Goal: Task Accomplishment & Management: Manage account settings

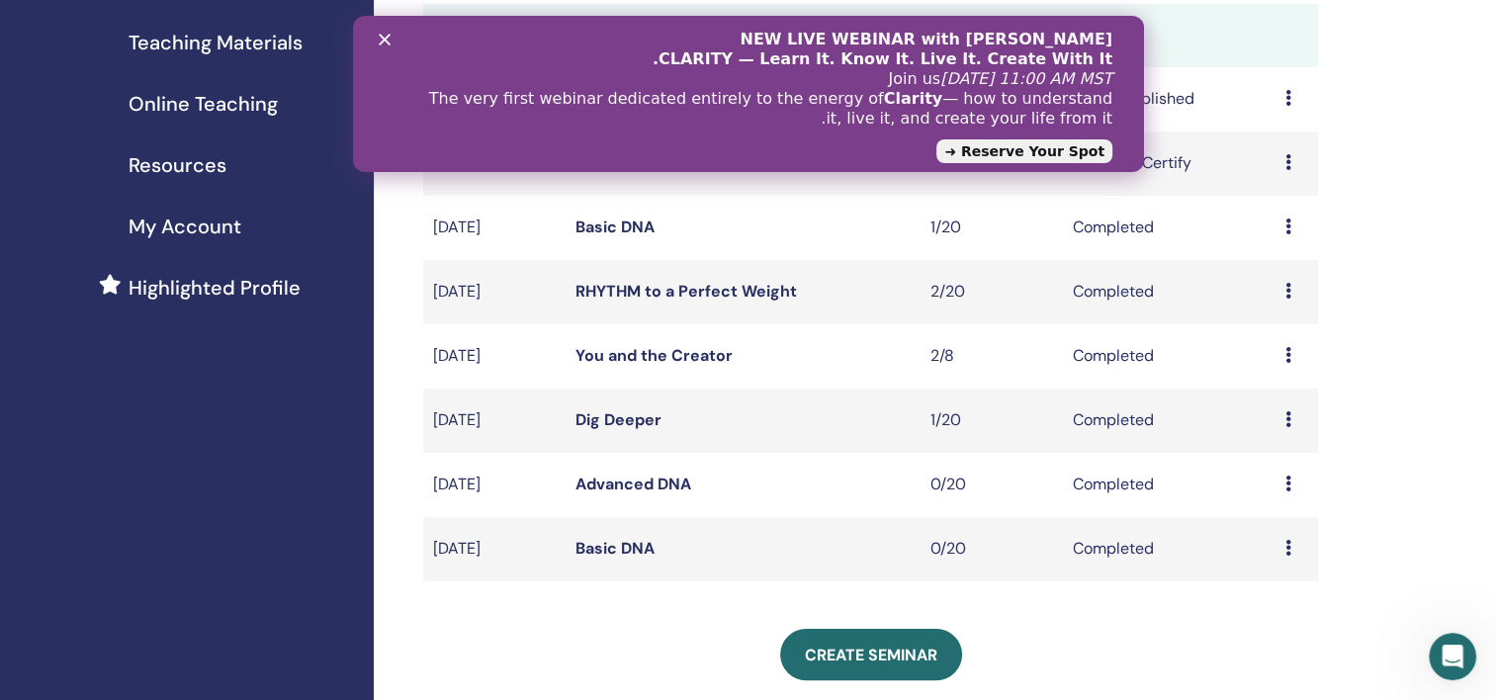
click at [1456, 380] on div "My Seminars You can customize the filter to explore upcoming seminars beyond th…" at bounding box center [935, 444] width 1122 height 1354
click at [390, 42] on div "NEW LIVE WEBINAR with Vianna Stibal CLARITY — Learn It. Know It. Live It. Creat…" at bounding box center [748, 94] width 728 height 140
click at [1361, 211] on div "My Seminars You can customize the filter to explore upcoming seminars beyond th…" at bounding box center [935, 444] width 1122 height 1354
click at [382, 40] on polygon "סגור" at bounding box center [384, 40] width 12 height 12
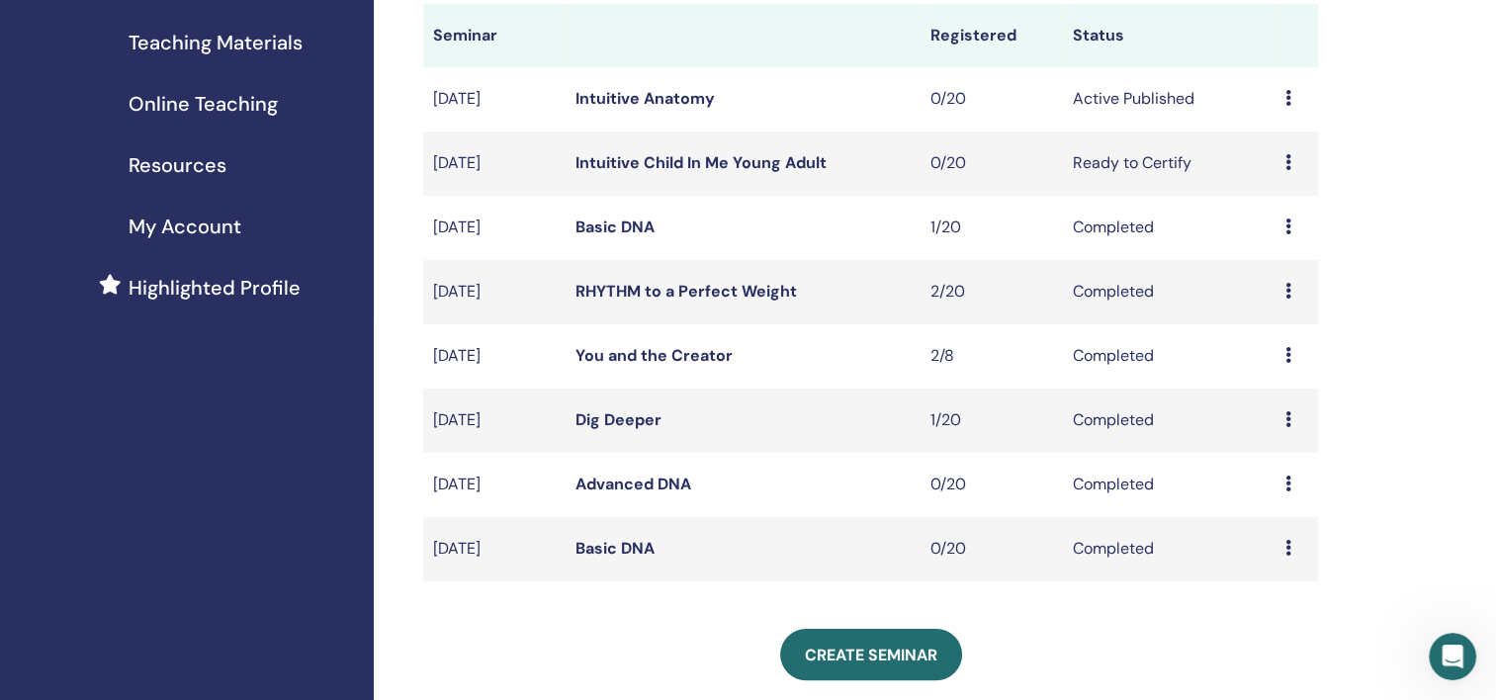
scroll to position [198, 0]
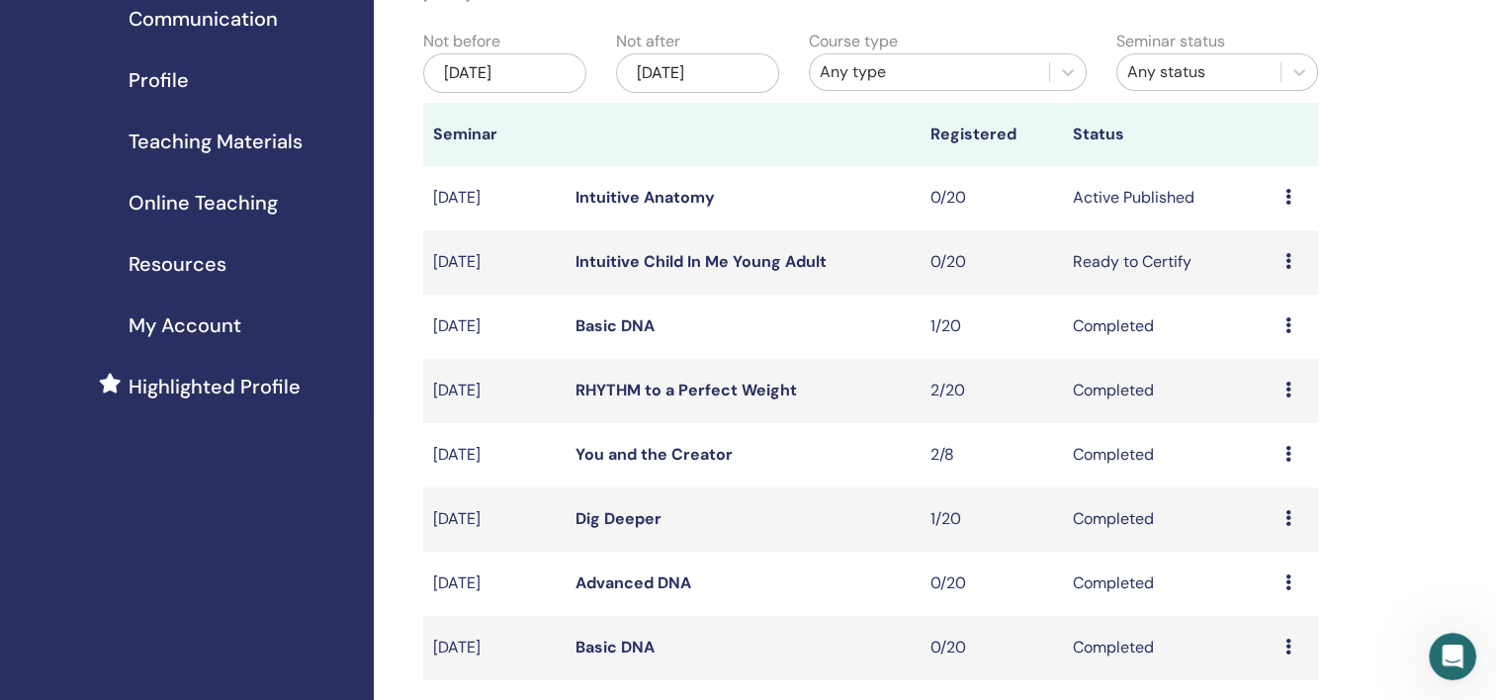
click at [1287, 263] on icon at bounding box center [1288, 261] width 6 height 16
click at [1253, 374] on p "Cancel" at bounding box center [1273, 369] width 75 height 24
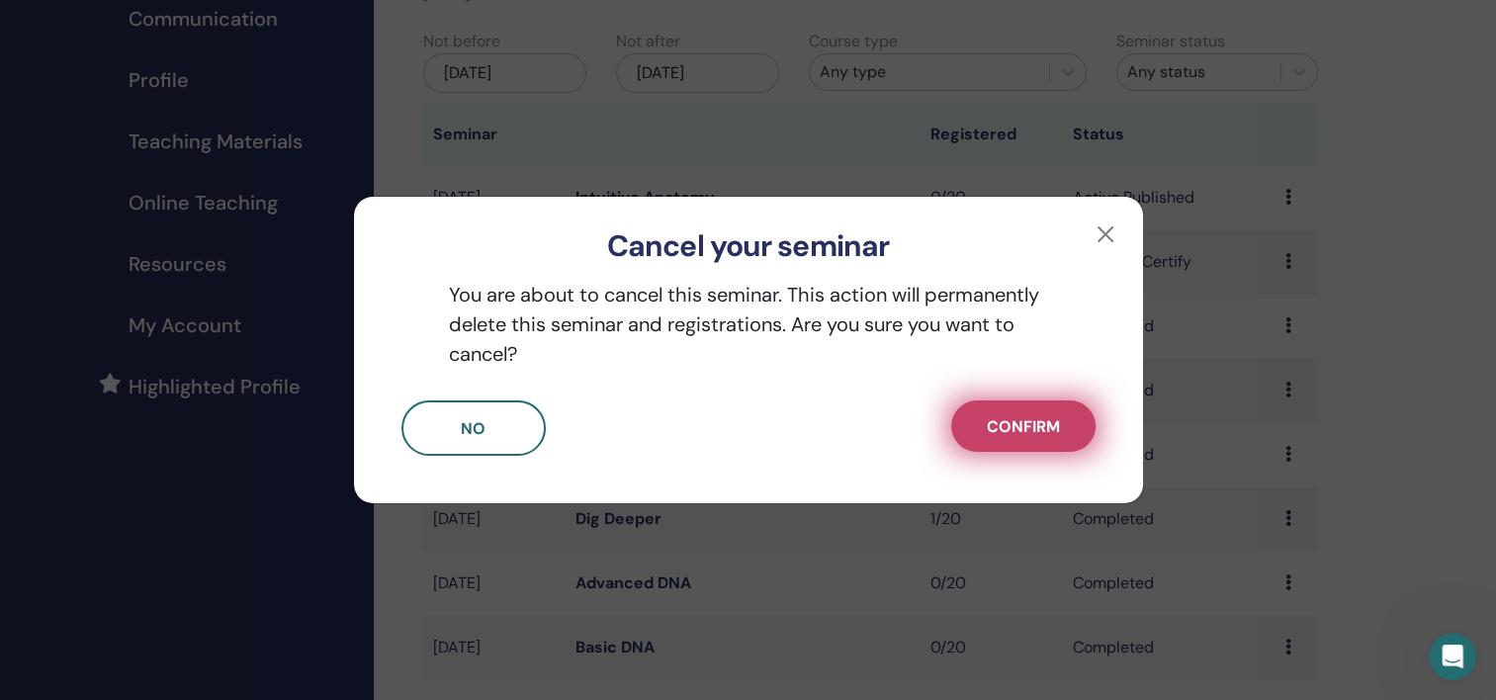
click at [1014, 435] on span "Confirm" at bounding box center [1023, 426] width 73 height 21
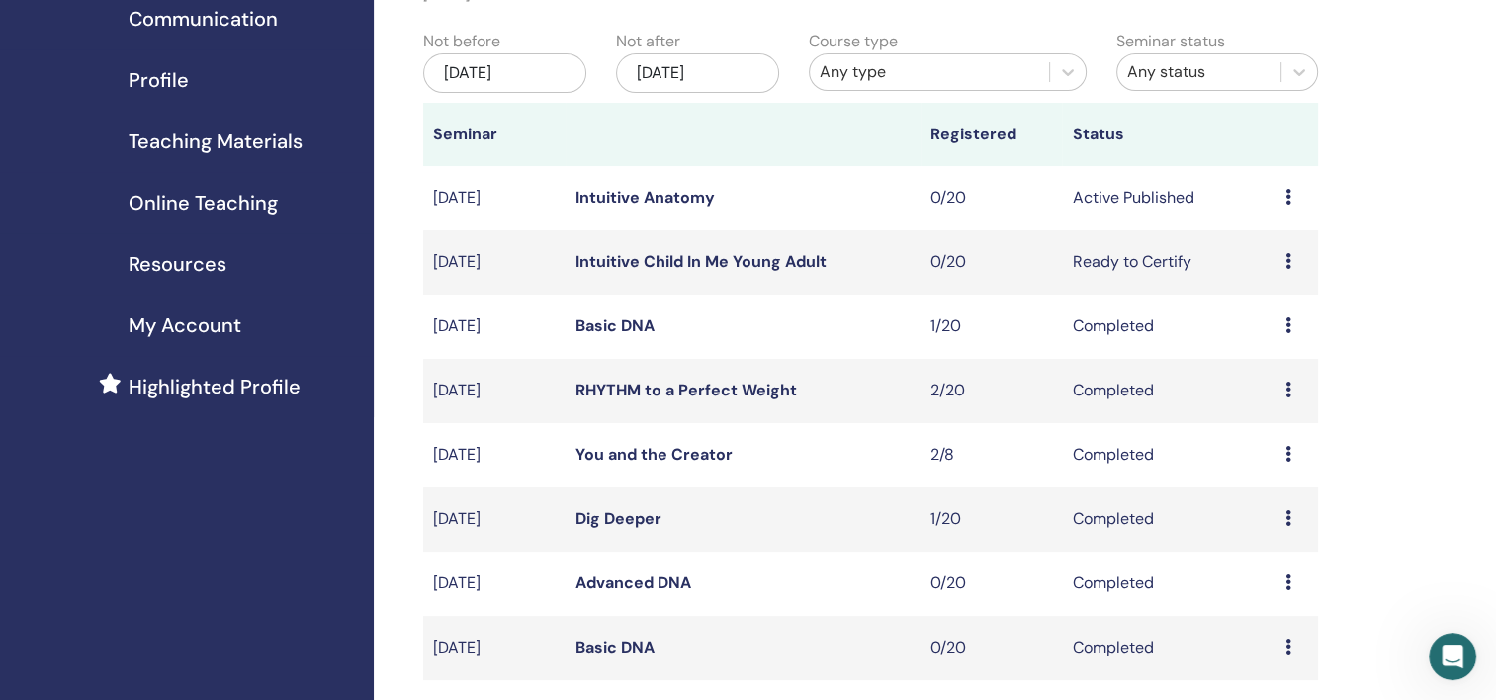
click at [1285, 579] on icon at bounding box center [1288, 583] width 6 height 16
click at [1285, 262] on icon at bounding box center [1288, 261] width 6 height 16
click at [1251, 370] on p "Cancel" at bounding box center [1270, 368] width 75 height 24
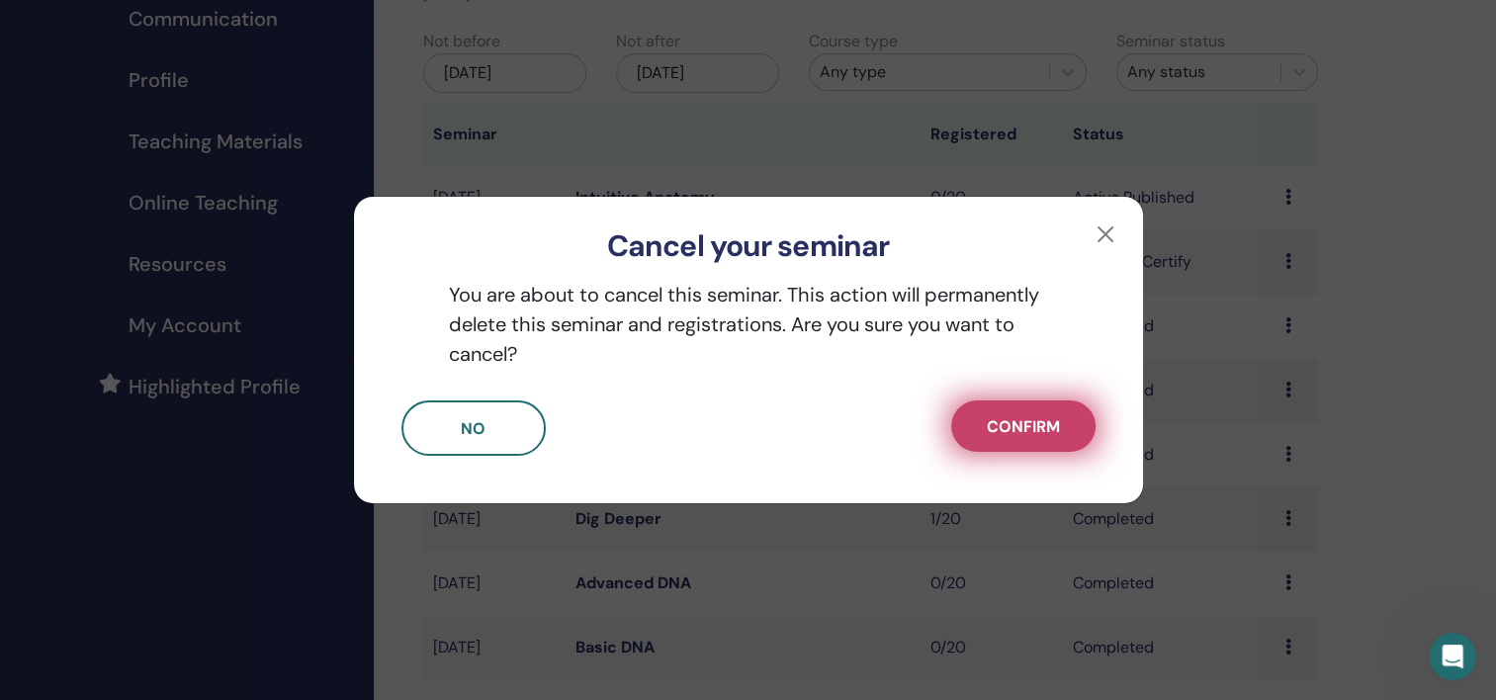
click at [1014, 432] on span "Confirm" at bounding box center [1023, 426] width 73 height 21
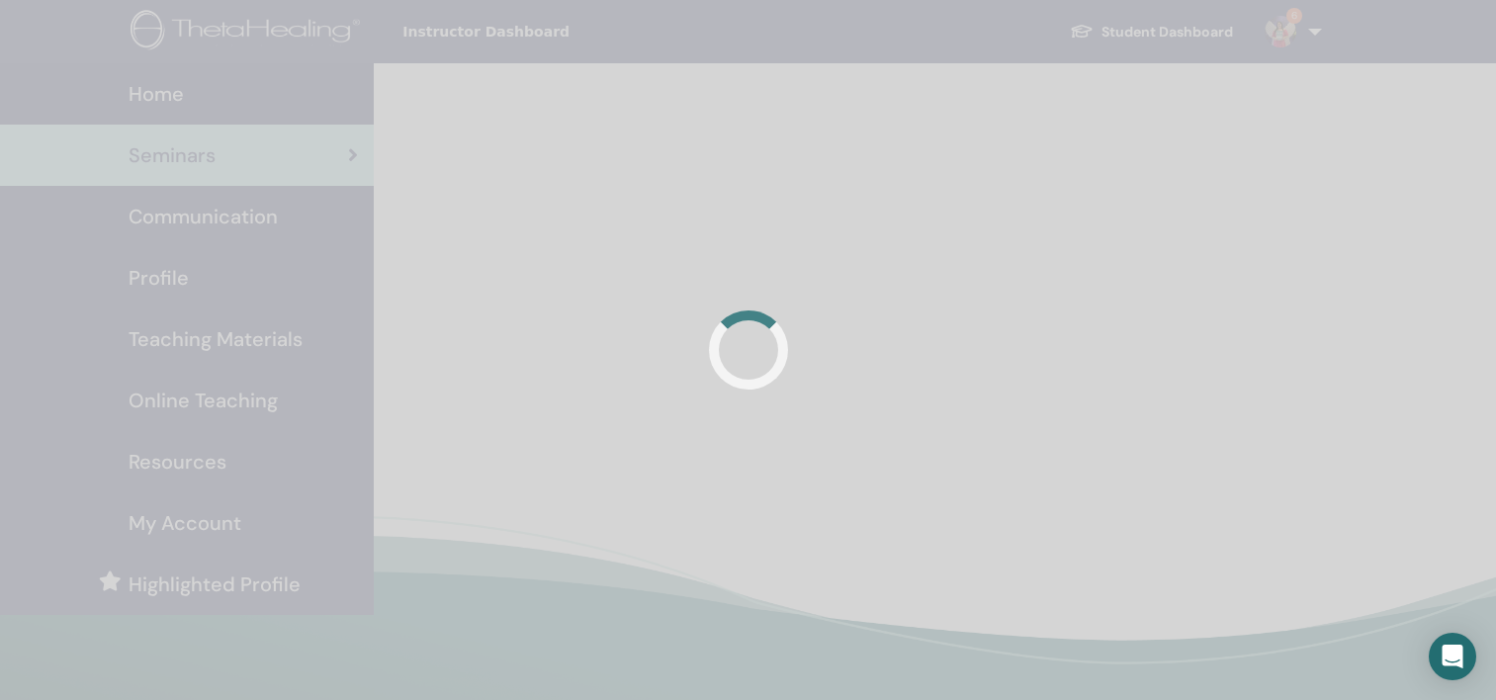
scroll to position [198, 0]
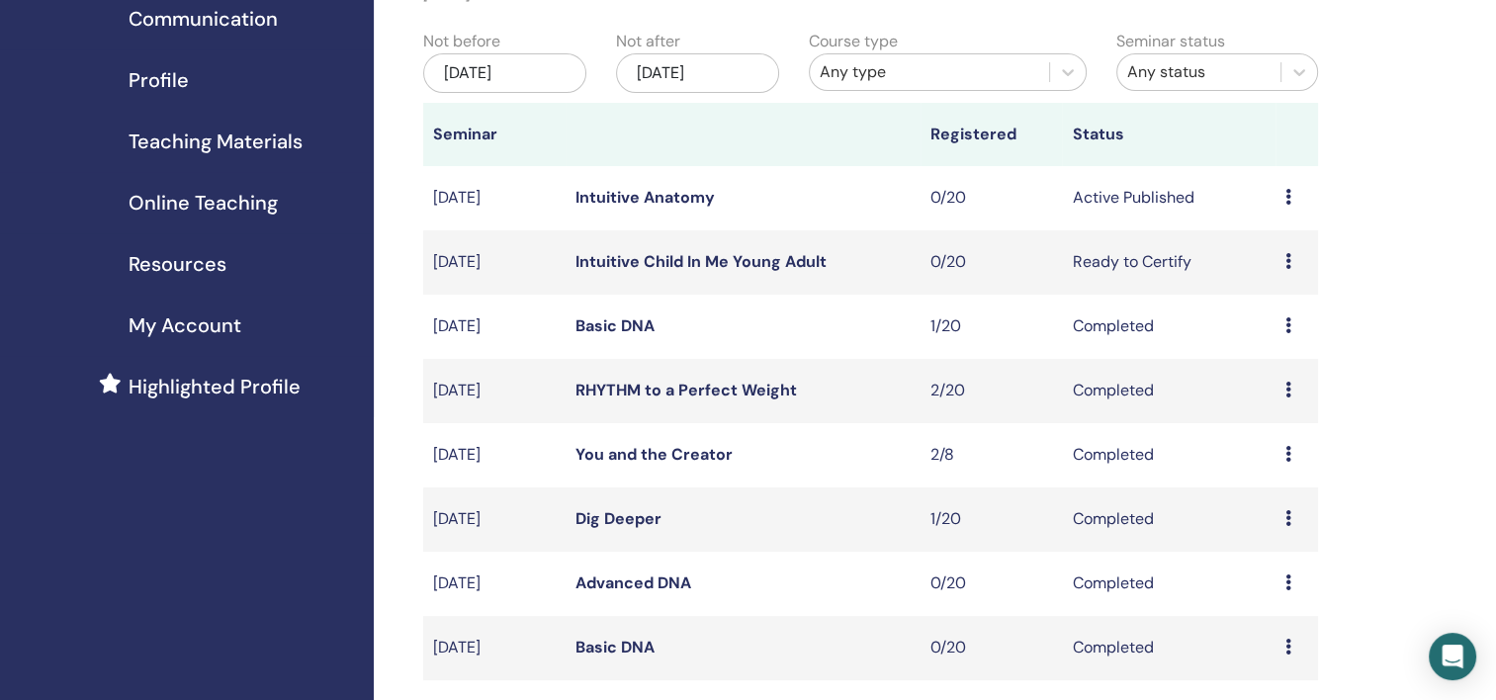
click at [1283, 261] on td "Preview Edit Attendees Cancel" at bounding box center [1297, 262] width 43 height 64
click at [1289, 262] on icon at bounding box center [1288, 261] width 6 height 16
click at [1266, 376] on p "Cancel" at bounding box center [1275, 368] width 75 height 24
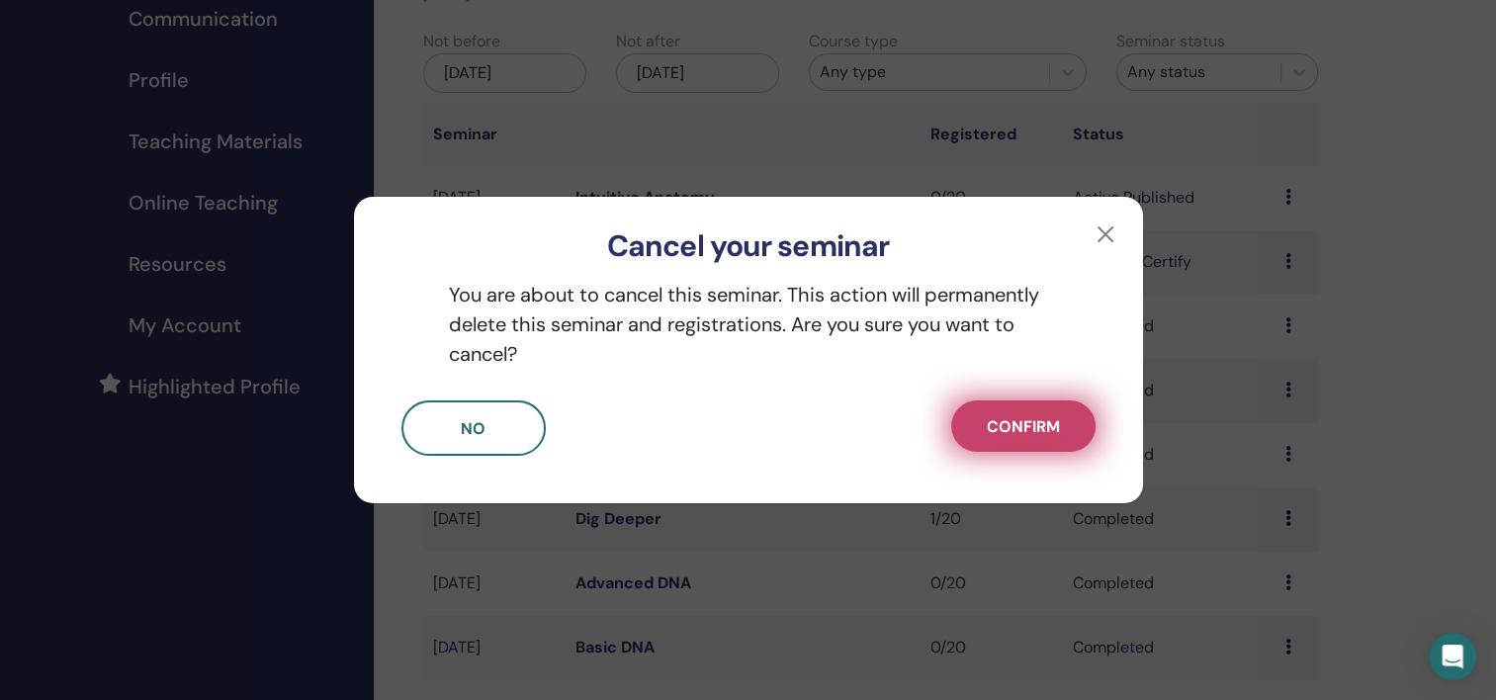
click at [974, 411] on button "Confirm" at bounding box center [1023, 425] width 144 height 51
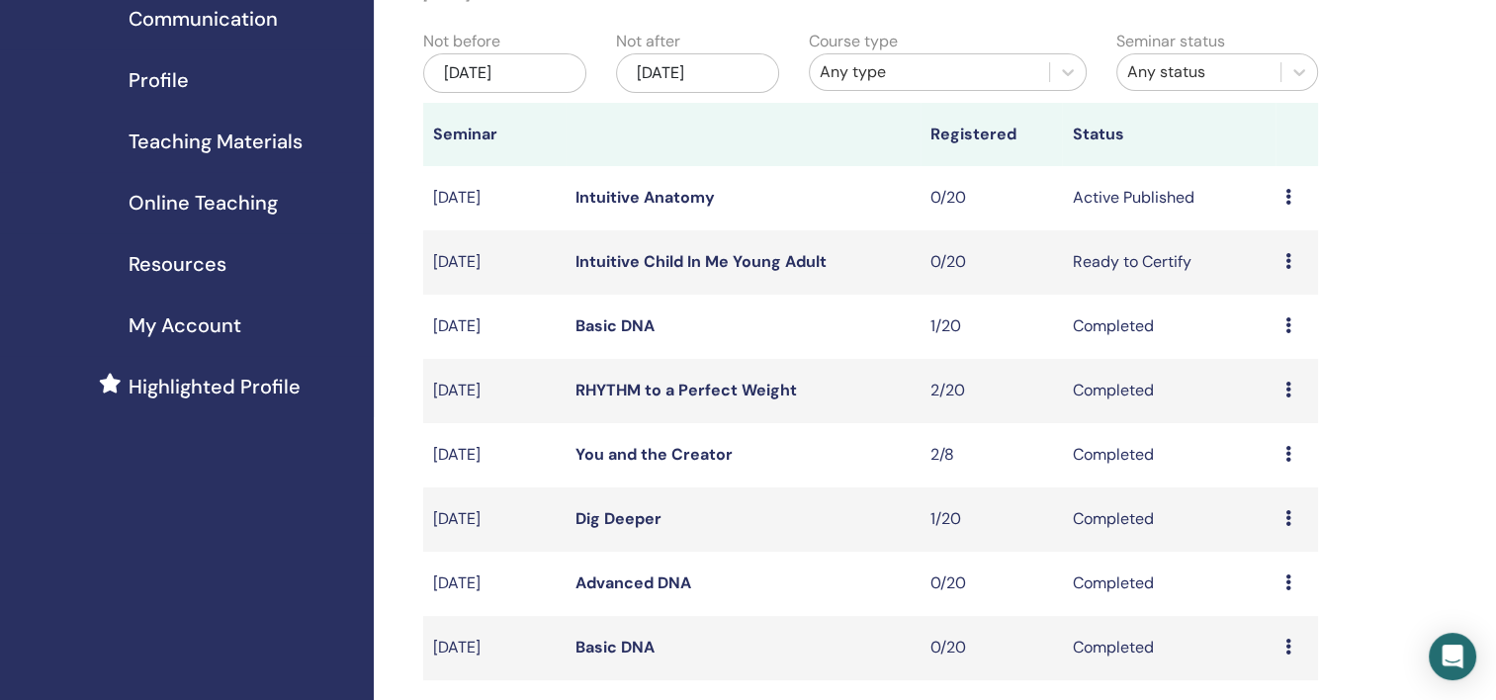
scroll to position [0, 0]
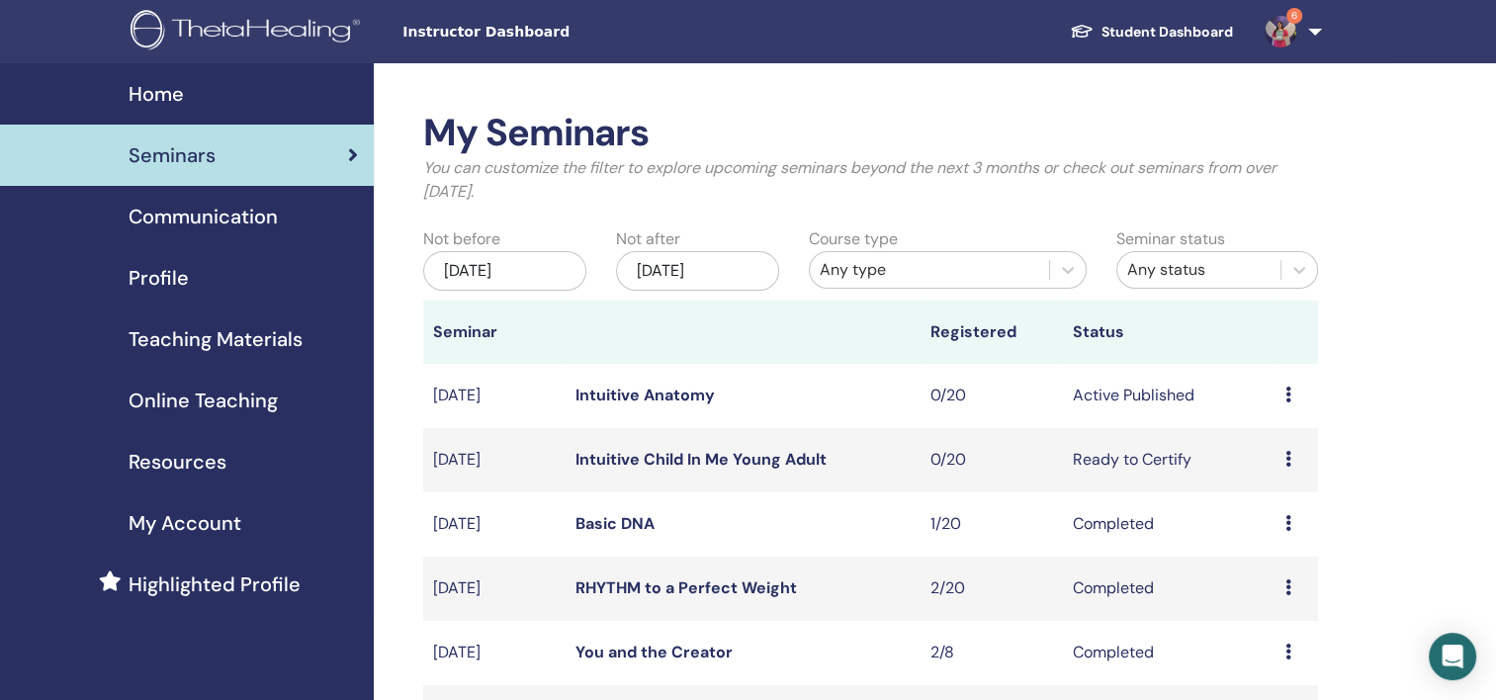
click at [1285, 28] on img at bounding box center [1281, 32] width 32 height 32
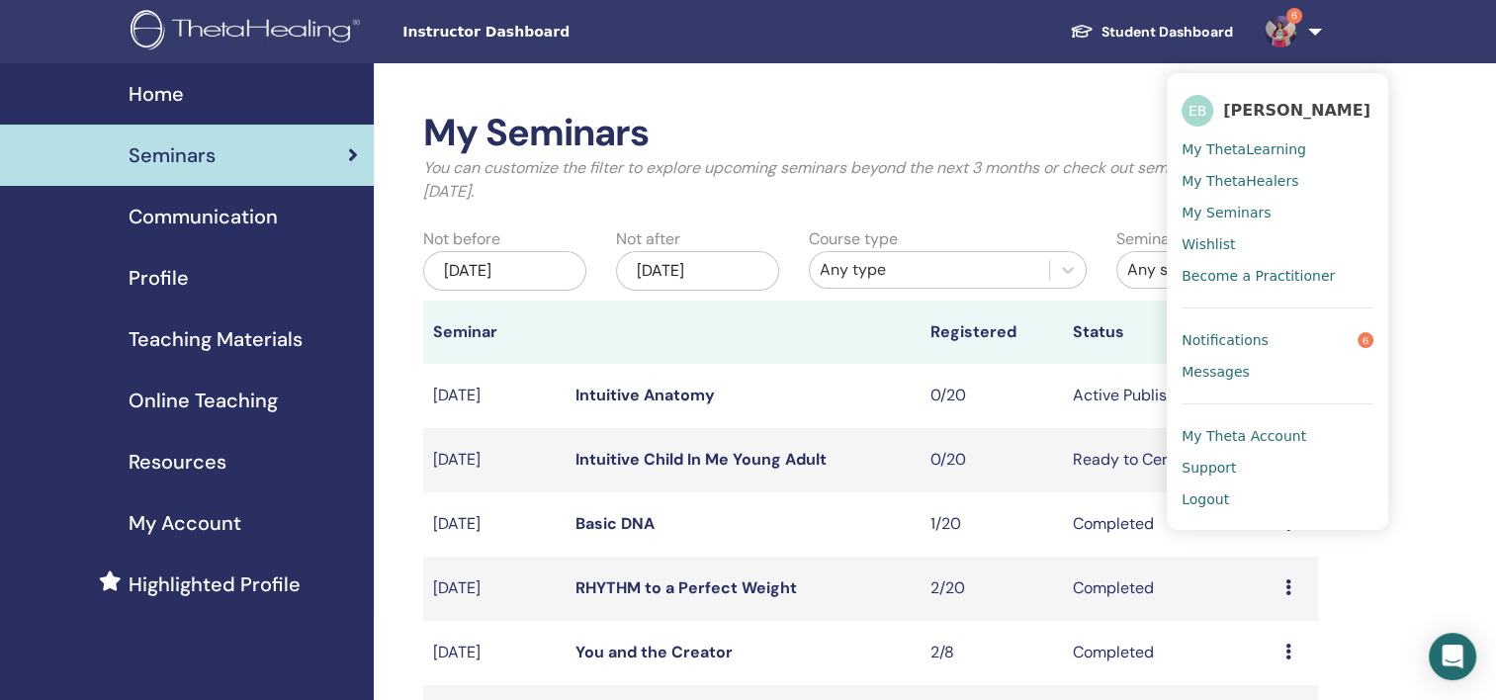
click at [1265, 109] on span "[PERSON_NAME]" at bounding box center [1296, 110] width 147 height 21
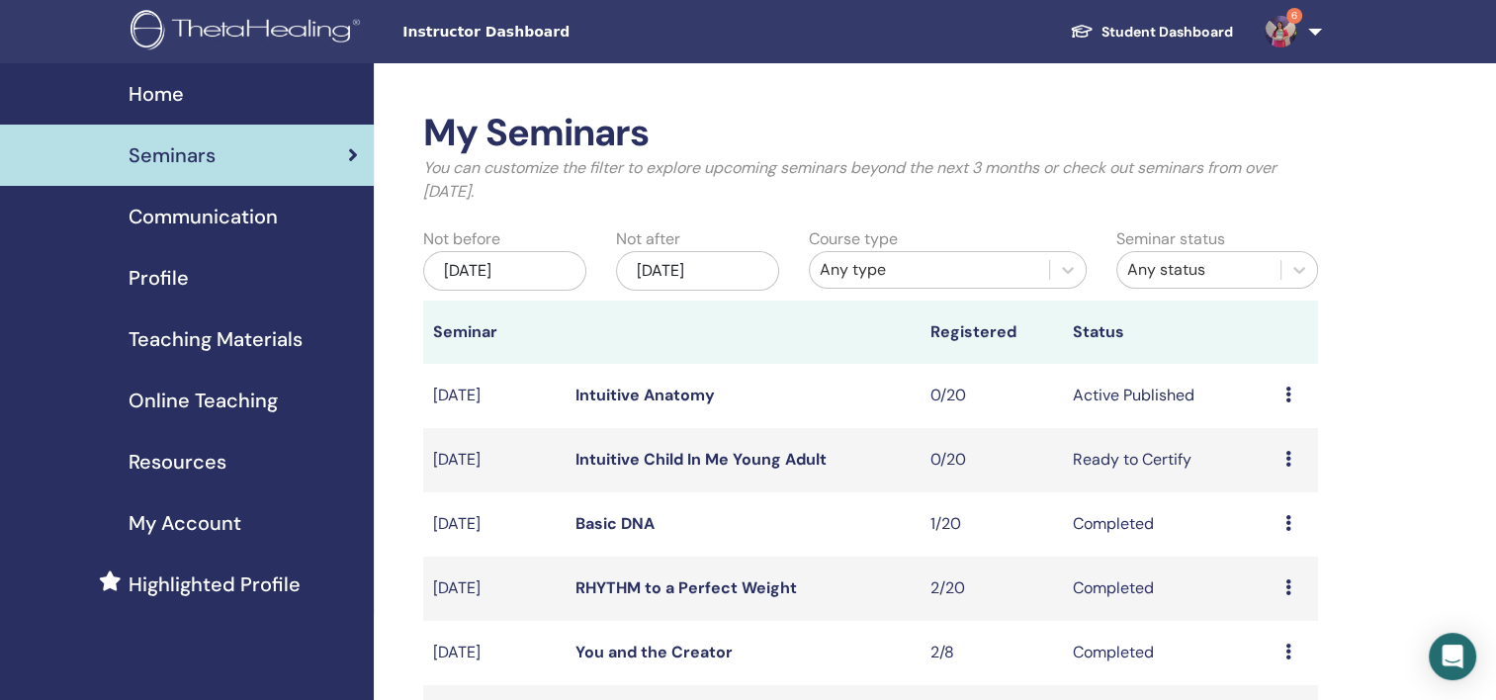
click at [606, 393] on link "Intuitive Anatomy" at bounding box center [645, 395] width 139 height 21
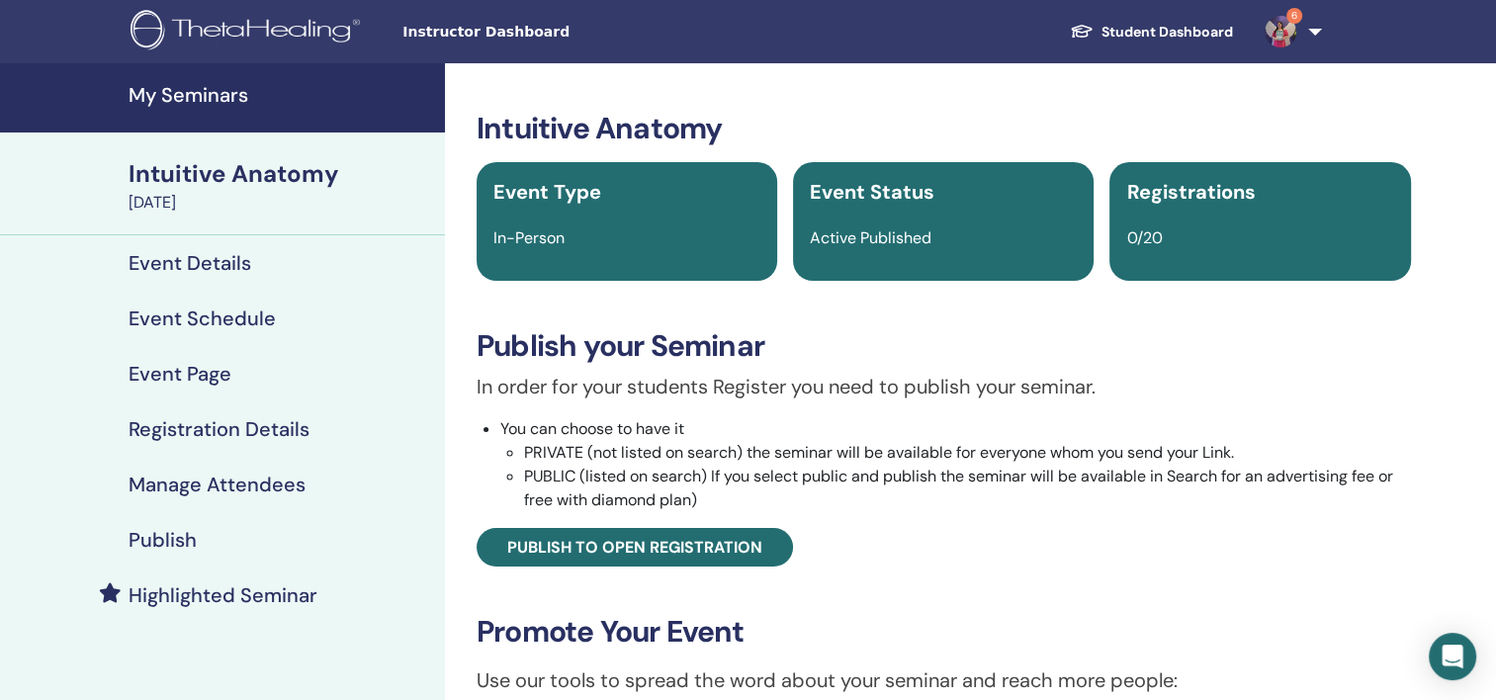
click at [208, 260] on h4 "Event Details" at bounding box center [190, 263] width 123 height 24
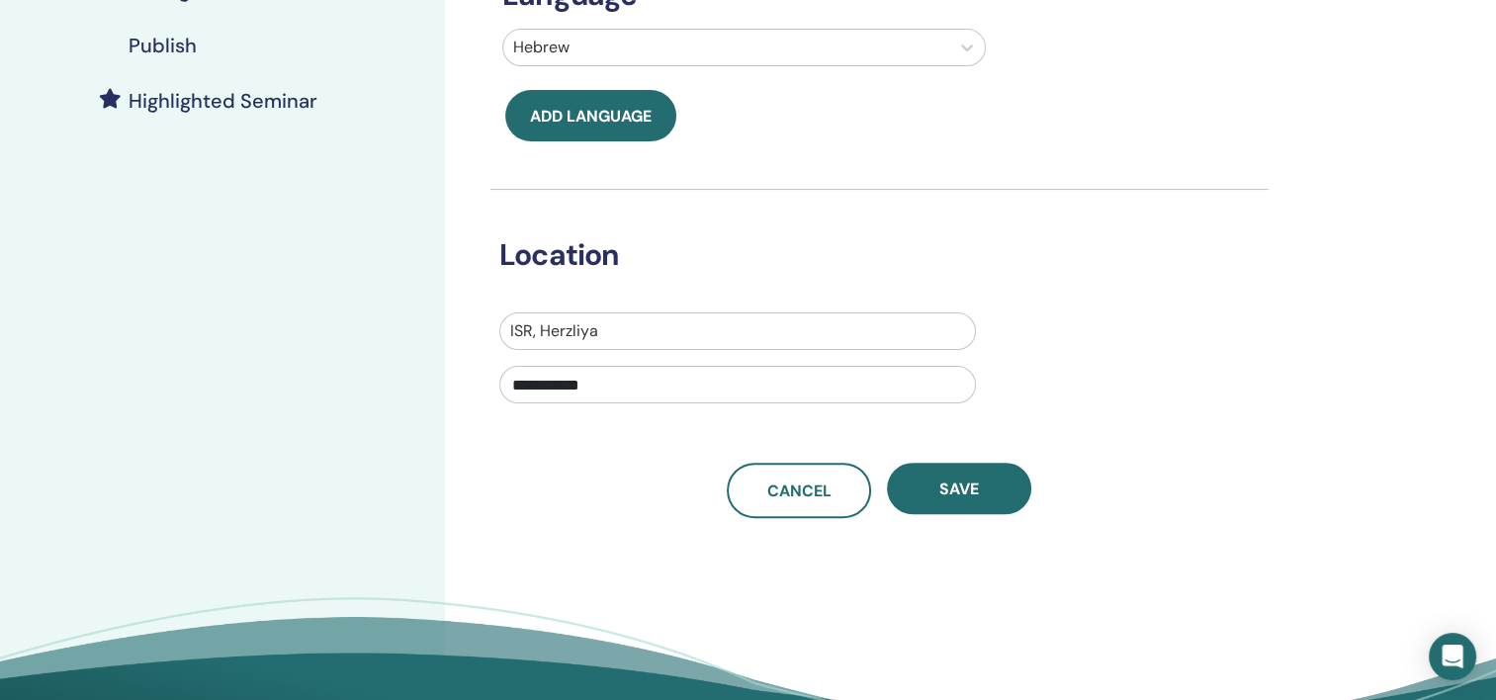
scroll to position [99, 0]
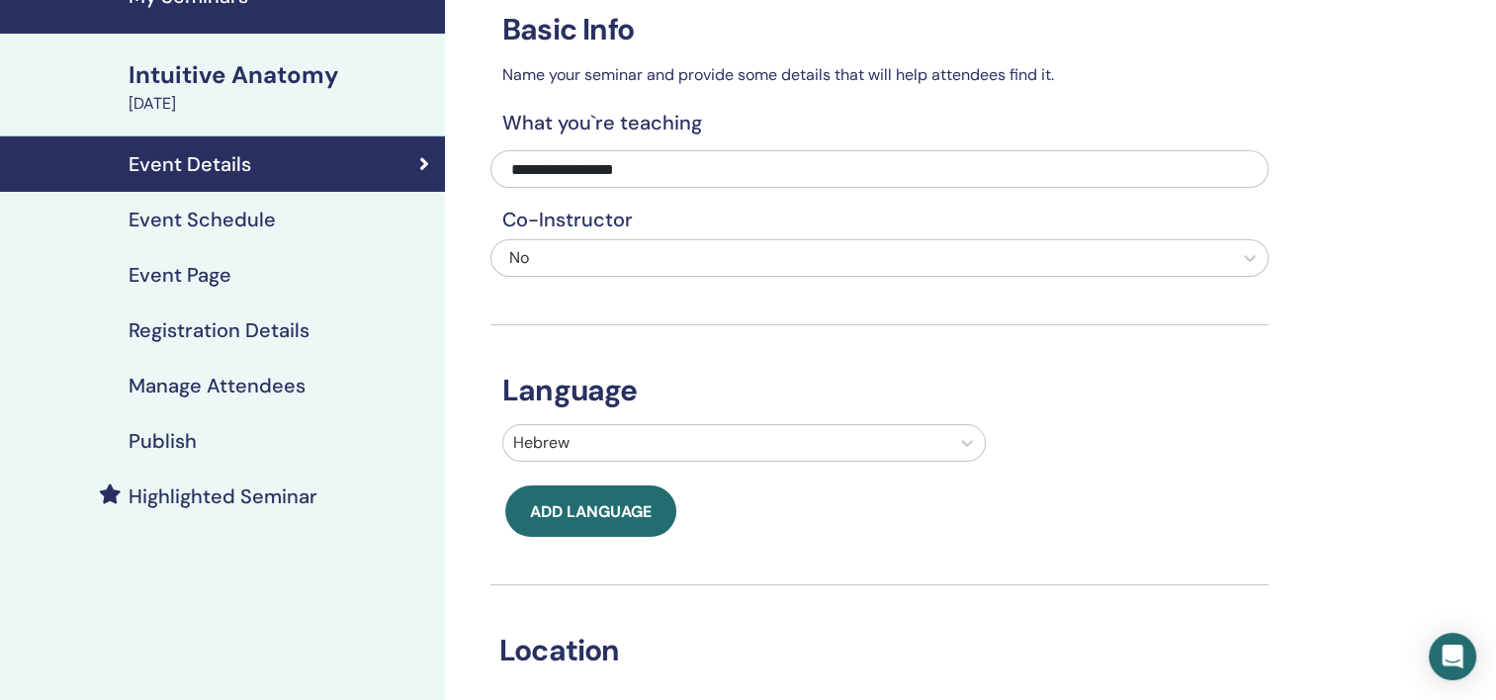
click at [228, 231] on link "Event Schedule" at bounding box center [222, 219] width 445 height 55
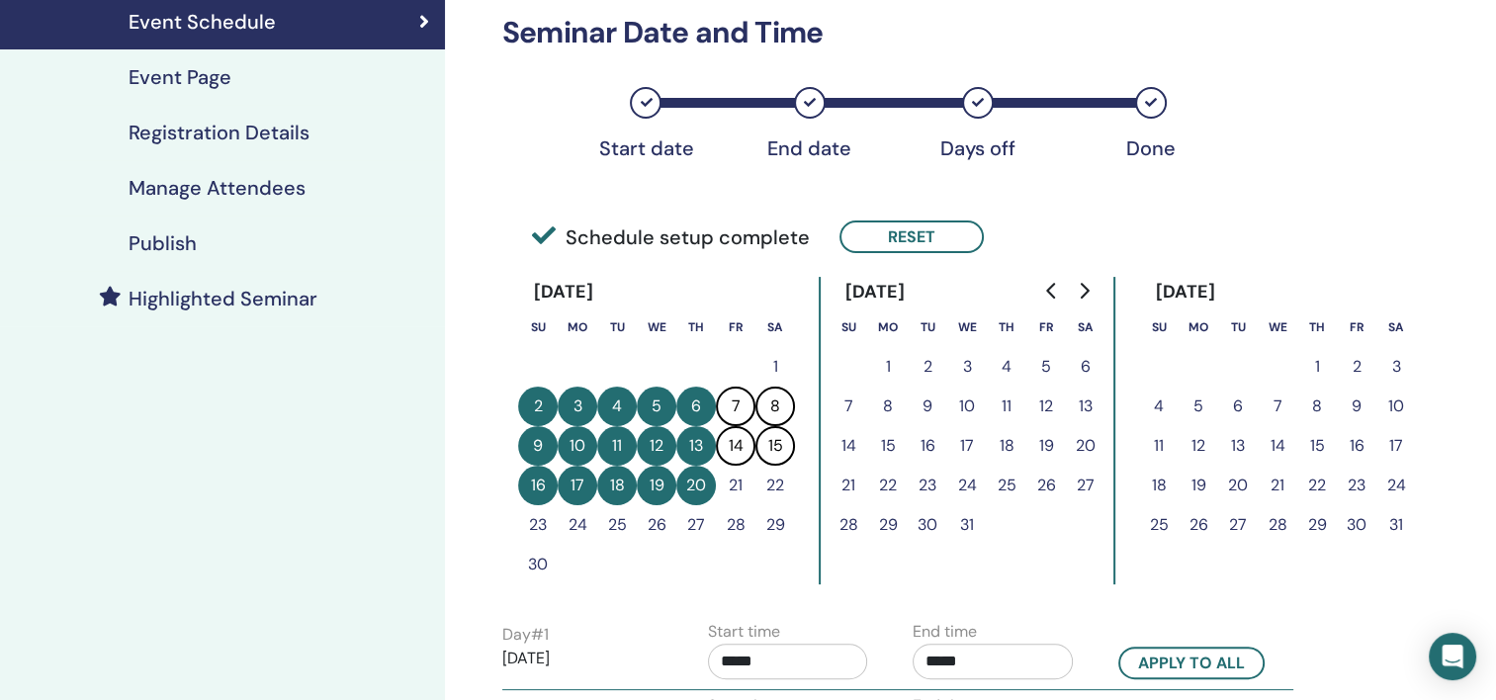
scroll to position [396, 0]
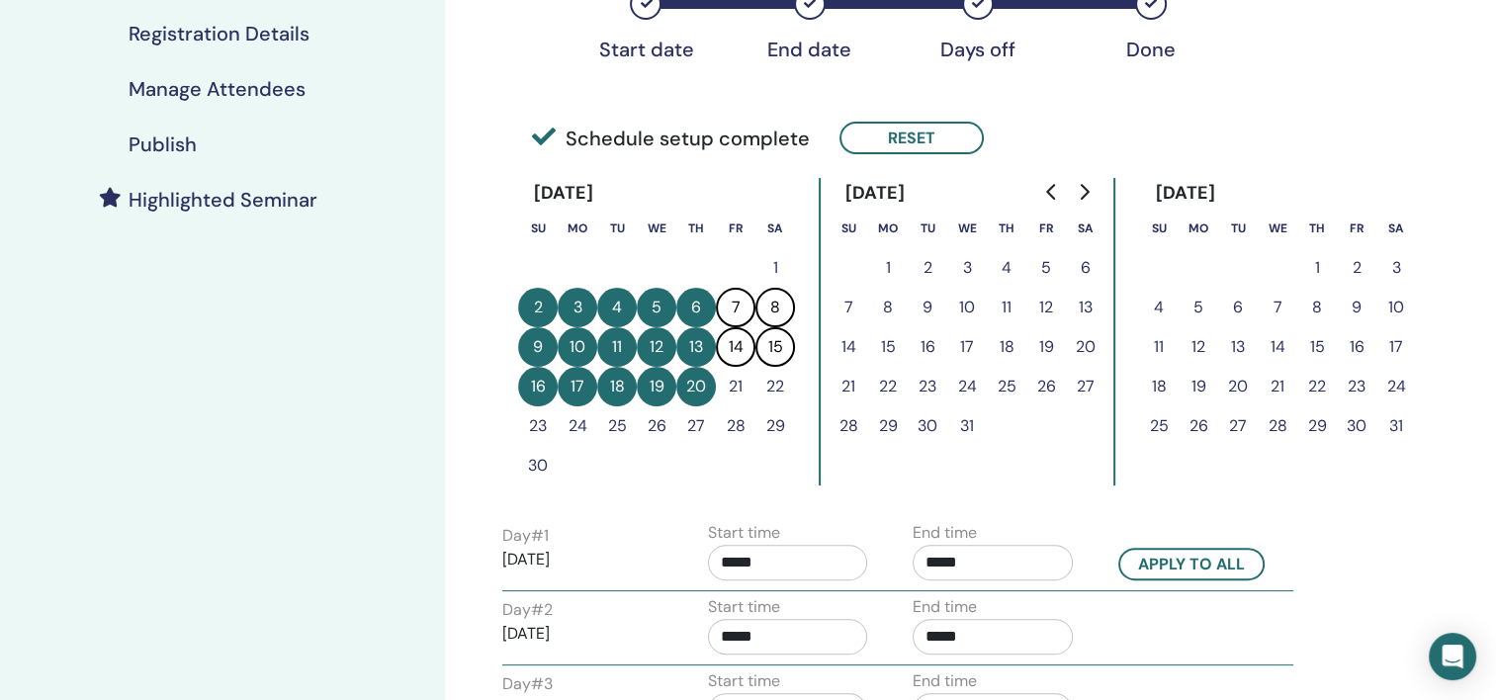
click at [534, 297] on button "2" at bounding box center [538, 308] width 40 height 40
click at [569, 301] on button "3" at bounding box center [578, 308] width 40 height 40
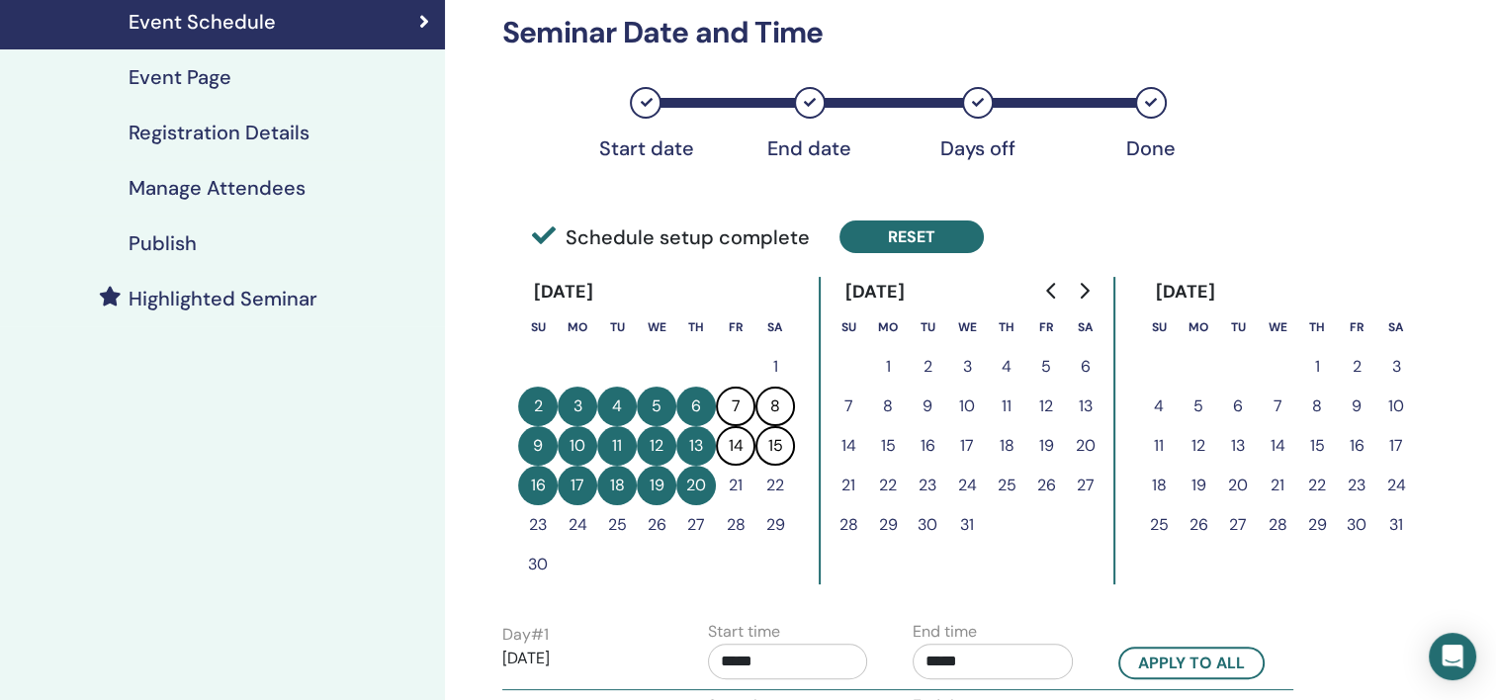
click at [940, 238] on button "Reset" at bounding box center [912, 237] width 144 height 33
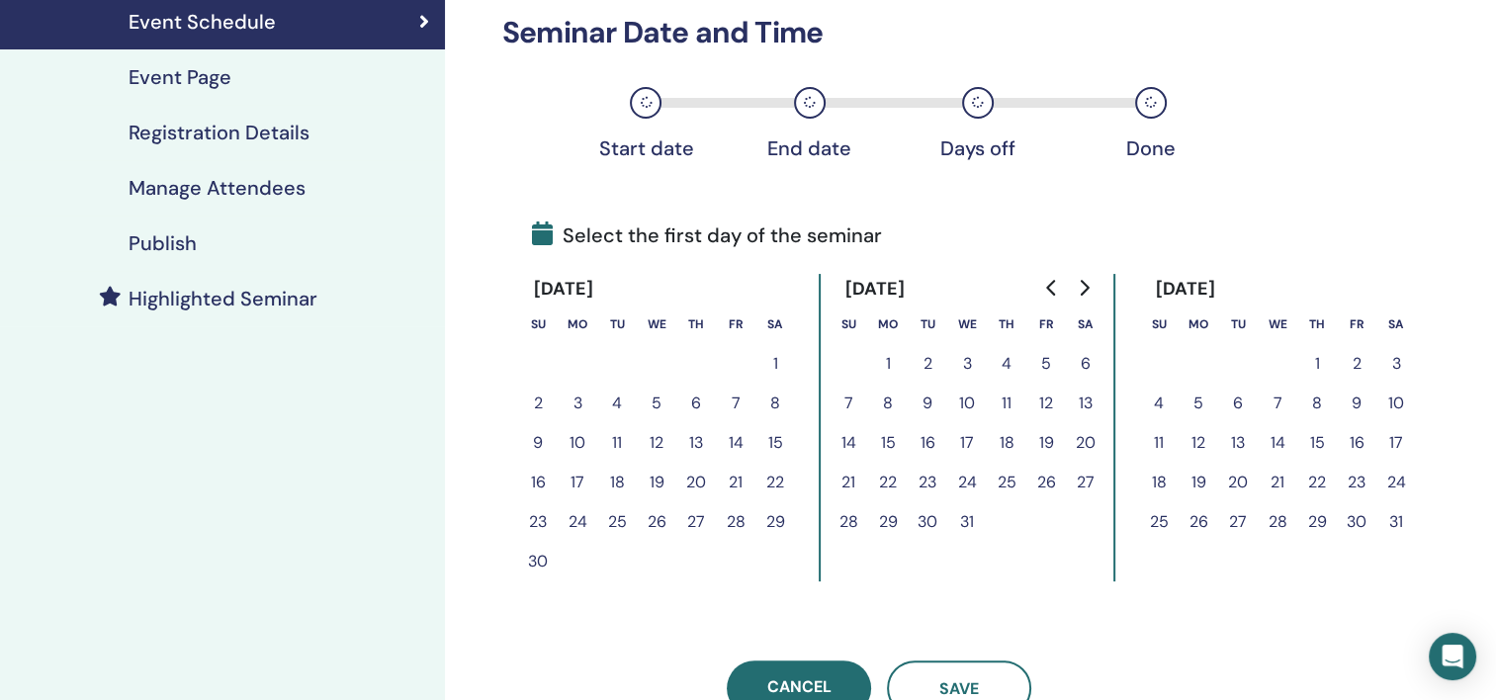
scroll to position [396, 0]
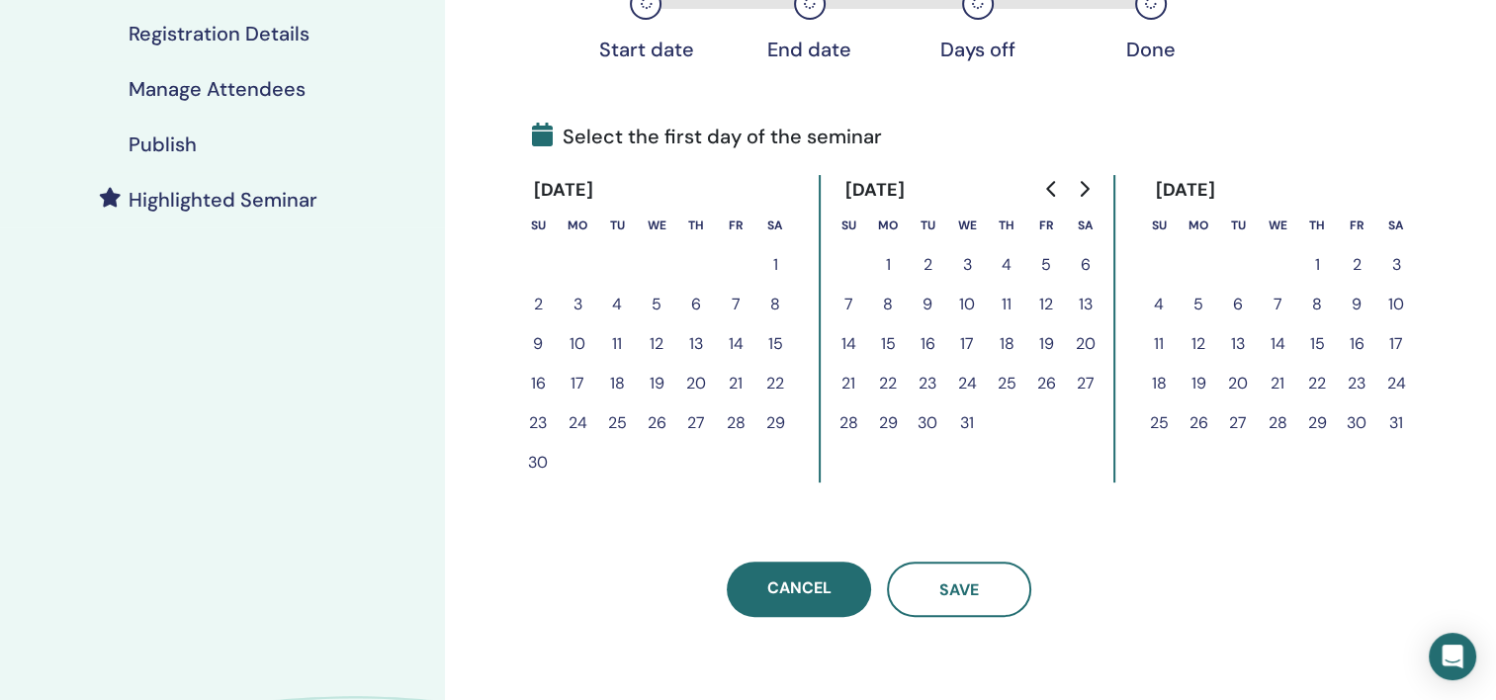
click at [1082, 182] on icon "Go to next month" at bounding box center [1085, 189] width 9 height 16
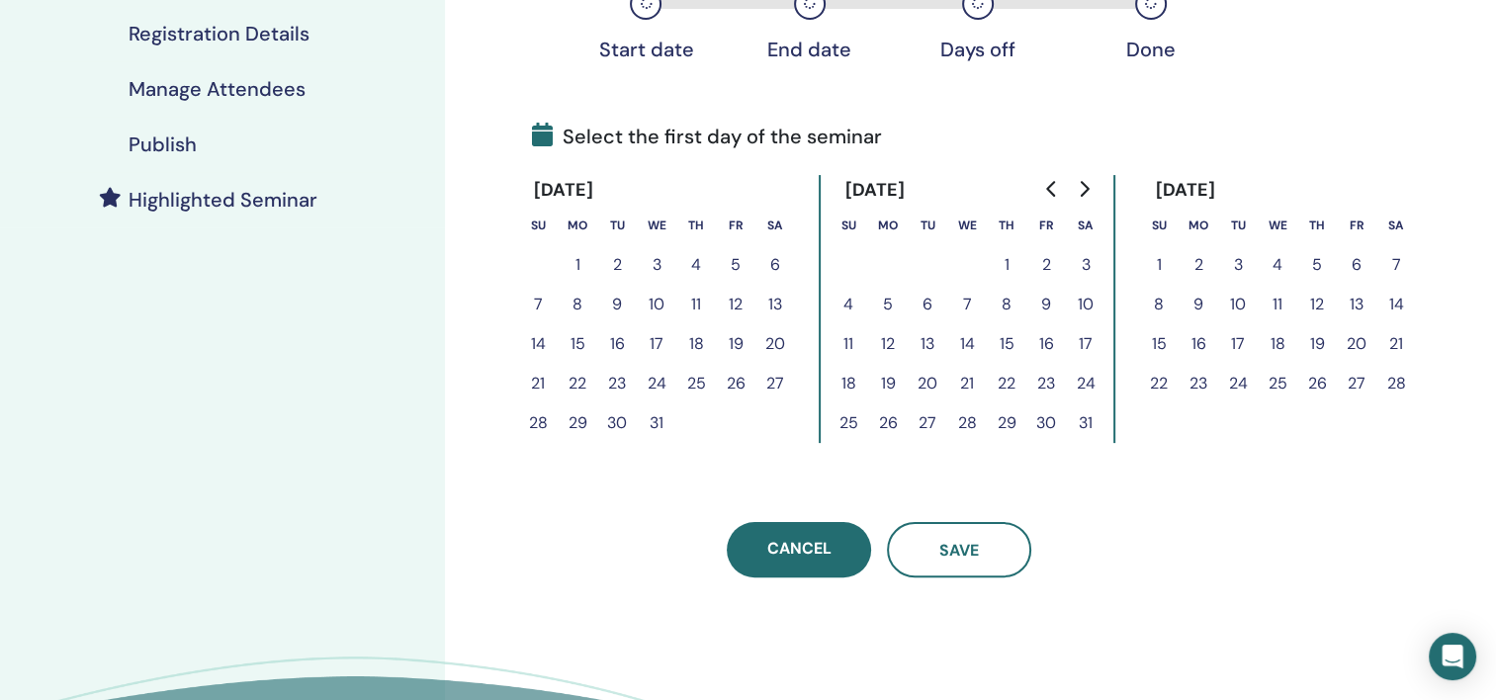
click at [1082, 182] on icon "Go to next month" at bounding box center [1085, 189] width 9 height 16
click at [1241, 300] on button "10" at bounding box center [1238, 305] width 40 height 40
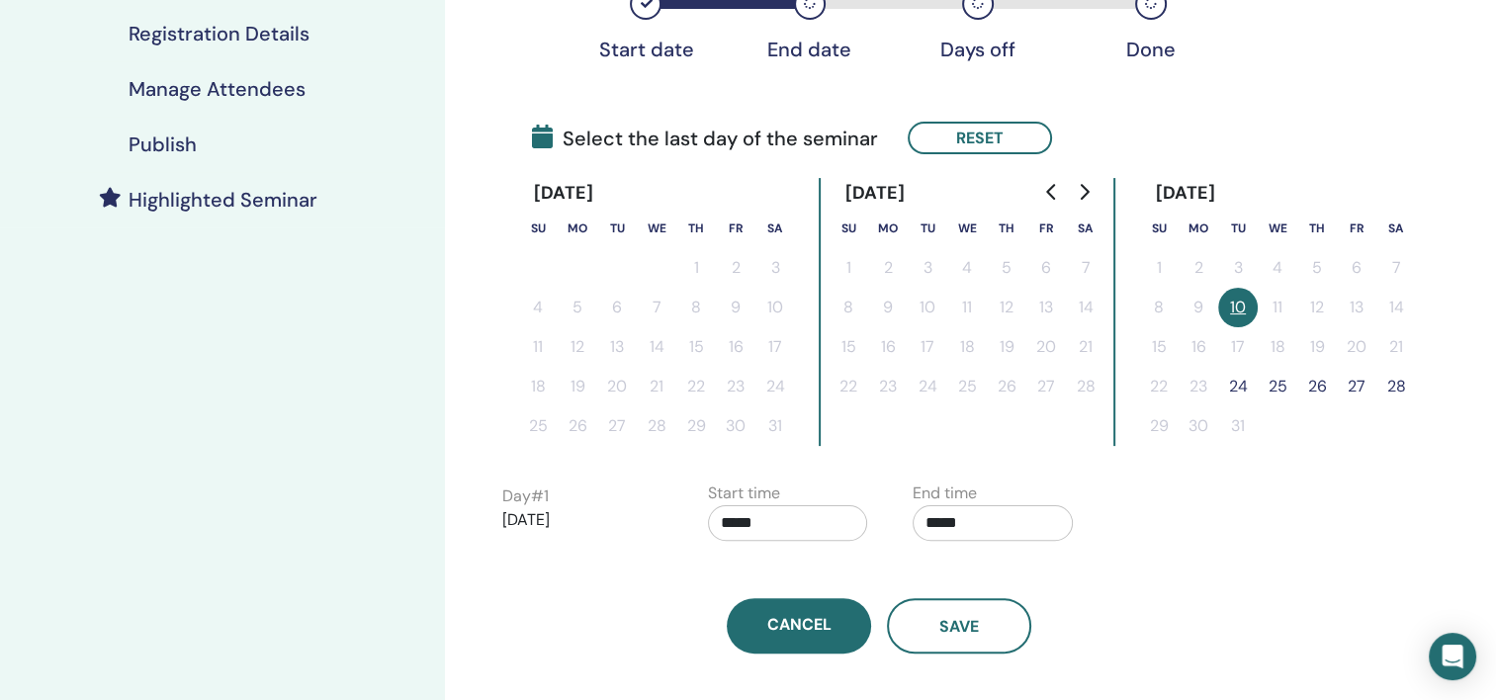
click at [1392, 379] on button "28" at bounding box center [1396, 387] width 40 height 40
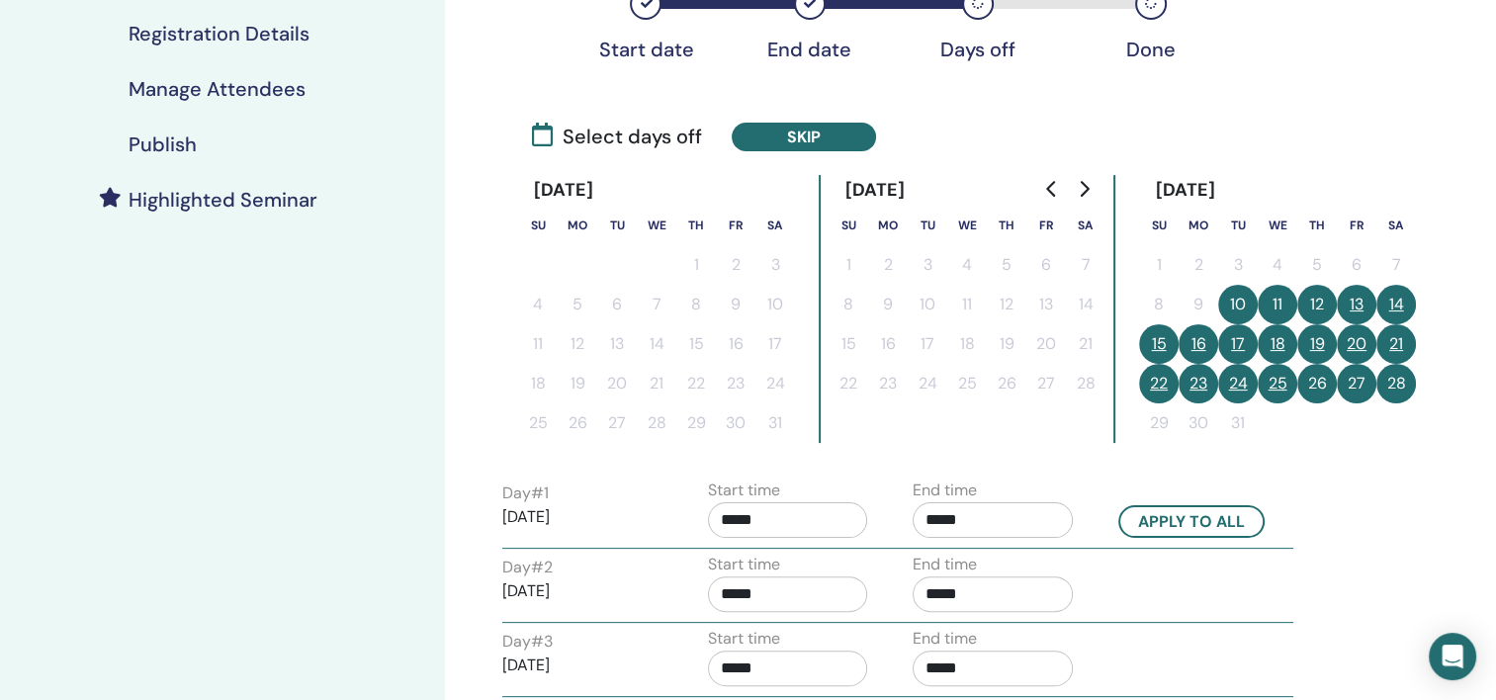
scroll to position [494, 0]
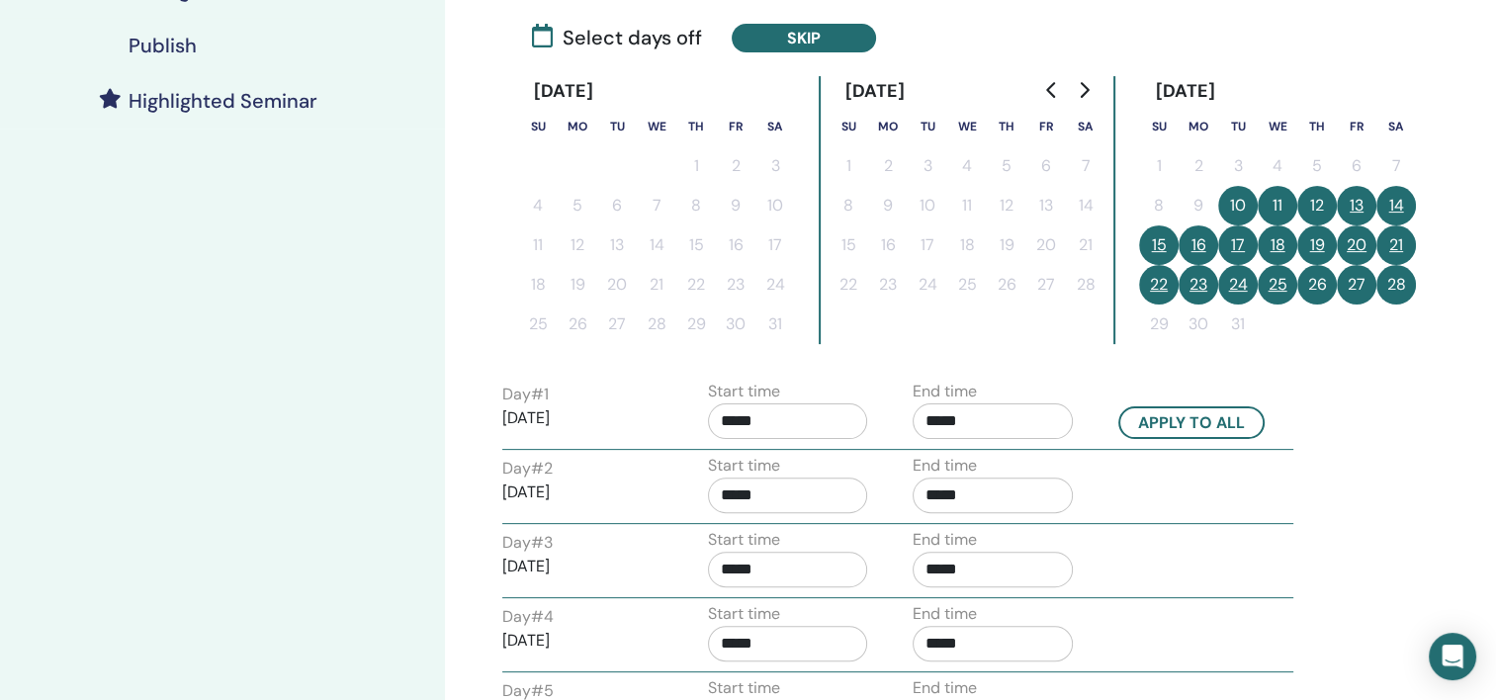
click at [1365, 210] on button "13" at bounding box center [1357, 206] width 40 height 40
click at [1390, 206] on button "14" at bounding box center [1396, 206] width 40 height 40
click at [1351, 245] on button "20" at bounding box center [1357, 245] width 40 height 40
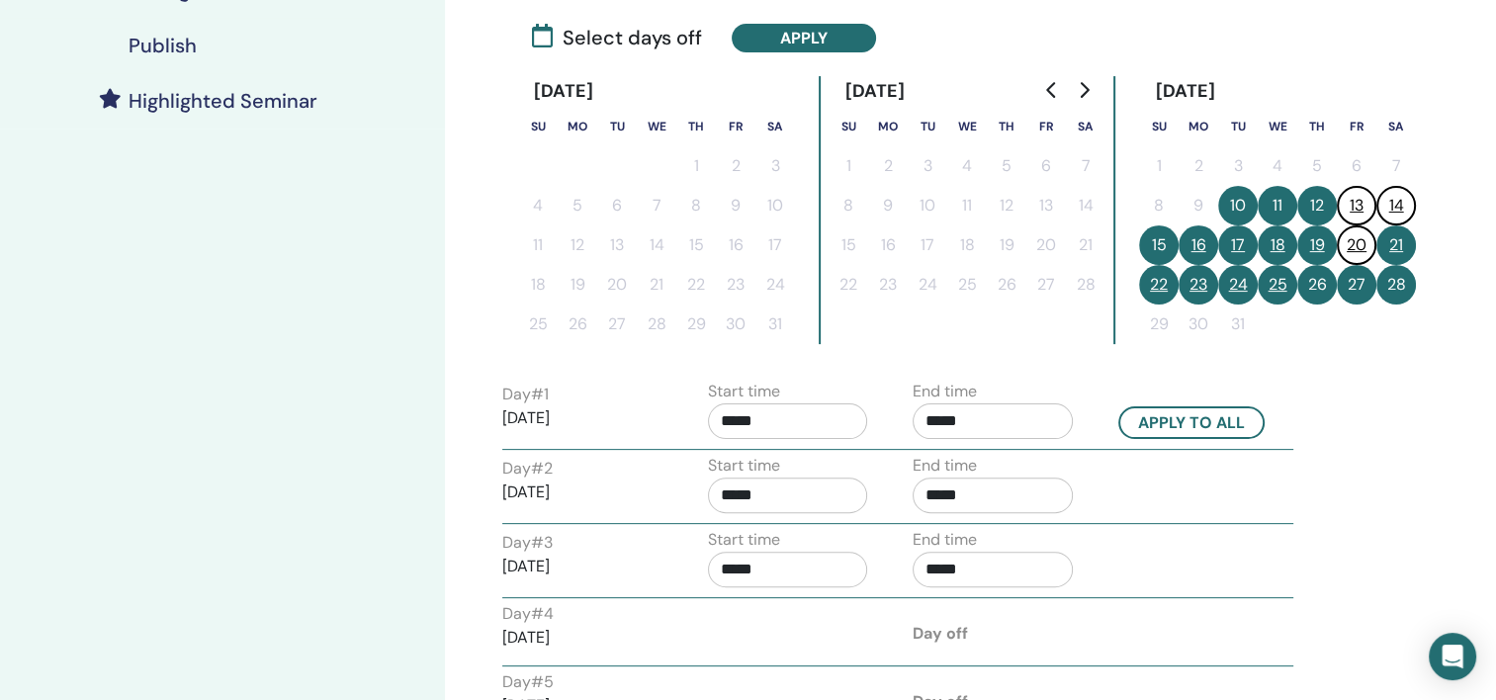
click at [1378, 240] on button "21" at bounding box center [1396, 245] width 40 height 40
click at [1355, 280] on button "27" at bounding box center [1357, 285] width 40 height 40
click at [1387, 280] on button "28" at bounding box center [1396, 285] width 40 height 40
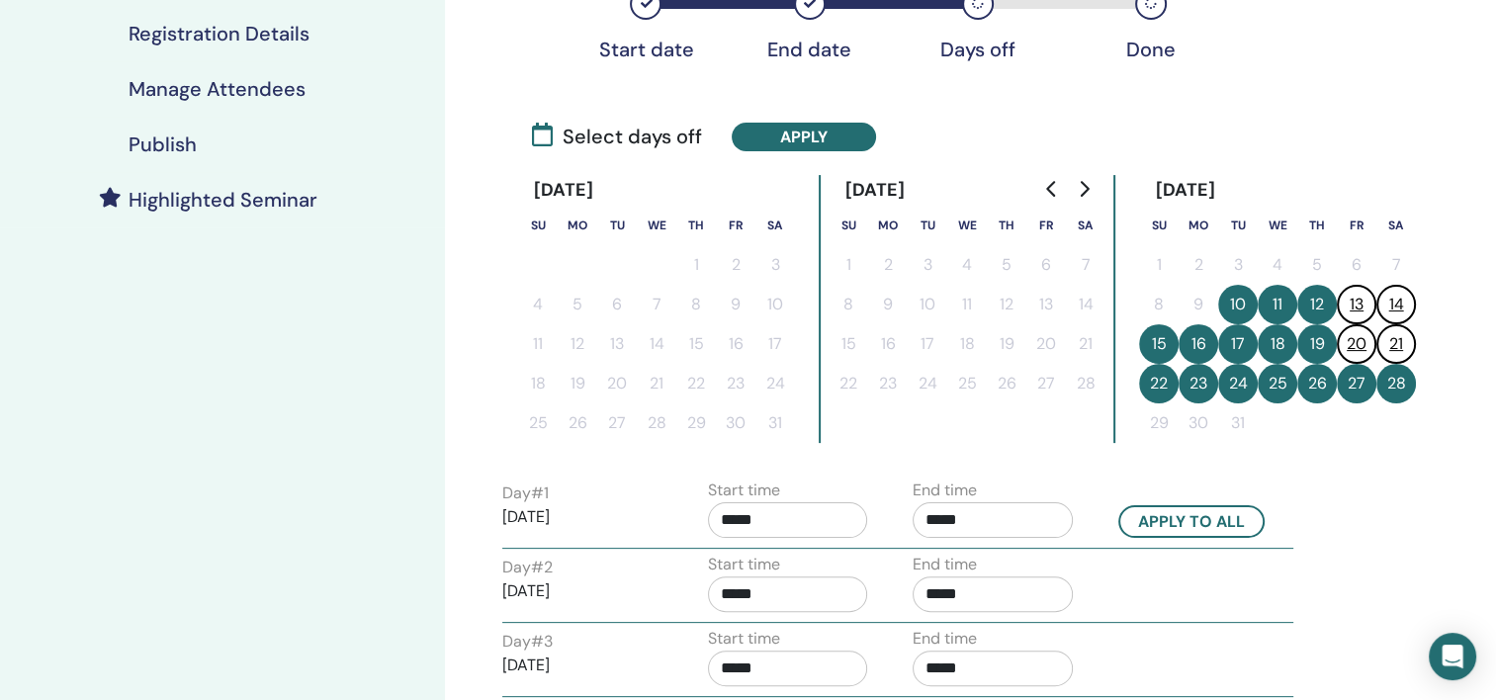
click at [1176, 413] on td "29" at bounding box center [1159, 423] width 40 height 40
click at [1352, 388] on button "27" at bounding box center [1357, 384] width 40 height 40
click at [1380, 381] on button "28" at bounding box center [1396, 384] width 40 height 40
click at [1353, 302] on button "13" at bounding box center [1357, 305] width 40 height 40
click at [1354, 334] on button "20" at bounding box center [1357, 344] width 40 height 40
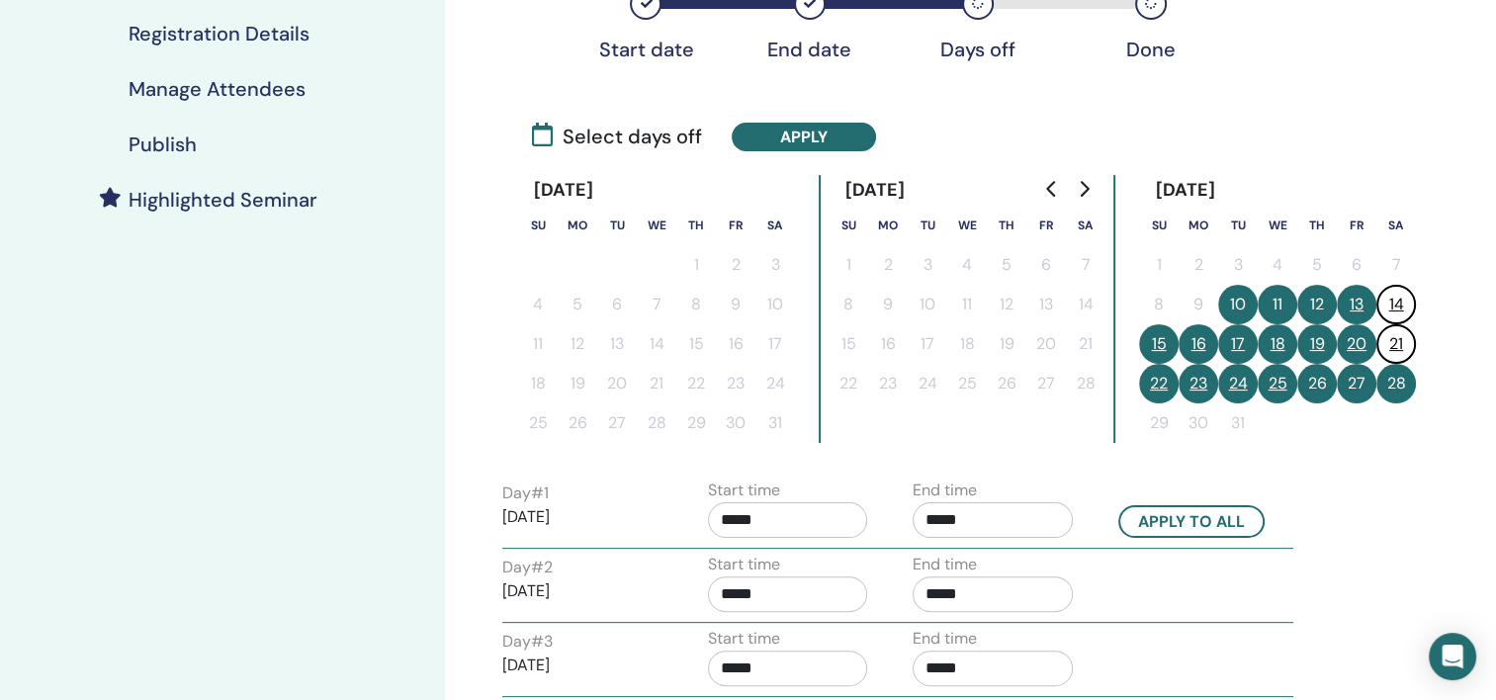
click at [1389, 376] on button "28" at bounding box center [1396, 384] width 40 height 40
click at [1376, 307] on button "14" at bounding box center [1396, 305] width 40 height 40
click at [1348, 340] on button "20" at bounding box center [1357, 344] width 40 height 40
click at [1365, 384] on button "27" at bounding box center [1357, 384] width 40 height 40
click at [1393, 380] on button "28" at bounding box center [1396, 384] width 40 height 40
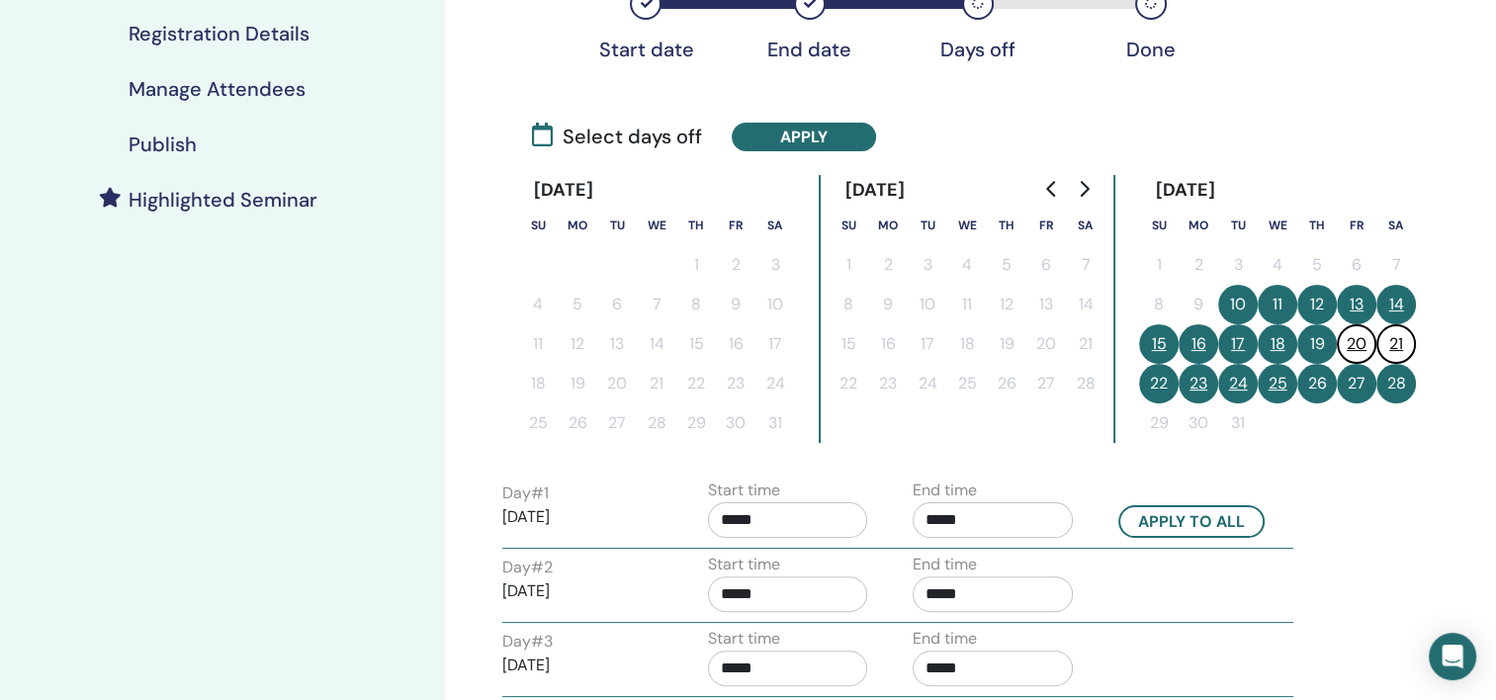
click at [1398, 386] on button "28" at bounding box center [1396, 384] width 40 height 40
click at [1345, 384] on button "27" at bounding box center [1357, 384] width 40 height 40
click at [1363, 384] on button "27" at bounding box center [1357, 384] width 40 height 40
click at [1384, 380] on button "28" at bounding box center [1396, 384] width 40 height 40
click at [1400, 382] on button "28" at bounding box center [1396, 384] width 40 height 40
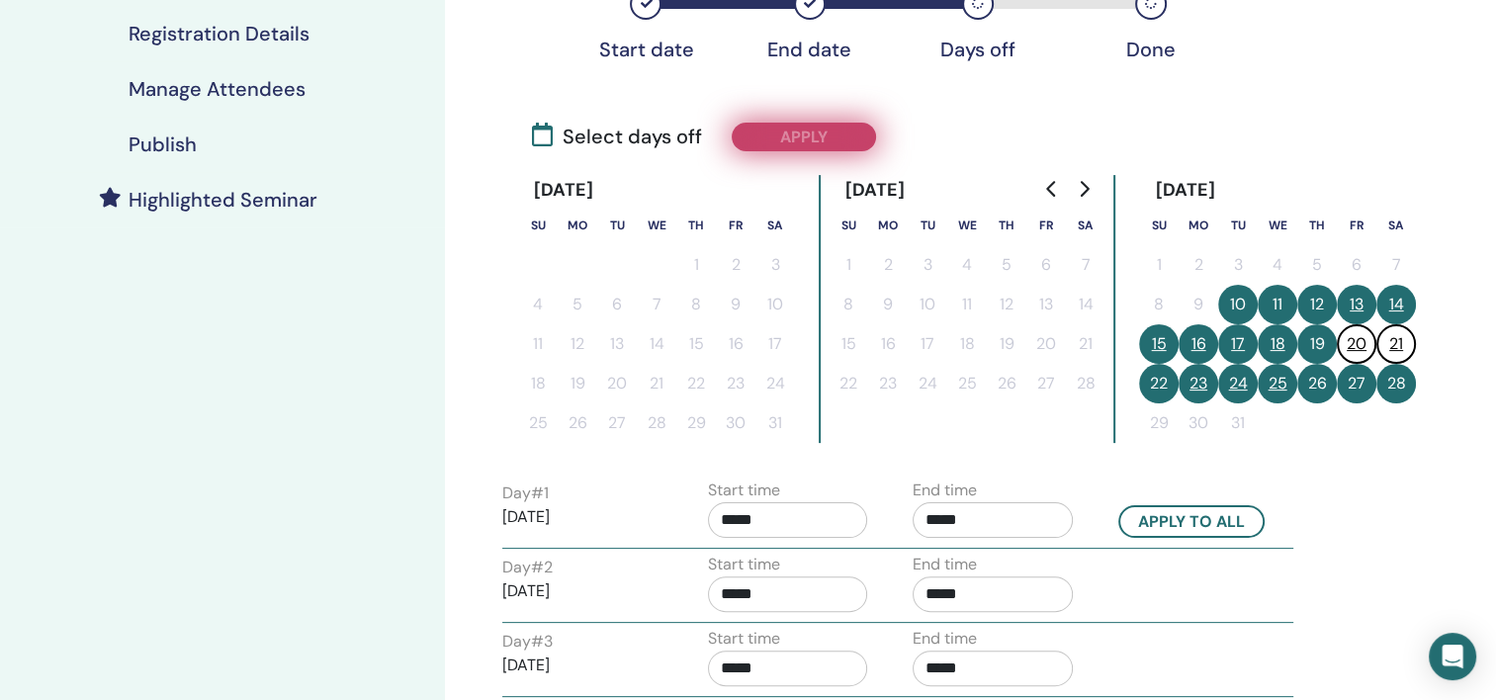
click at [804, 140] on button "Apply" at bounding box center [804, 137] width 144 height 29
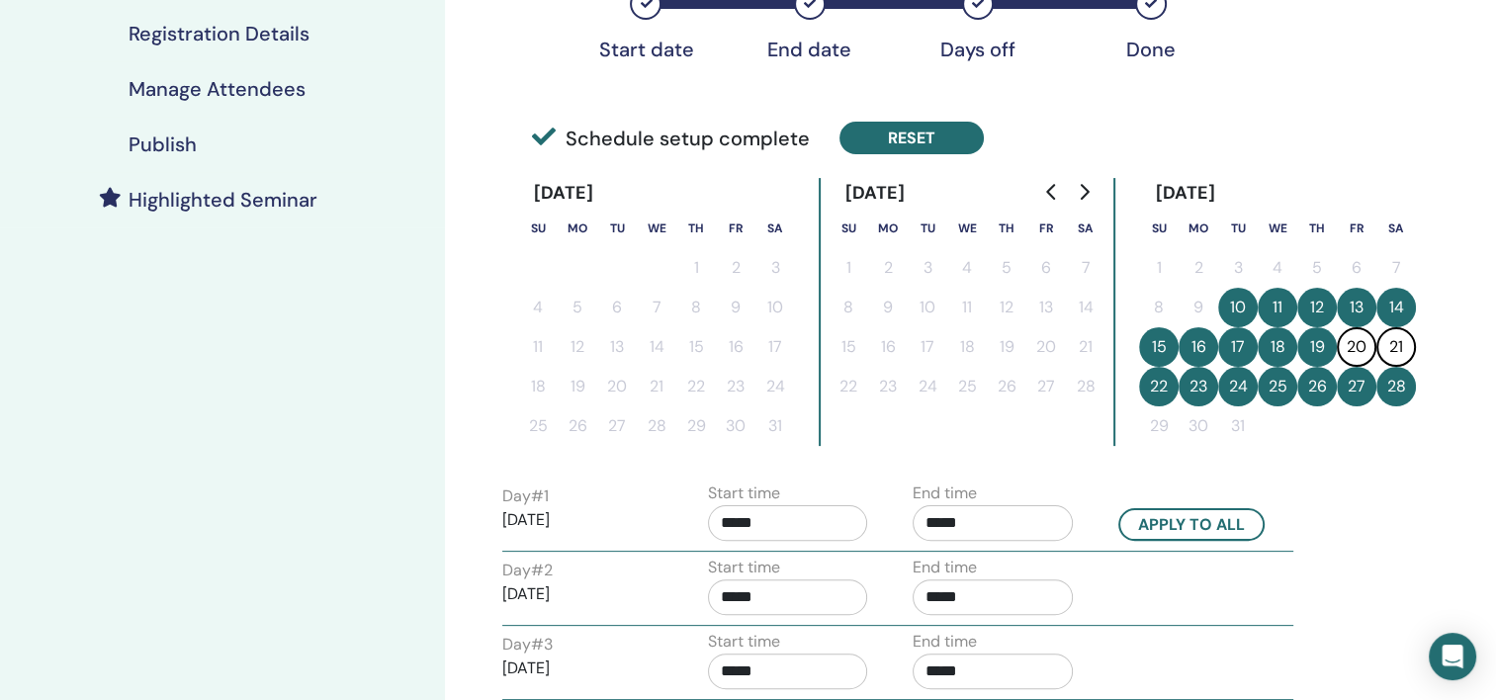
click at [896, 135] on button "Reset" at bounding box center [912, 138] width 144 height 33
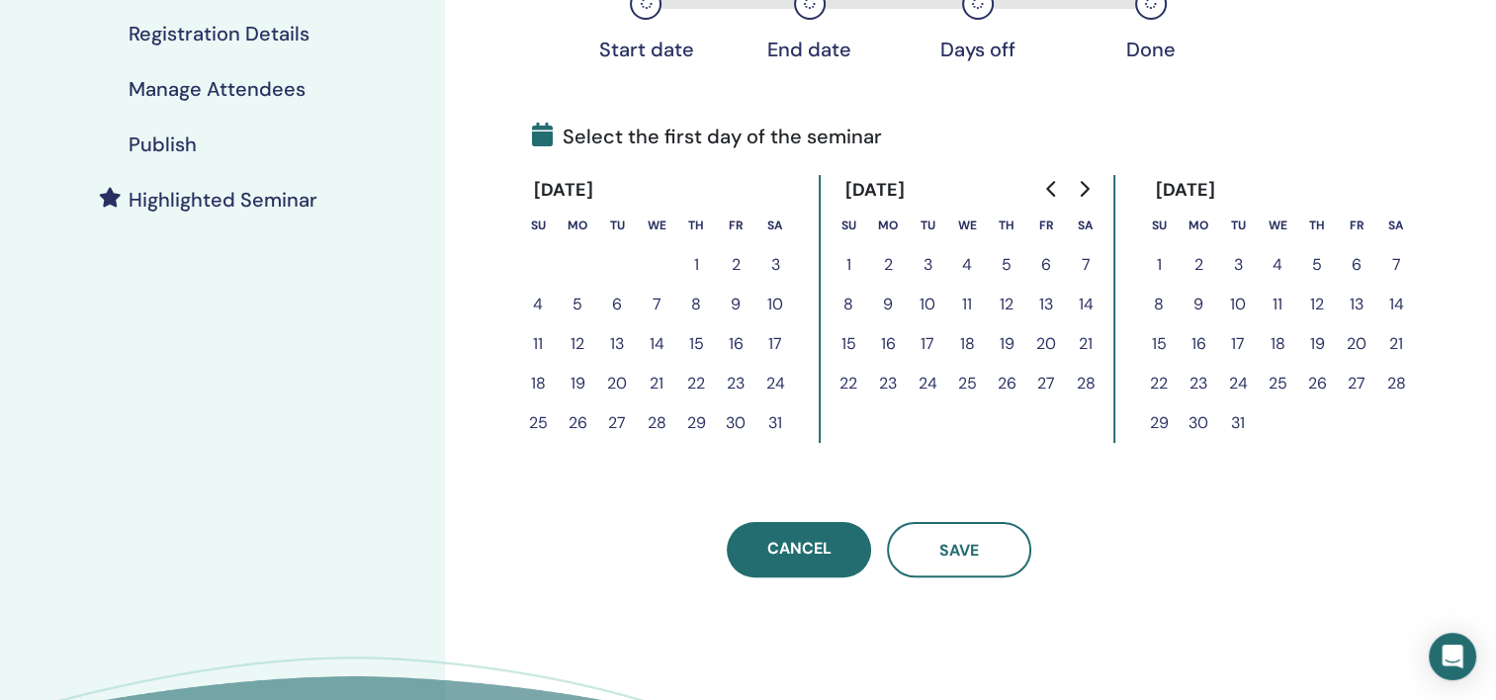
click at [1238, 302] on button "10" at bounding box center [1238, 305] width 40 height 40
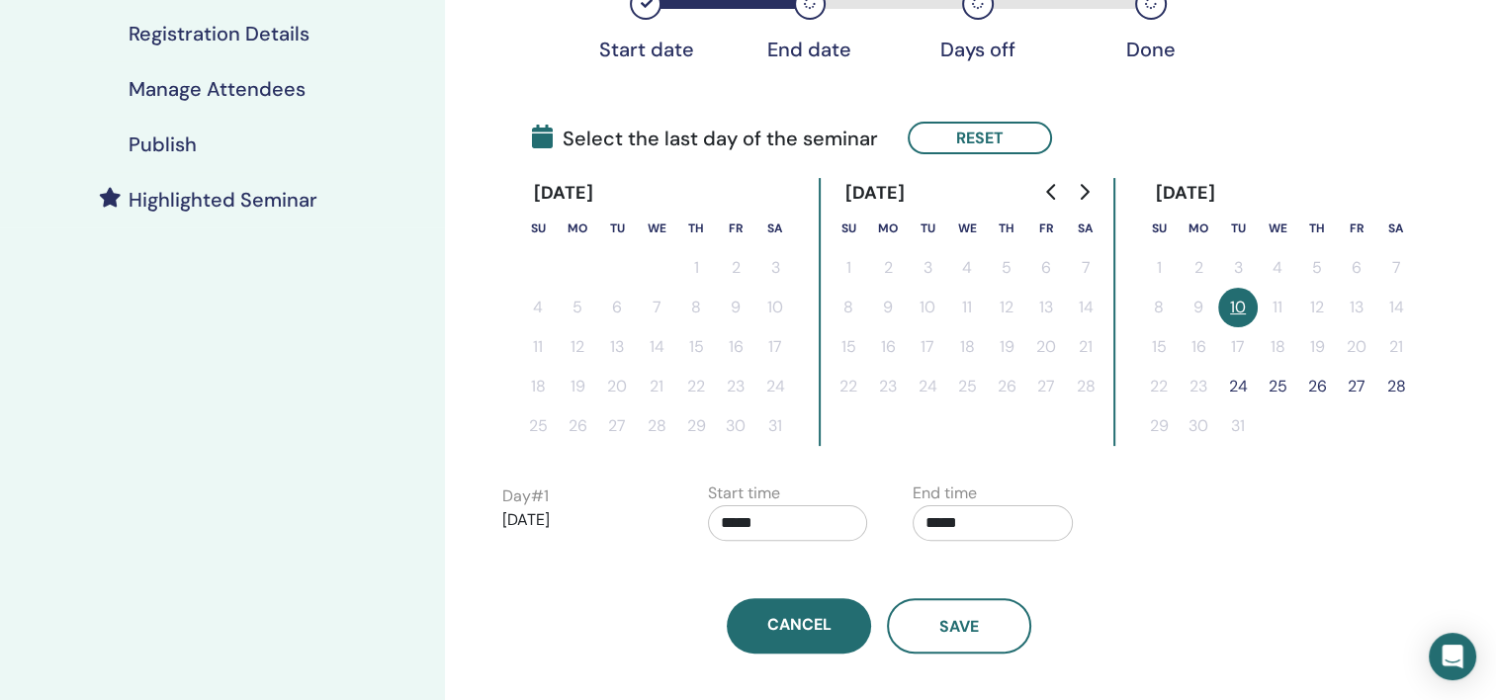
click at [1385, 384] on button "28" at bounding box center [1396, 387] width 40 height 40
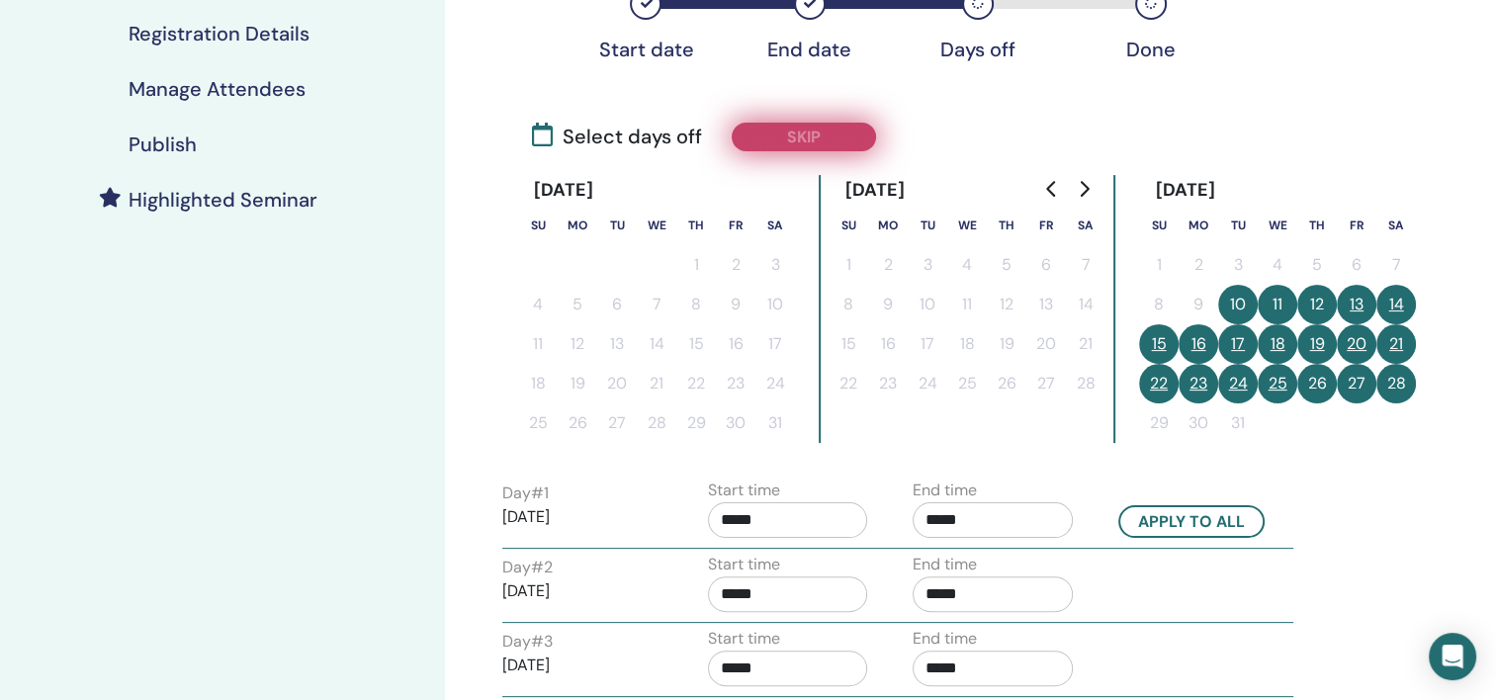
click at [823, 130] on button "Skip" at bounding box center [804, 137] width 144 height 29
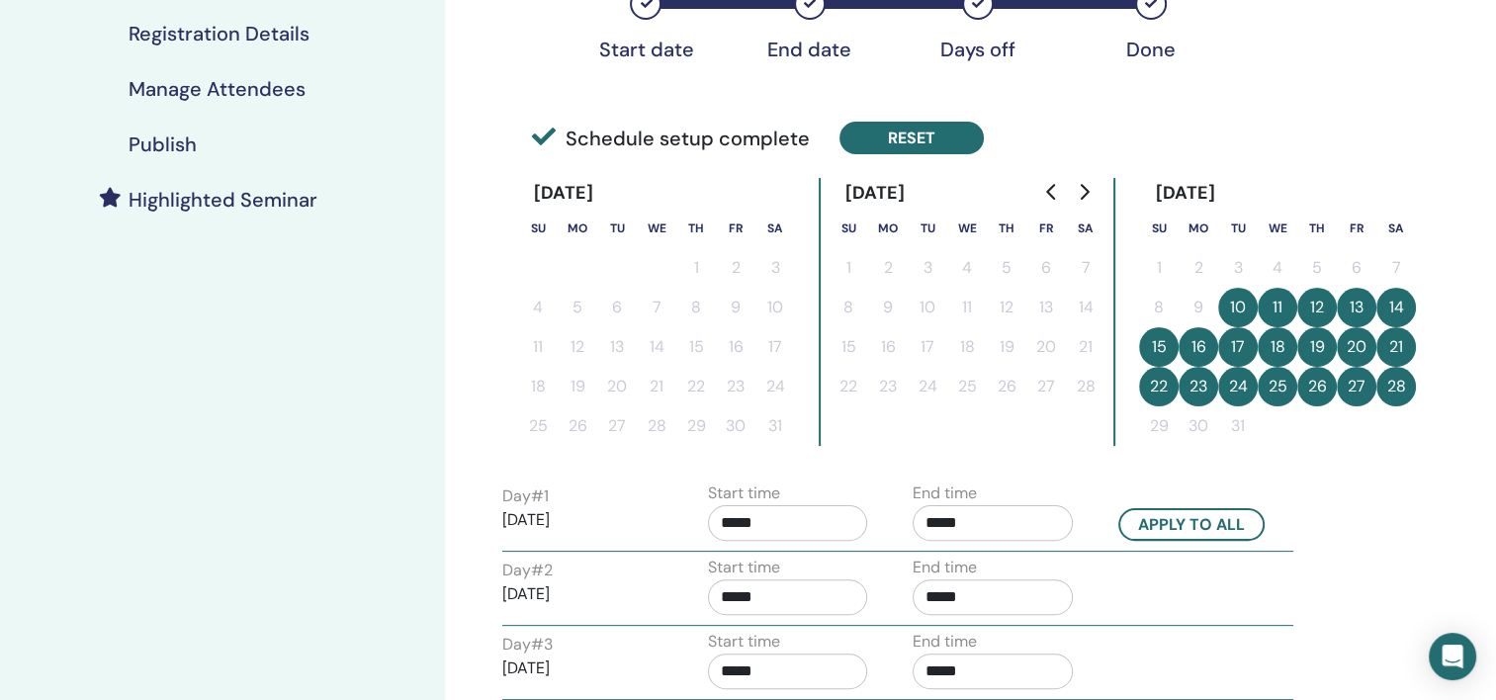
click at [887, 134] on button "Reset" at bounding box center [912, 138] width 144 height 33
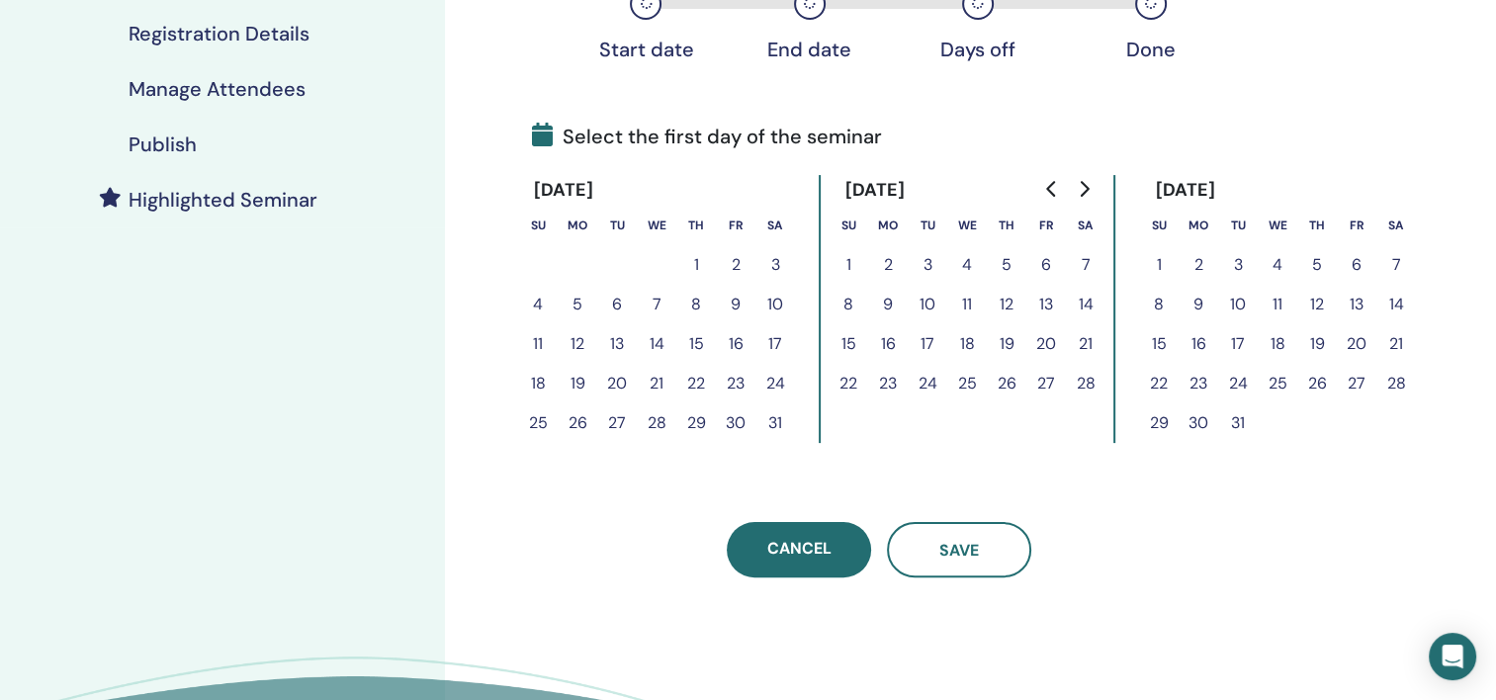
click at [1239, 306] on button "10" at bounding box center [1238, 305] width 40 height 40
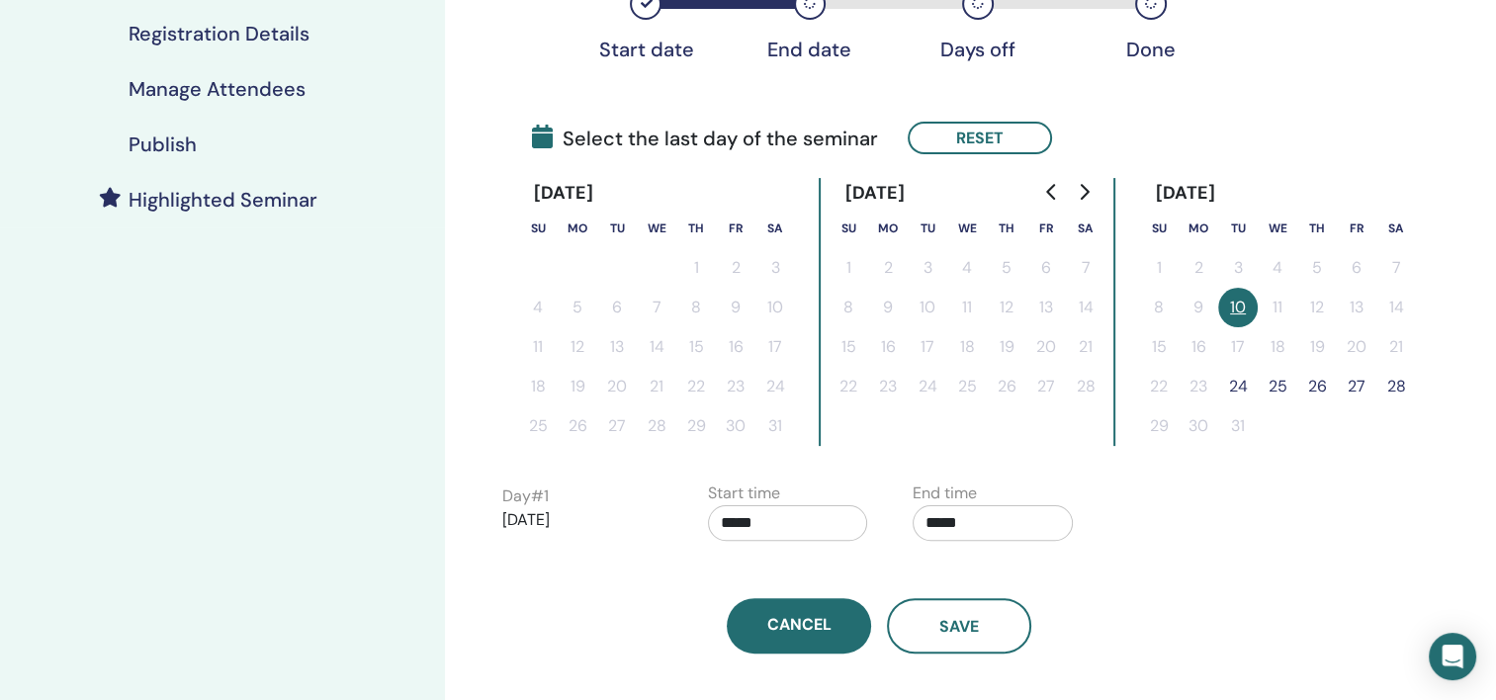
click at [1328, 386] on button "26" at bounding box center [1317, 387] width 40 height 40
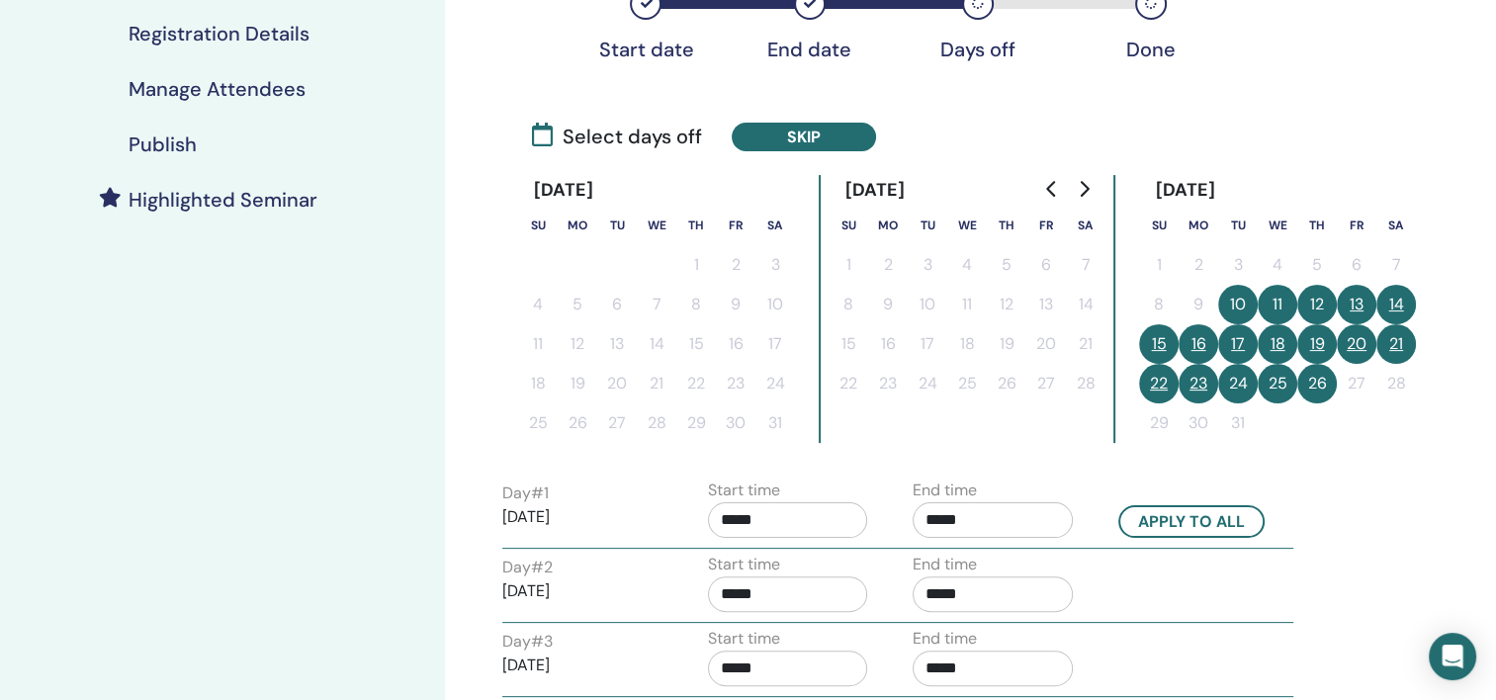
click at [1396, 343] on button "21" at bounding box center [1396, 344] width 40 height 40
click at [1366, 341] on button "20" at bounding box center [1357, 344] width 40 height 40
click at [1320, 388] on button "26" at bounding box center [1317, 384] width 40 height 40
click at [1279, 384] on button "25" at bounding box center [1278, 384] width 40 height 40
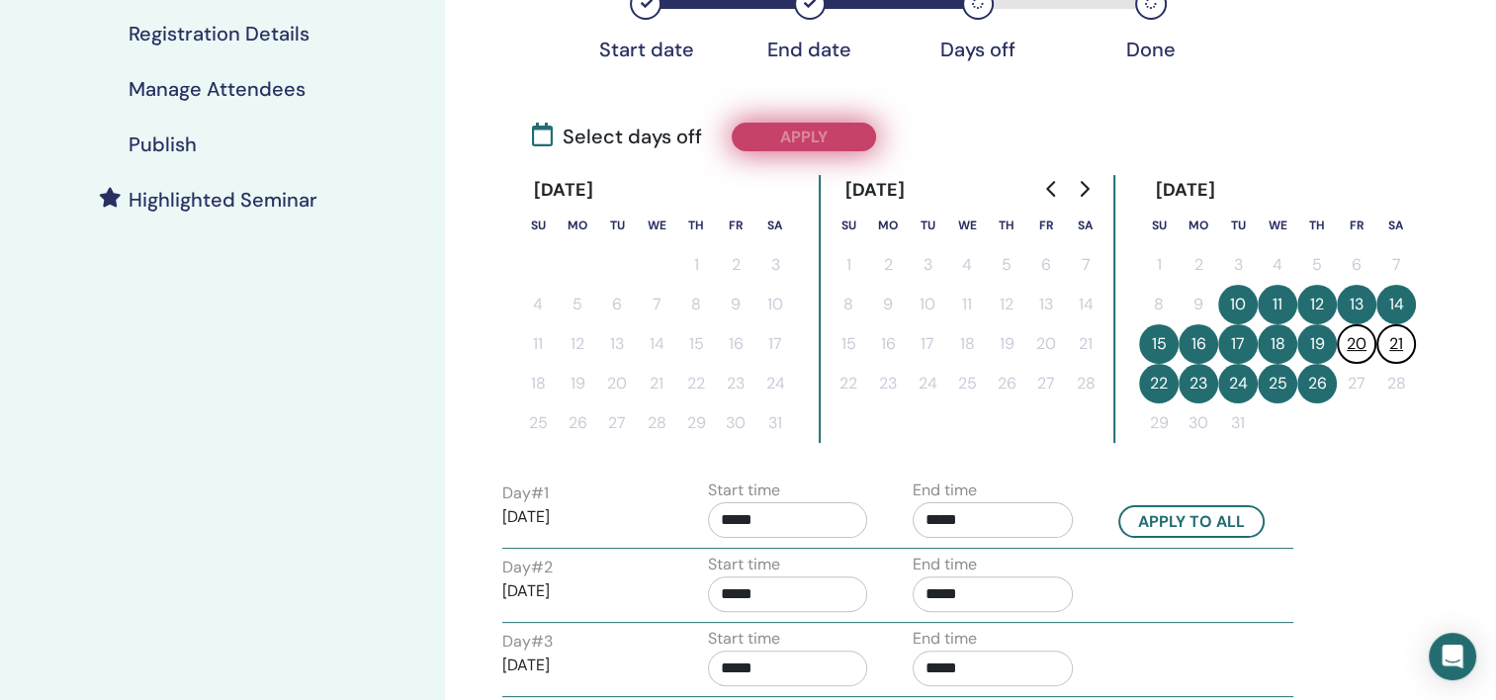
click at [857, 138] on button "Apply" at bounding box center [804, 137] width 144 height 29
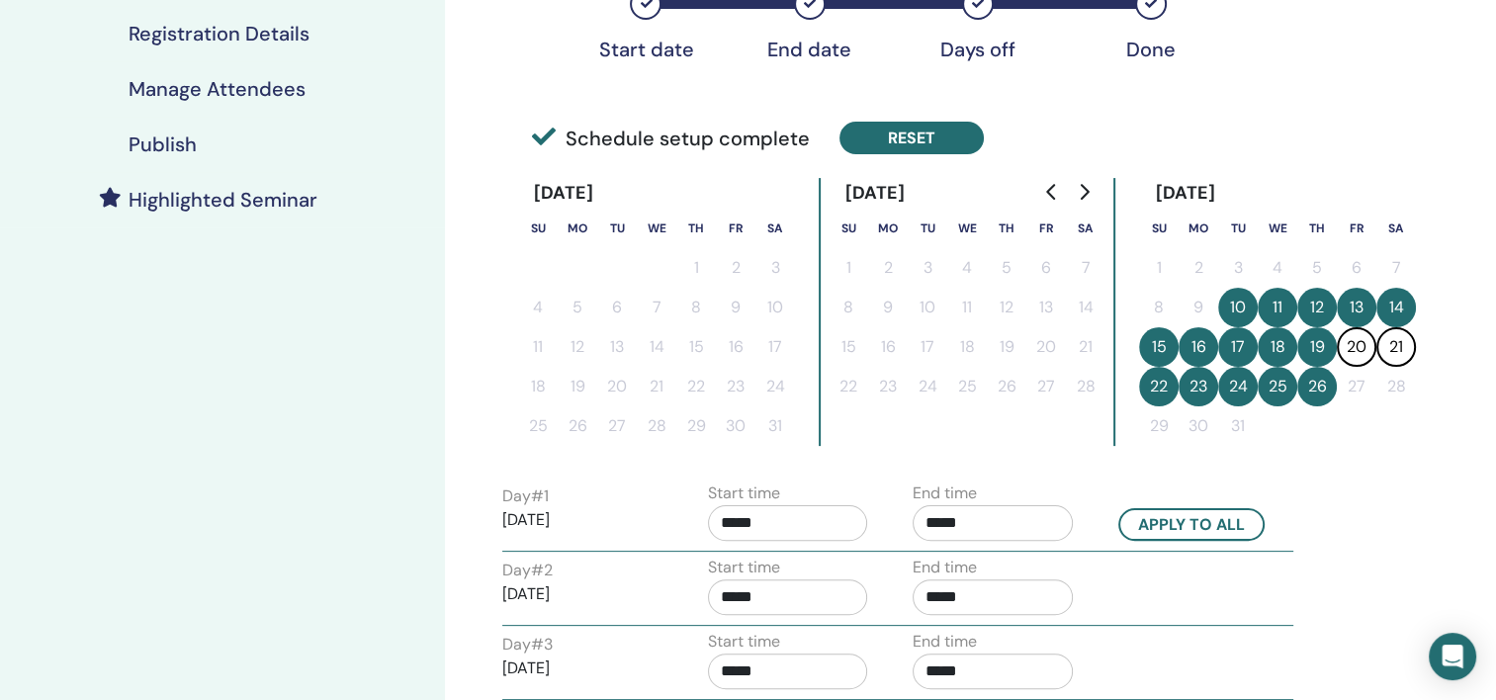
click at [885, 129] on button "Reset" at bounding box center [912, 138] width 144 height 33
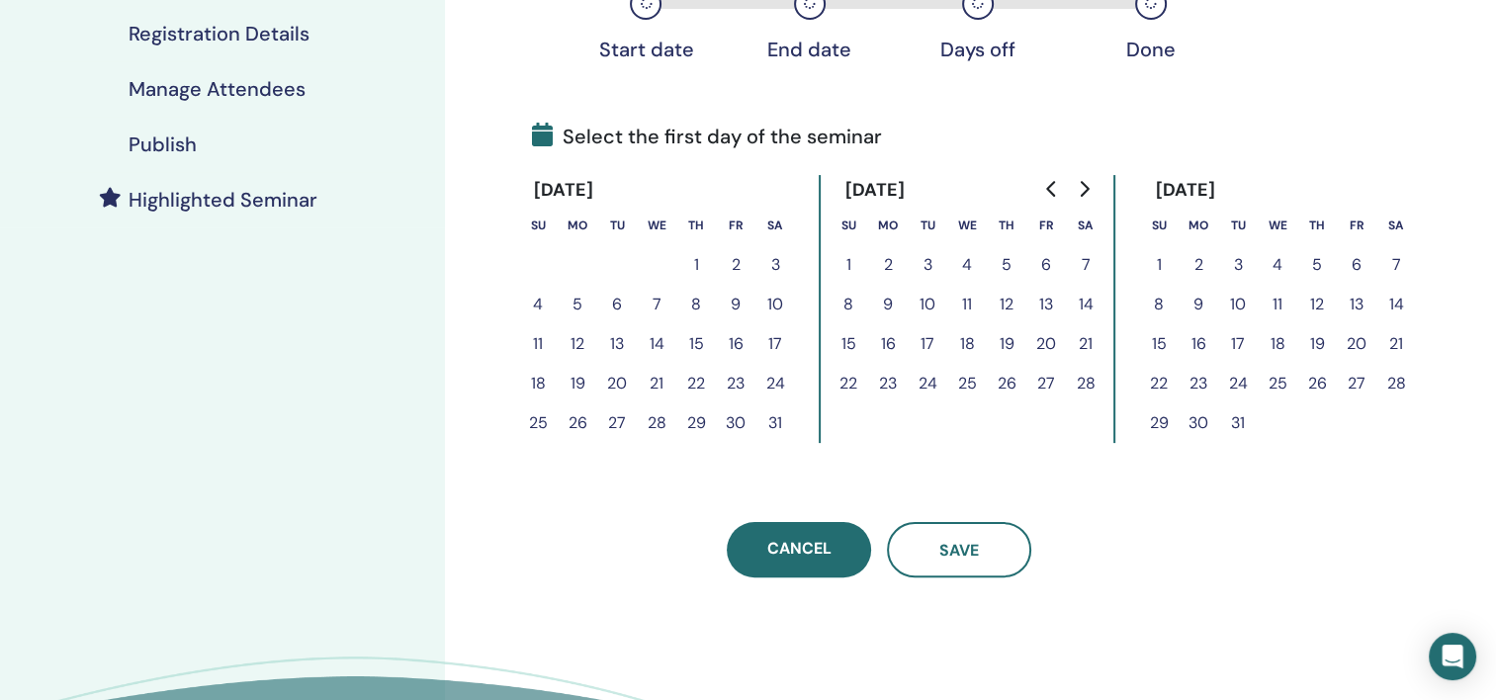
click at [1238, 299] on button "10" at bounding box center [1238, 305] width 40 height 40
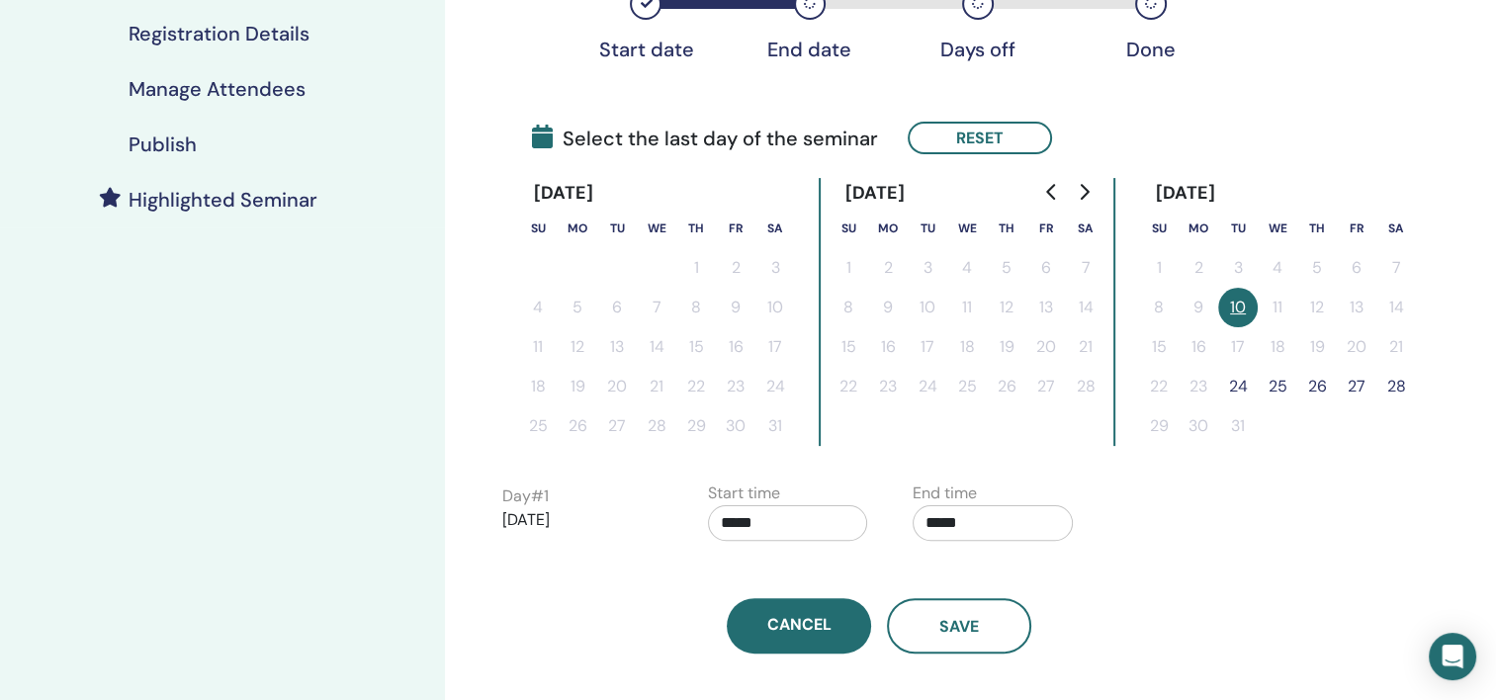
click at [1284, 386] on button "25" at bounding box center [1278, 387] width 40 height 40
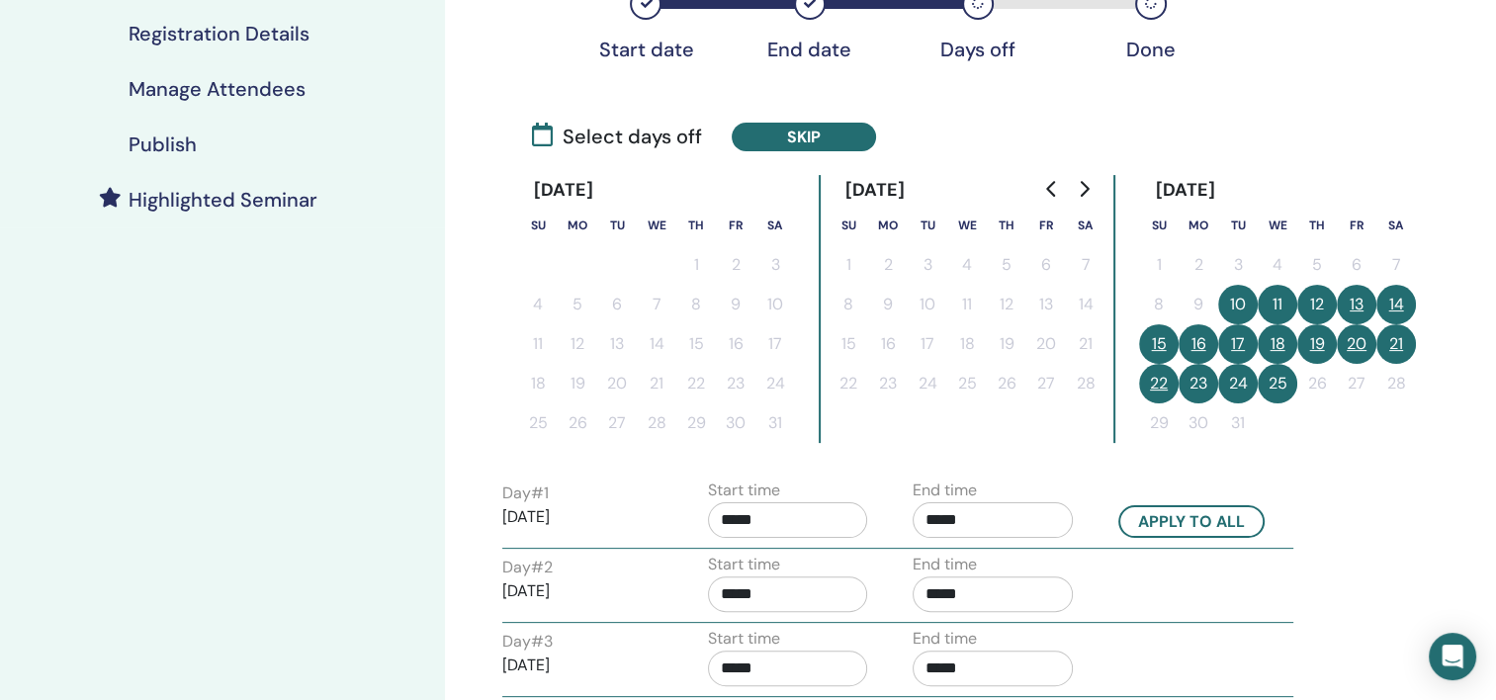
scroll to position [494, 0]
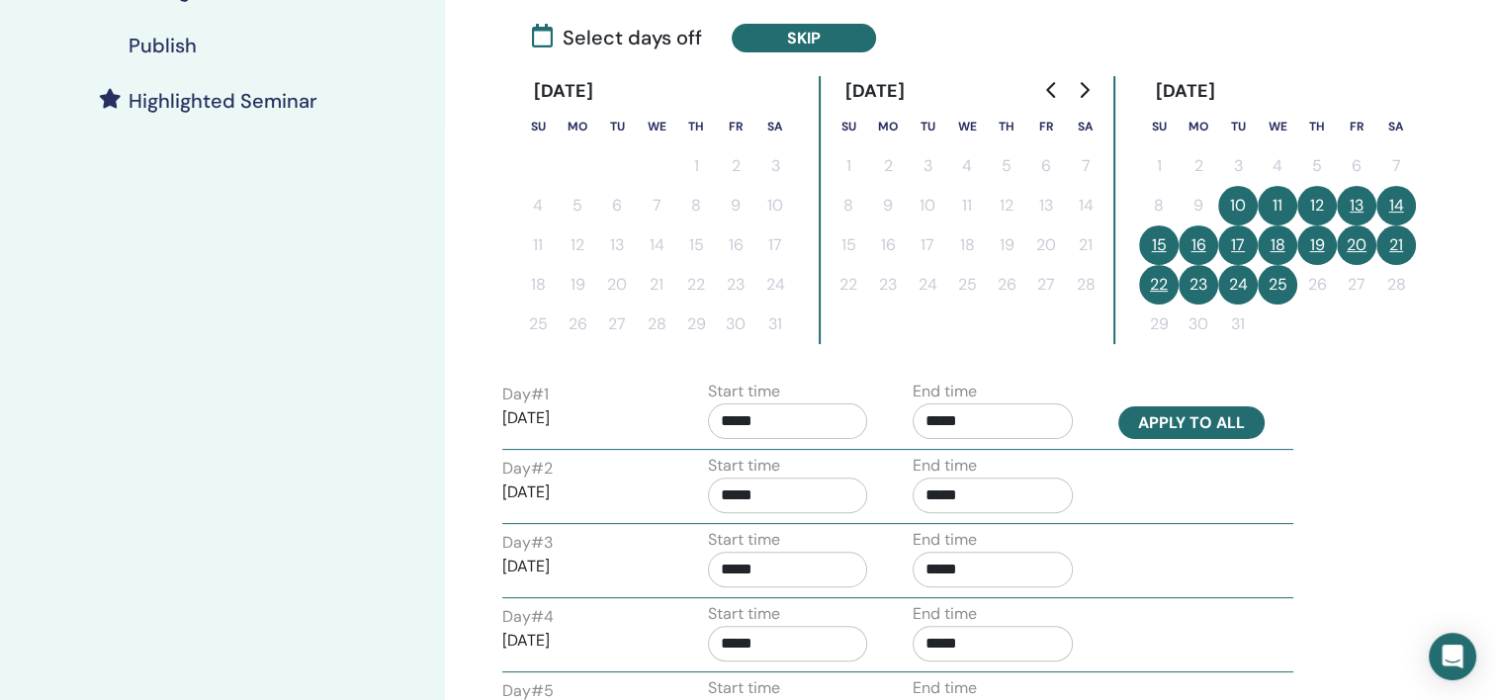
click at [1198, 423] on button "Apply to all" at bounding box center [1191, 422] width 146 height 33
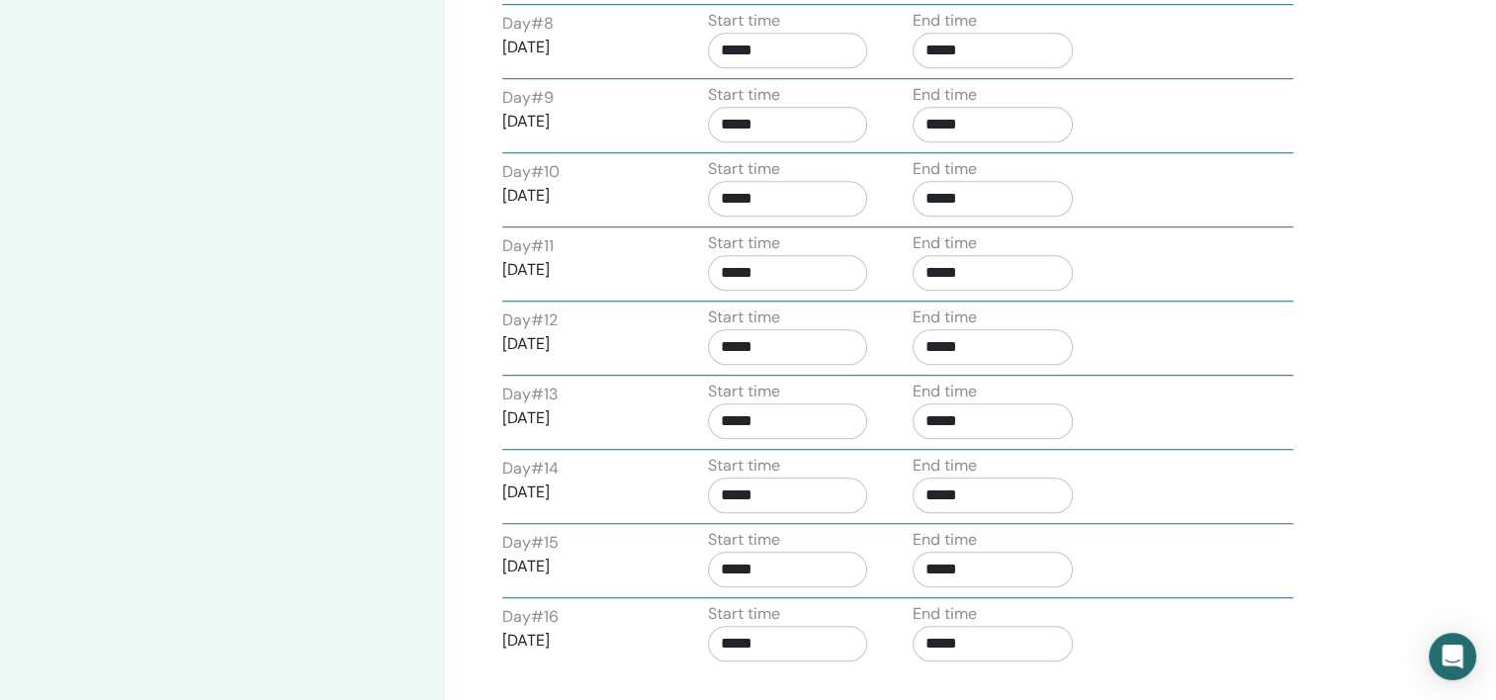
scroll to position [1879, 0]
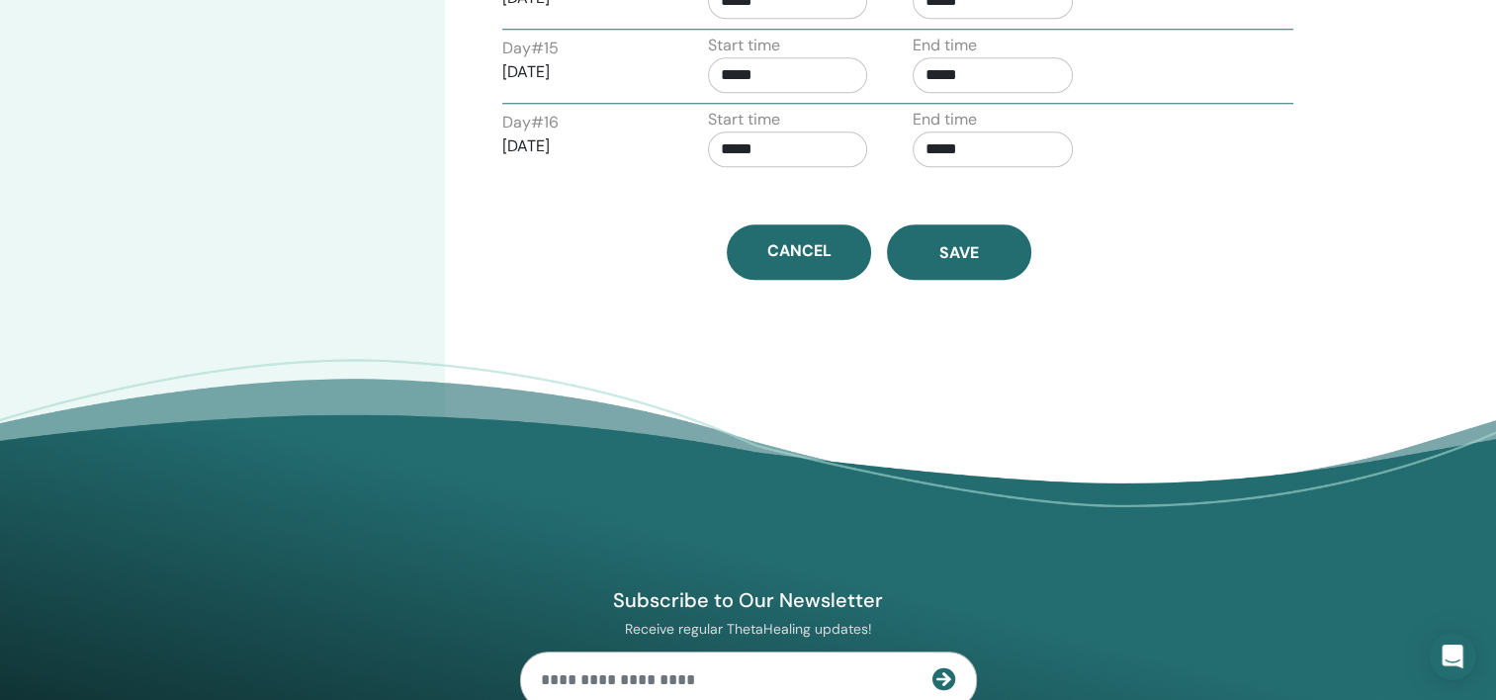
click at [950, 242] on span "Save" at bounding box center [959, 252] width 40 height 21
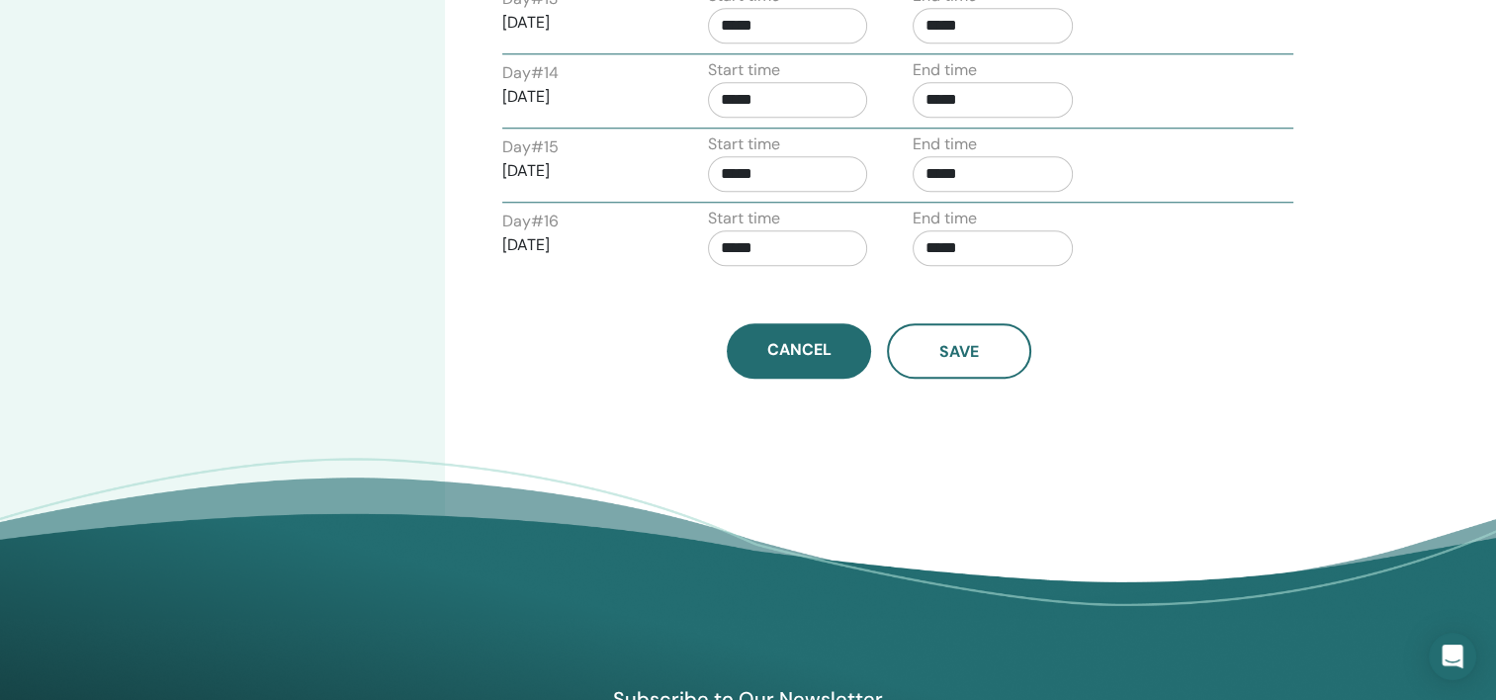
scroll to position [1681, 0]
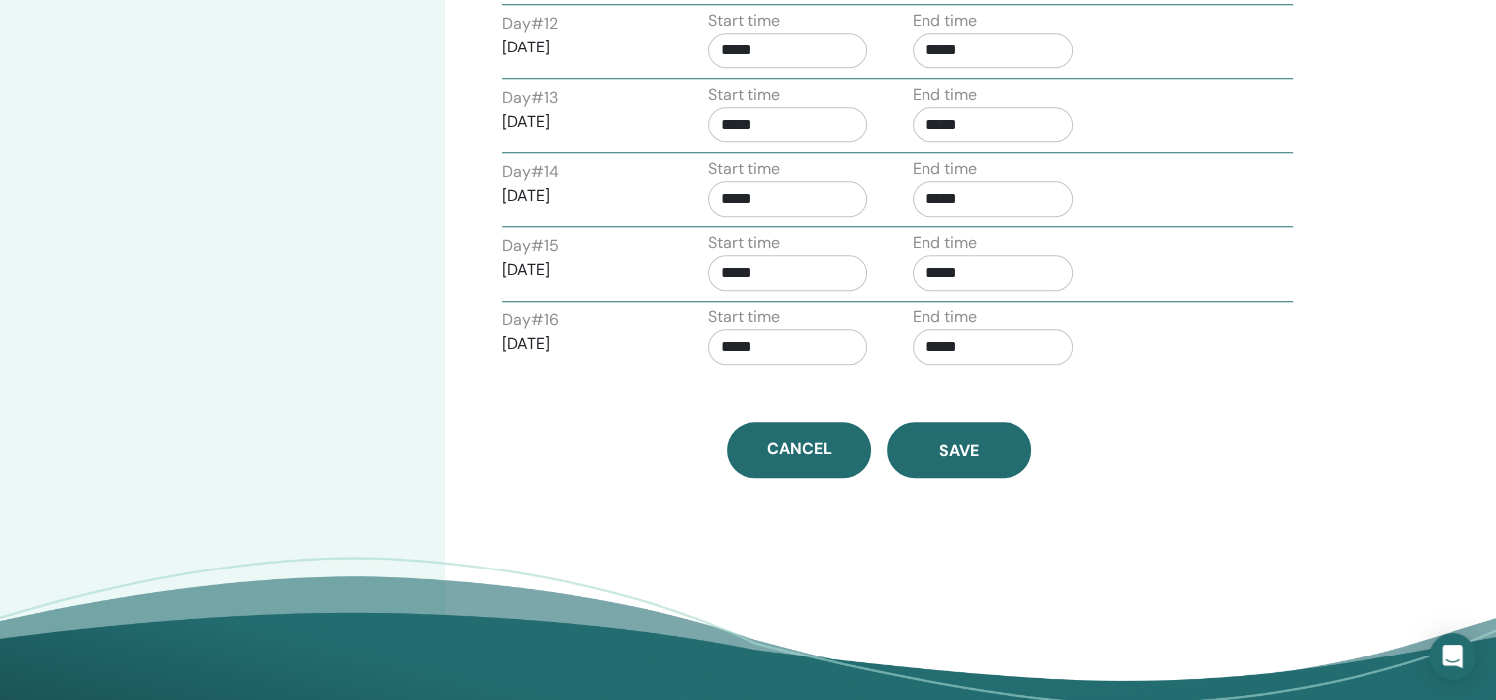
click at [985, 434] on button "Save" at bounding box center [959, 449] width 144 height 55
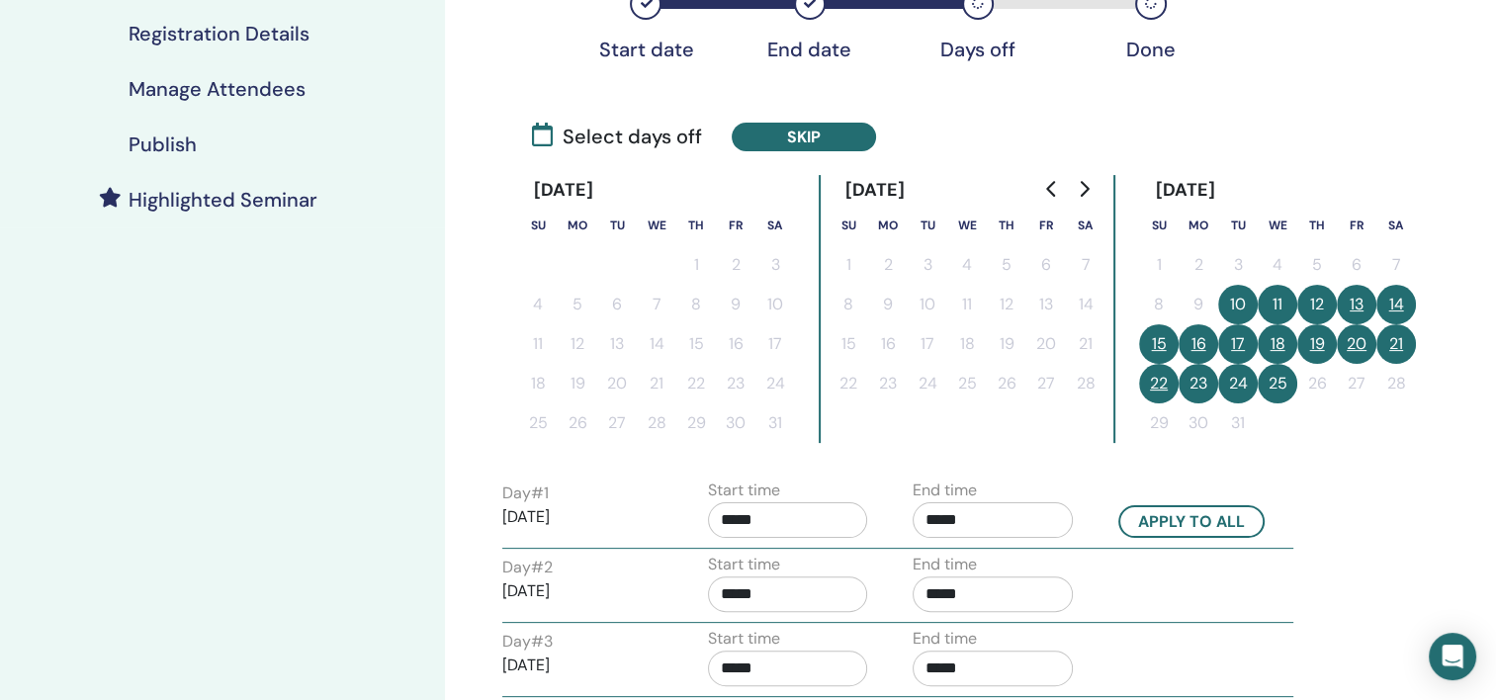
scroll to position [297, 0]
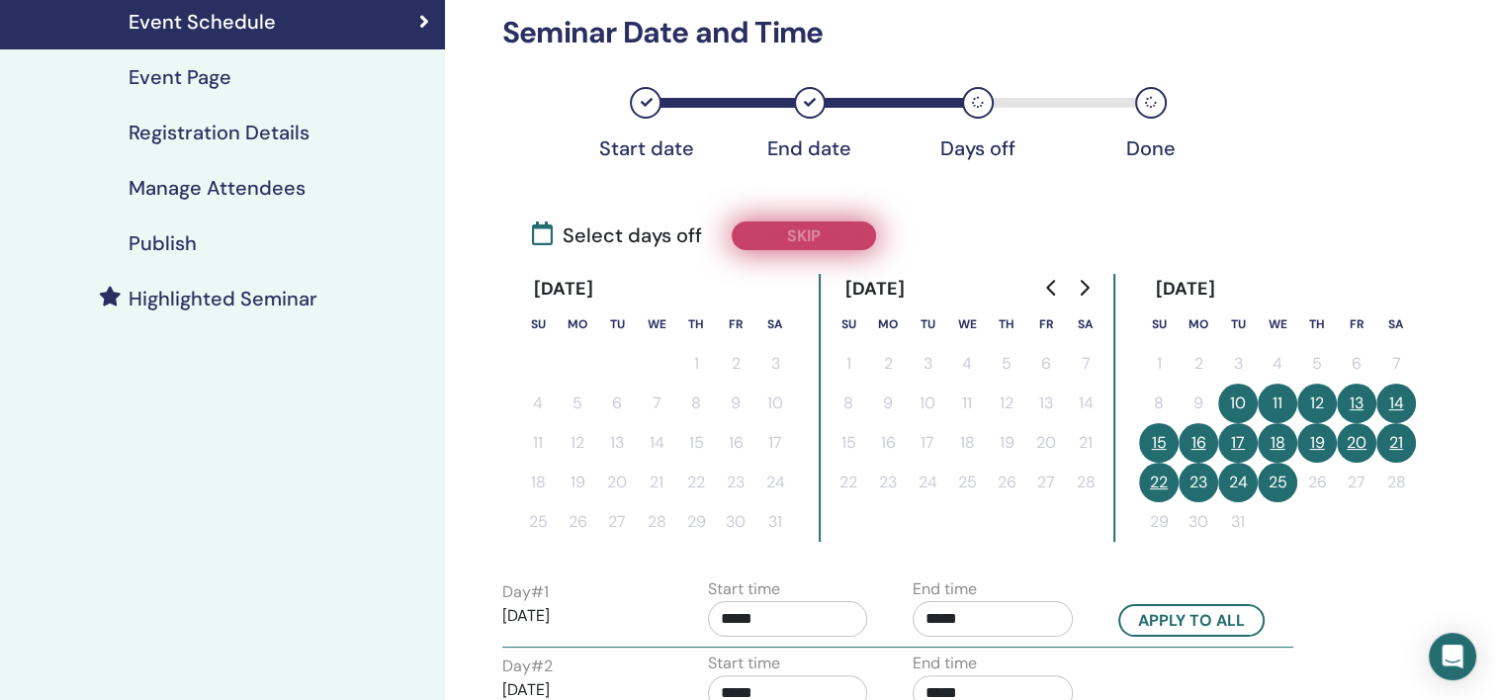
click at [818, 234] on button "Skip" at bounding box center [804, 235] width 144 height 29
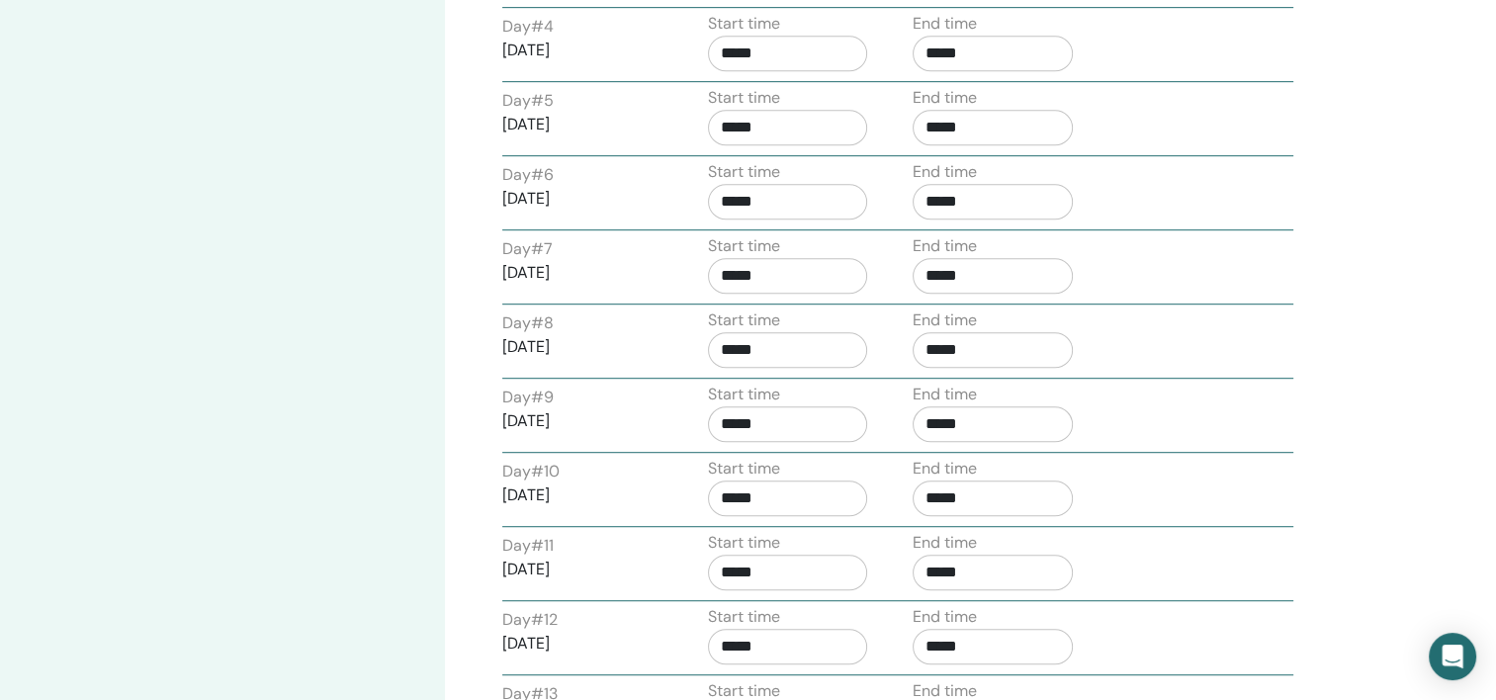
scroll to position [1483, 0]
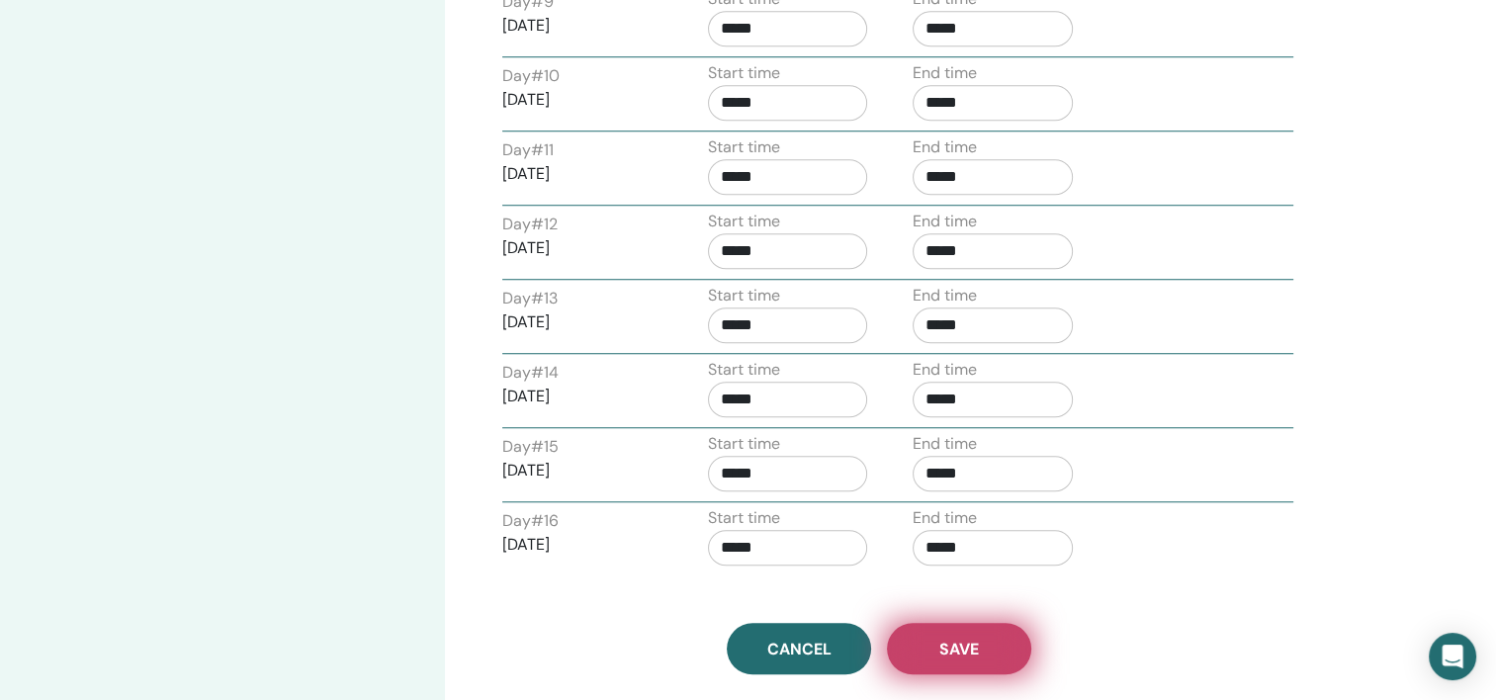
click at [950, 639] on span "Save" at bounding box center [959, 649] width 40 height 21
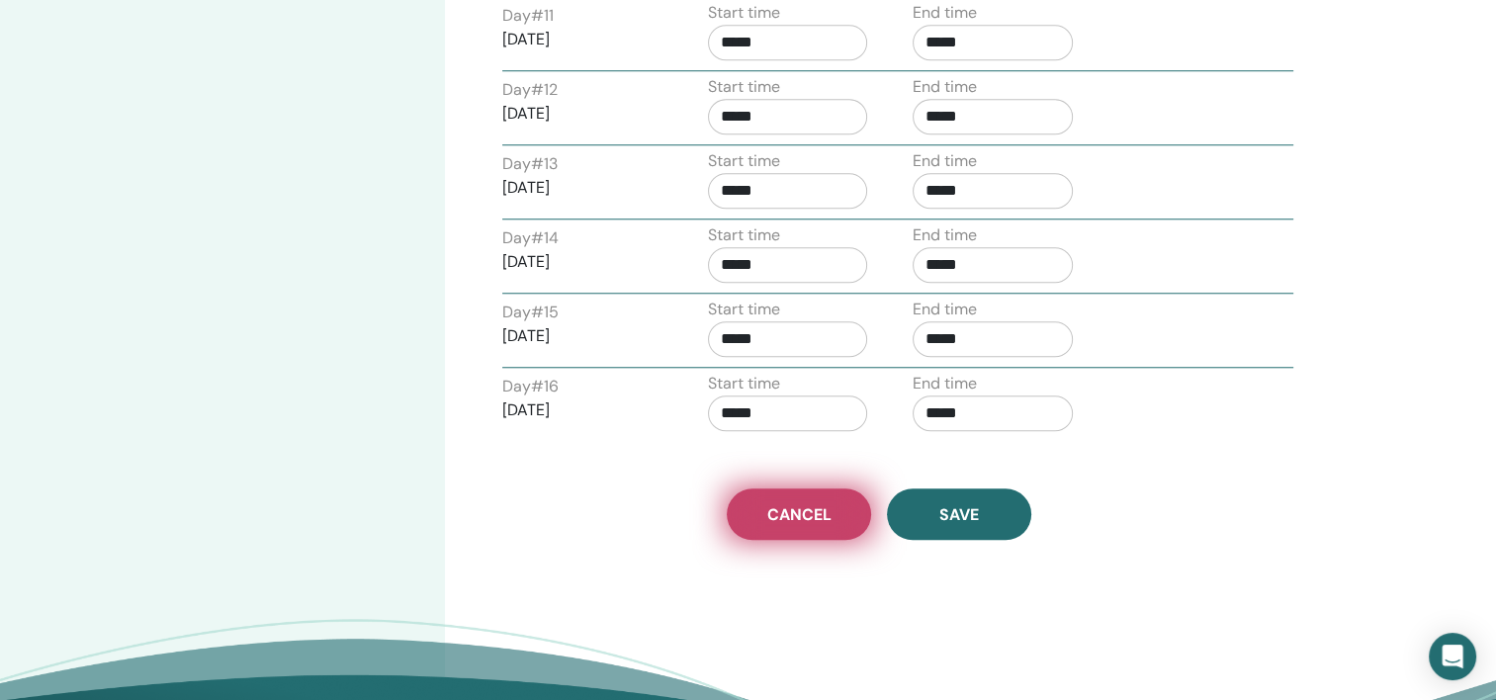
scroll to position [1855, 0]
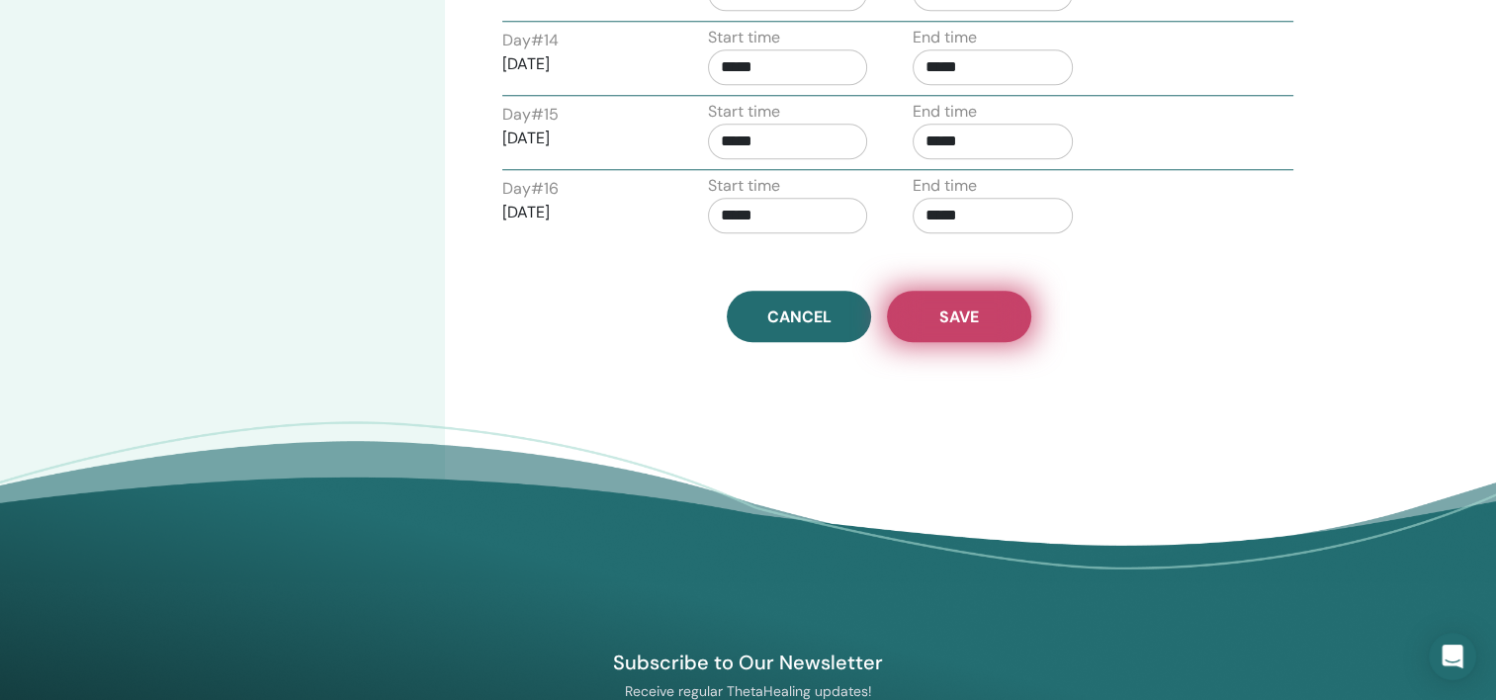
click at [989, 313] on button "Save" at bounding box center [959, 316] width 144 height 51
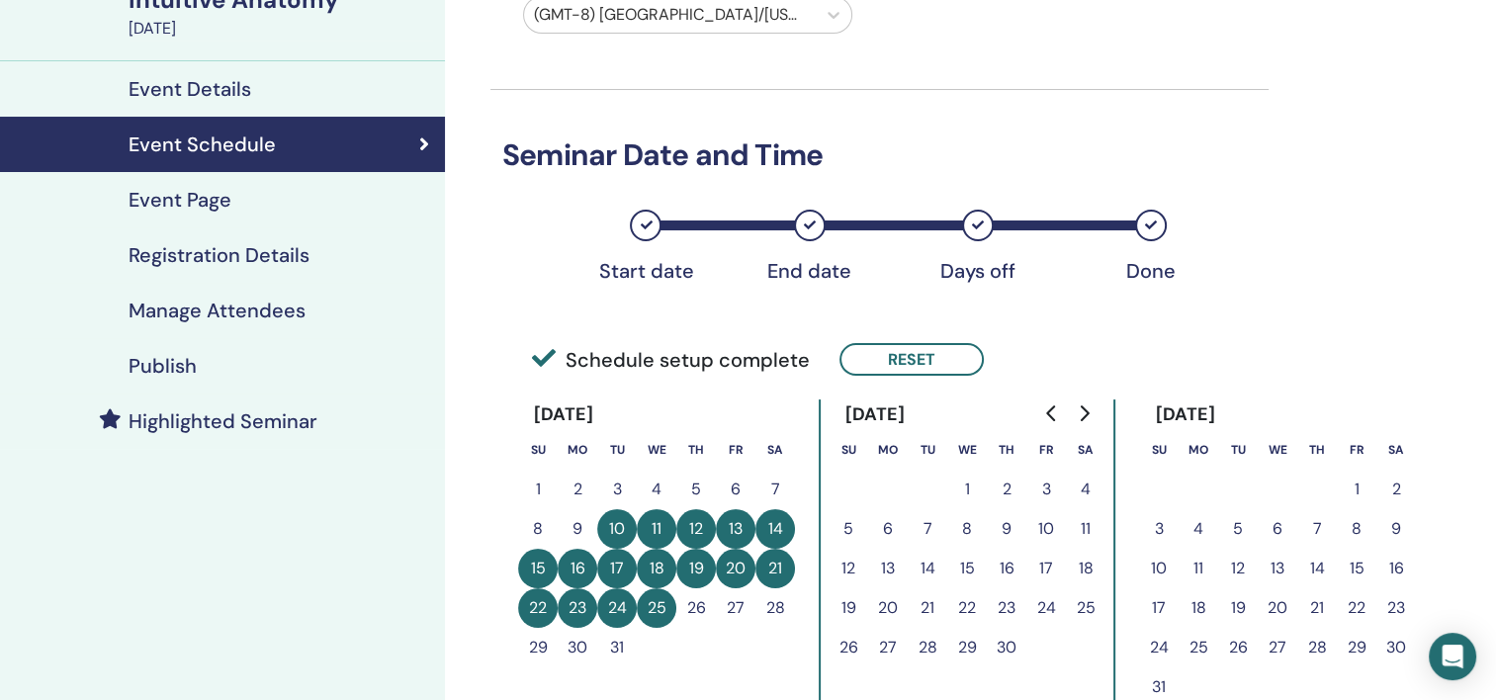
scroll to position [75, 0]
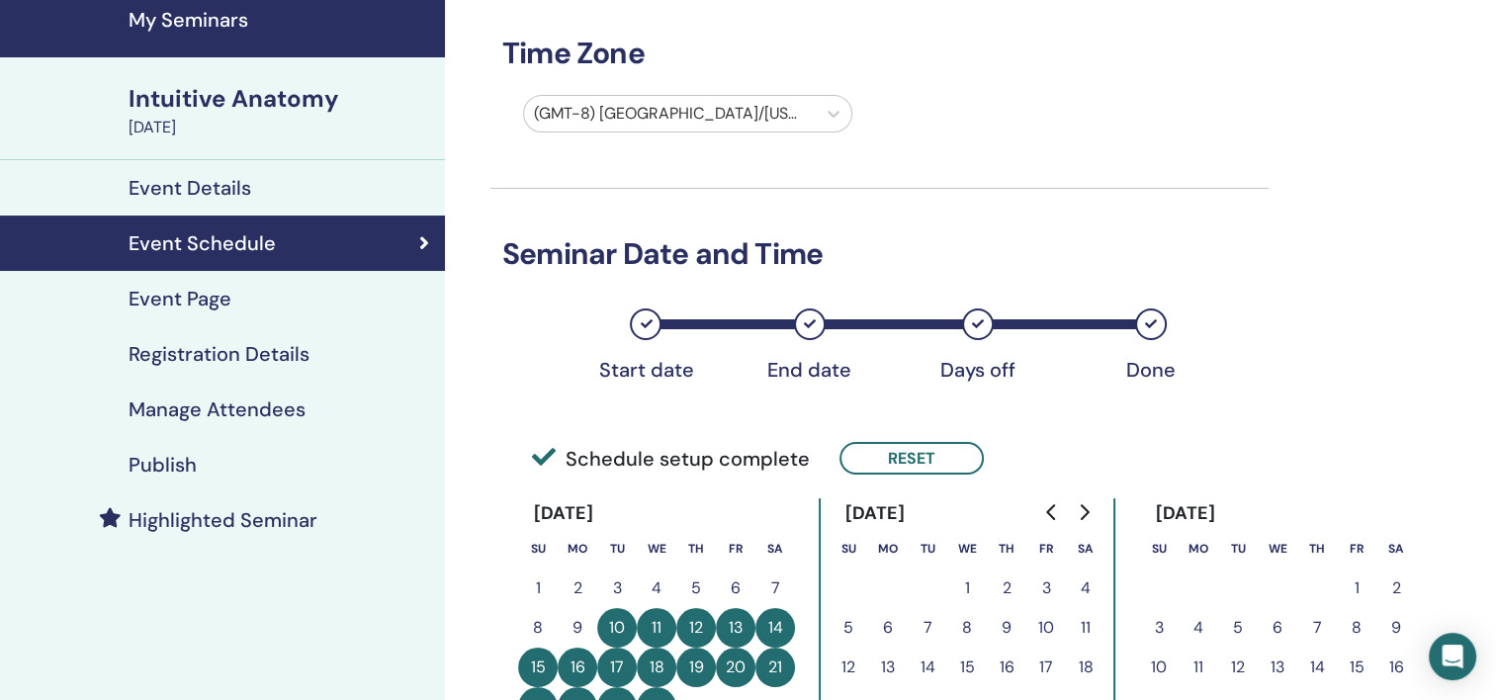
click at [207, 93] on div "Intuitive Anatomy" at bounding box center [281, 99] width 305 height 34
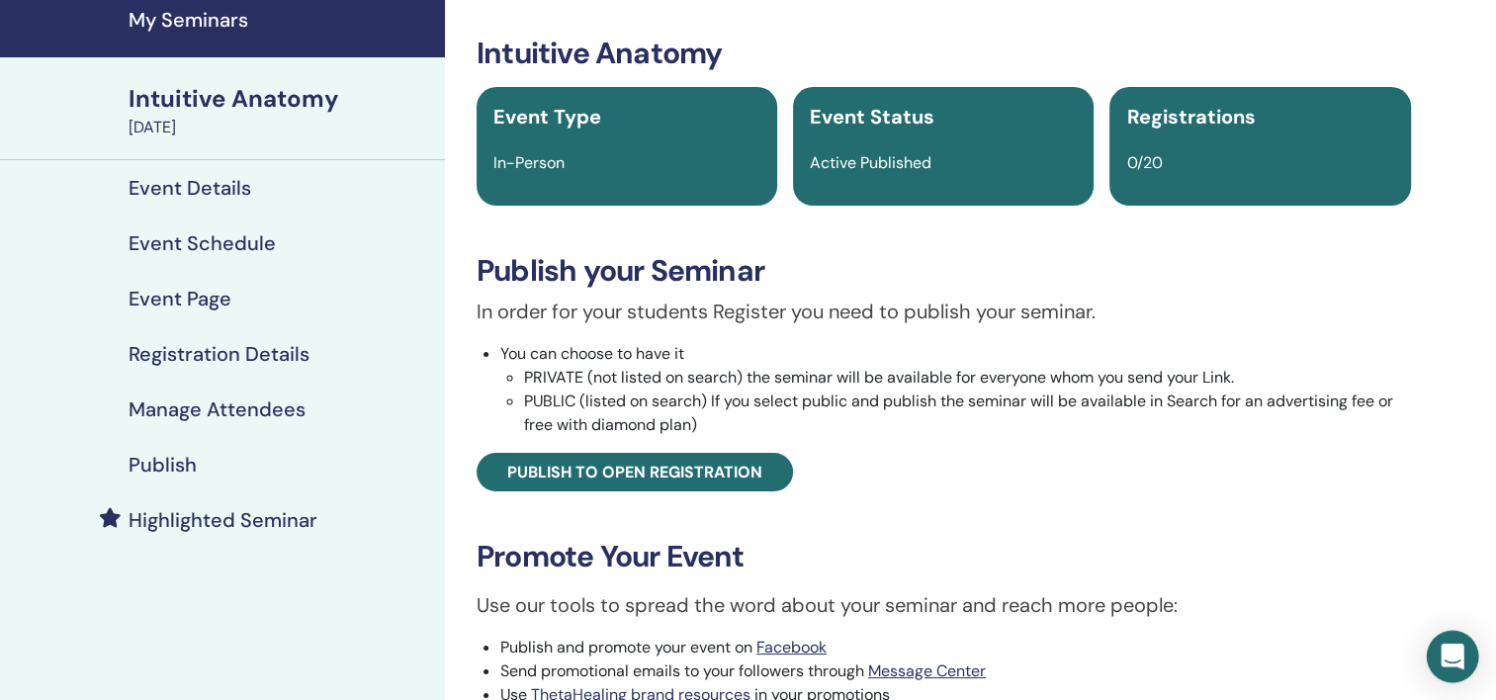
click at [1457, 667] on div "Open Intercom Messenger" at bounding box center [1453, 657] width 52 height 52
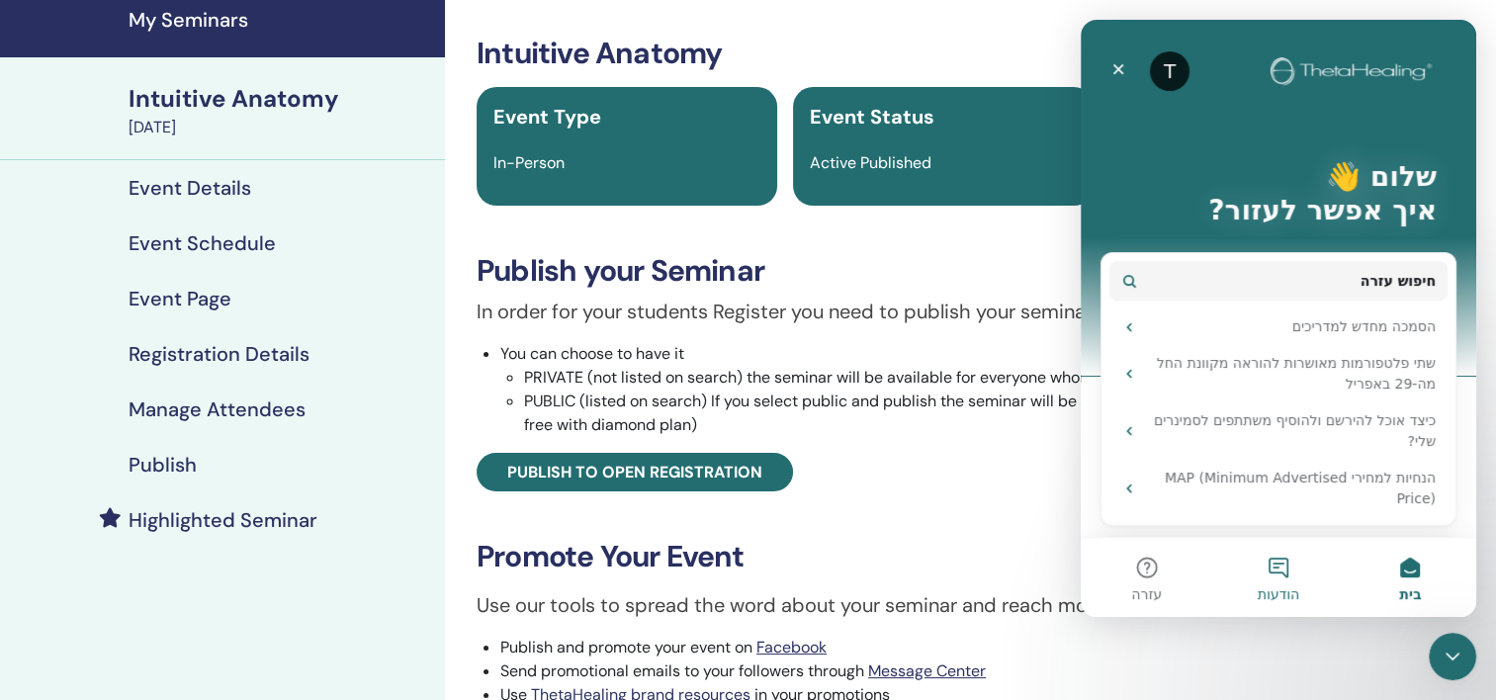
click at [1277, 570] on button "הודעות" at bounding box center [1278, 577] width 132 height 79
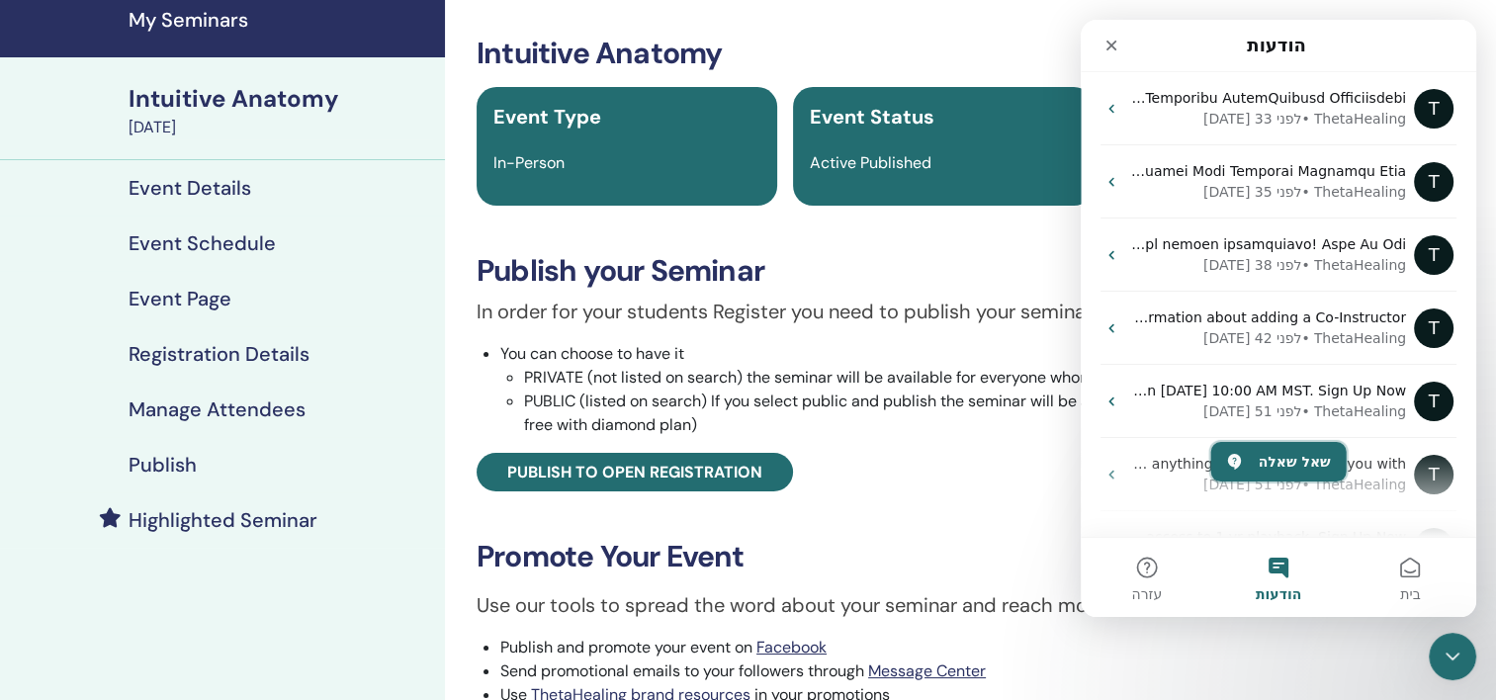
click at [1263, 462] on button "שאל שאלה" at bounding box center [1277, 462] width 135 height 40
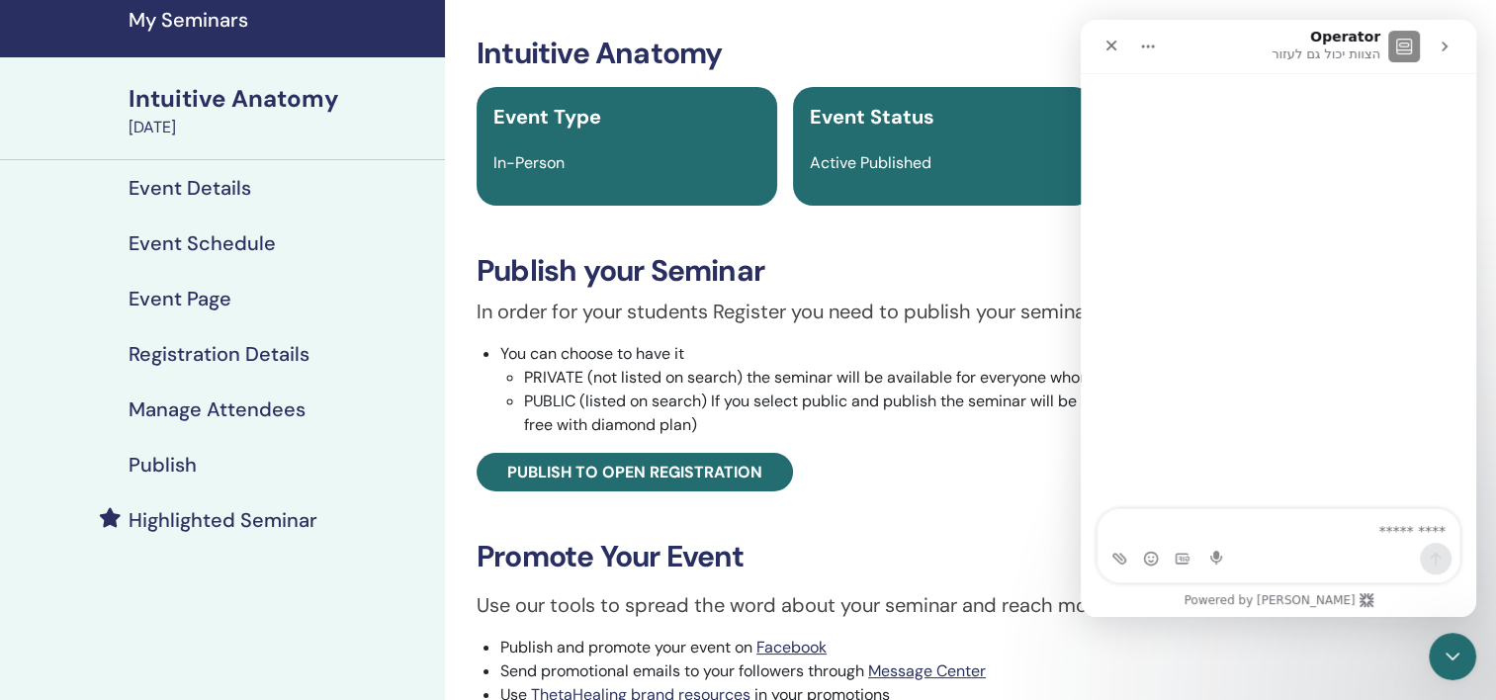
click at [1393, 533] on textarea "שאל שאלה.." at bounding box center [1279, 526] width 362 height 34
click at [1420, 522] on textarea "שאל שאלה.." at bounding box center [1279, 526] width 362 height 34
paste textarea "**********"
type textarea "**********"
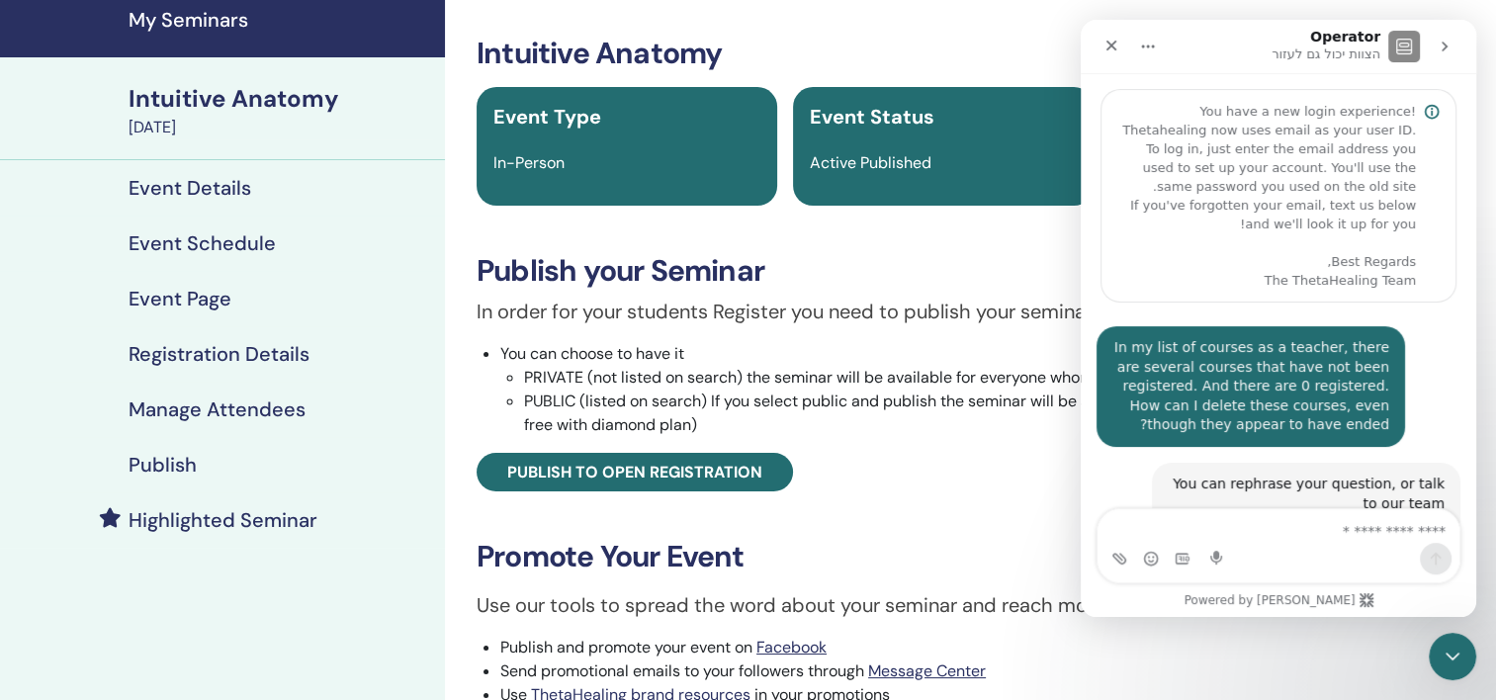
scroll to position [121, 0]
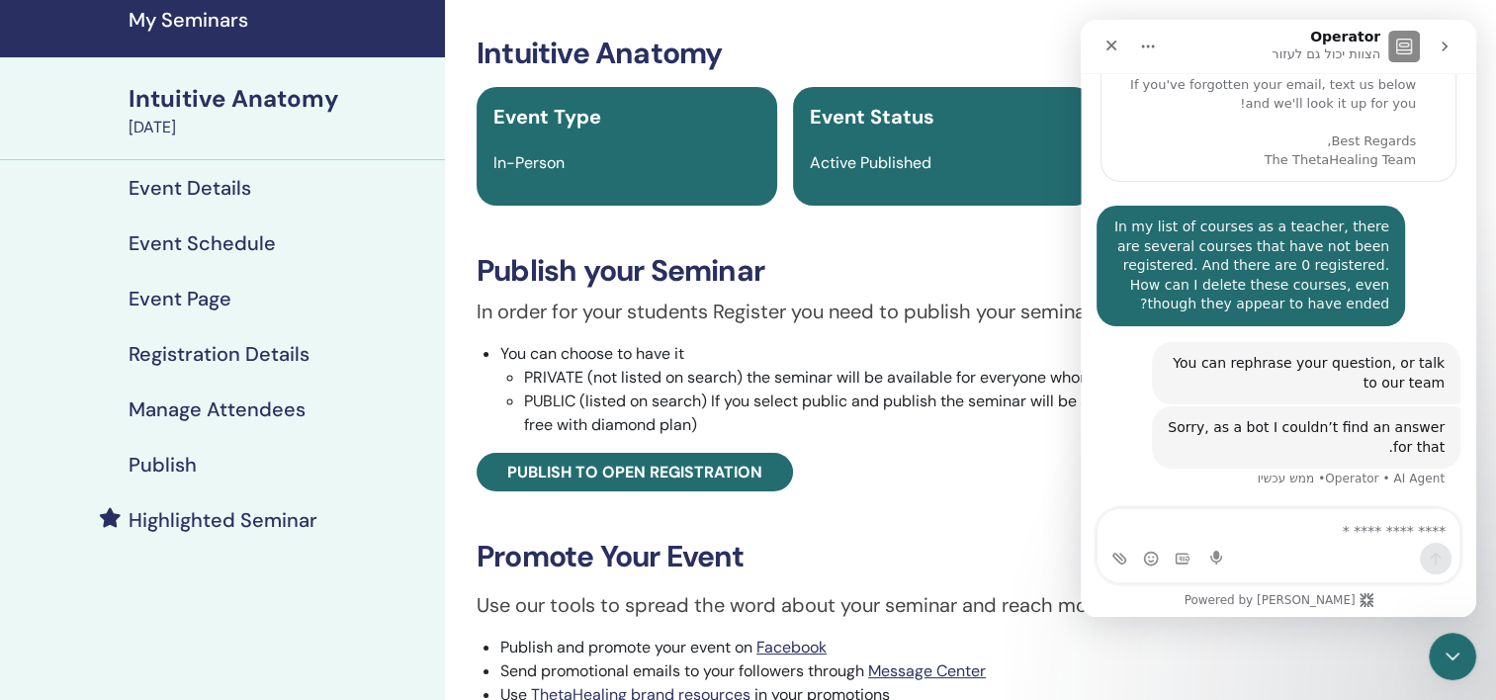
click at [1374, 369] on div "You can rephrase your question, or talk to our team" at bounding box center [1306, 373] width 277 height 39
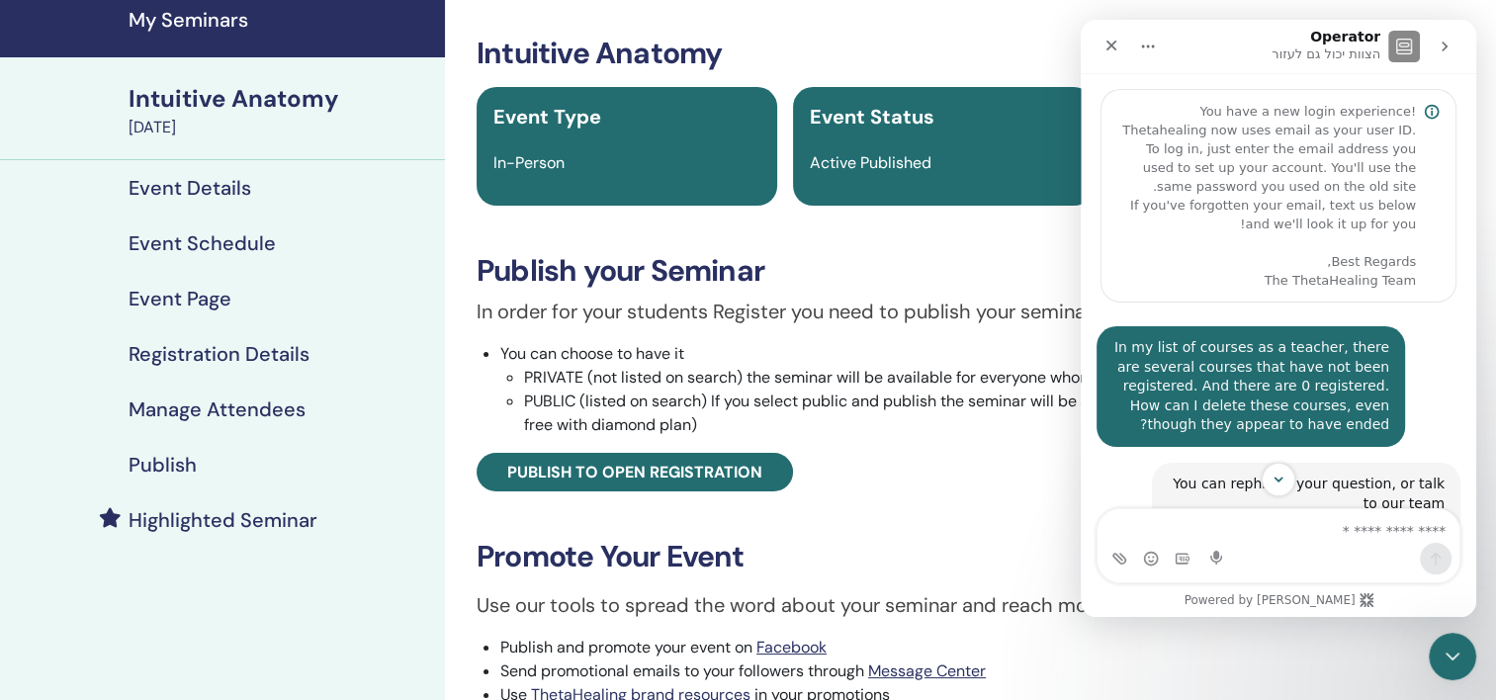
scroll to position [140, 0]
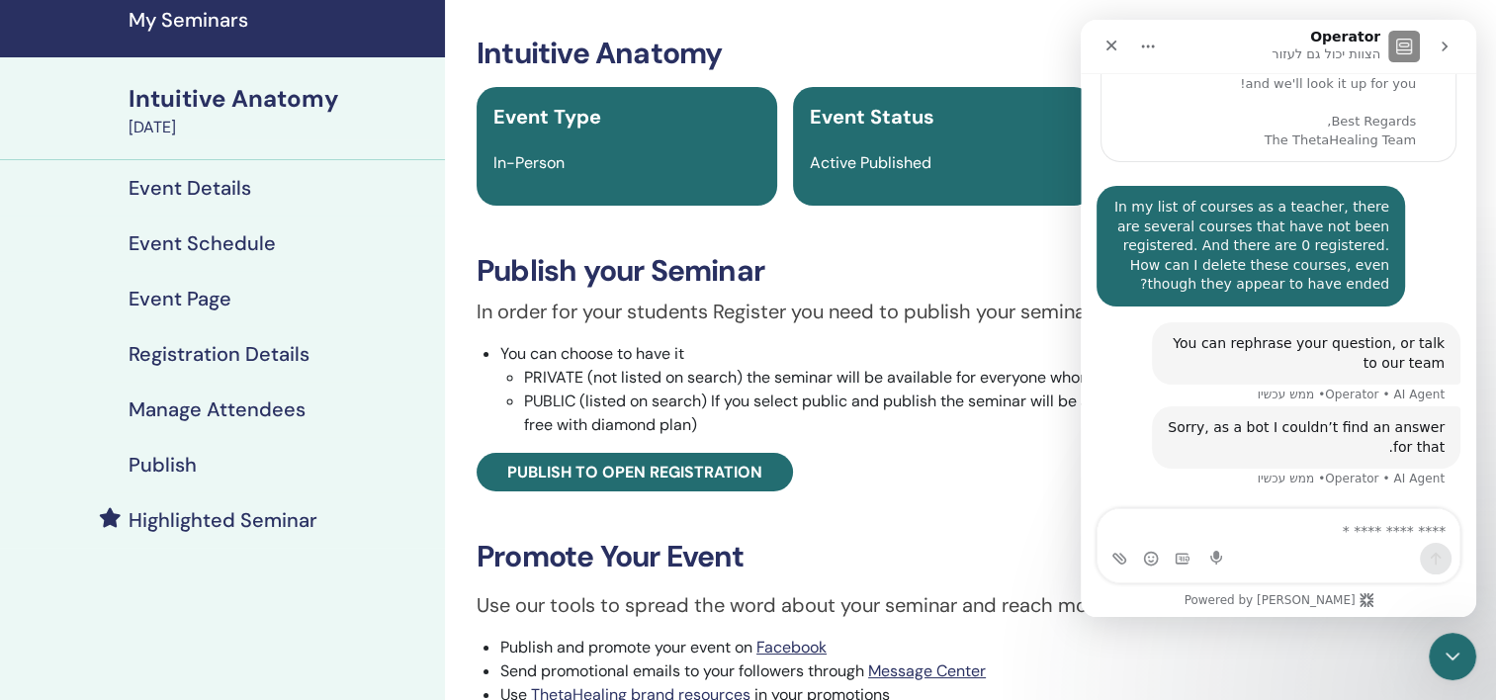
click at [1152, 44] on icon "בית" at bounding box center [1148, 47] width 16 height 16
click at [1353, 48] on p "הצוות יכול גם לעזור" at bounding box center [1326, 54] width 109 height 20
click at [1413, 44] on img "Intercom Messenger" at bounding box center [1404, 47] width 32 height 32
click at [1391, 536] on textarea "כאן המקום להקליד" at bounding box center [1279, 526] width 362 height 34
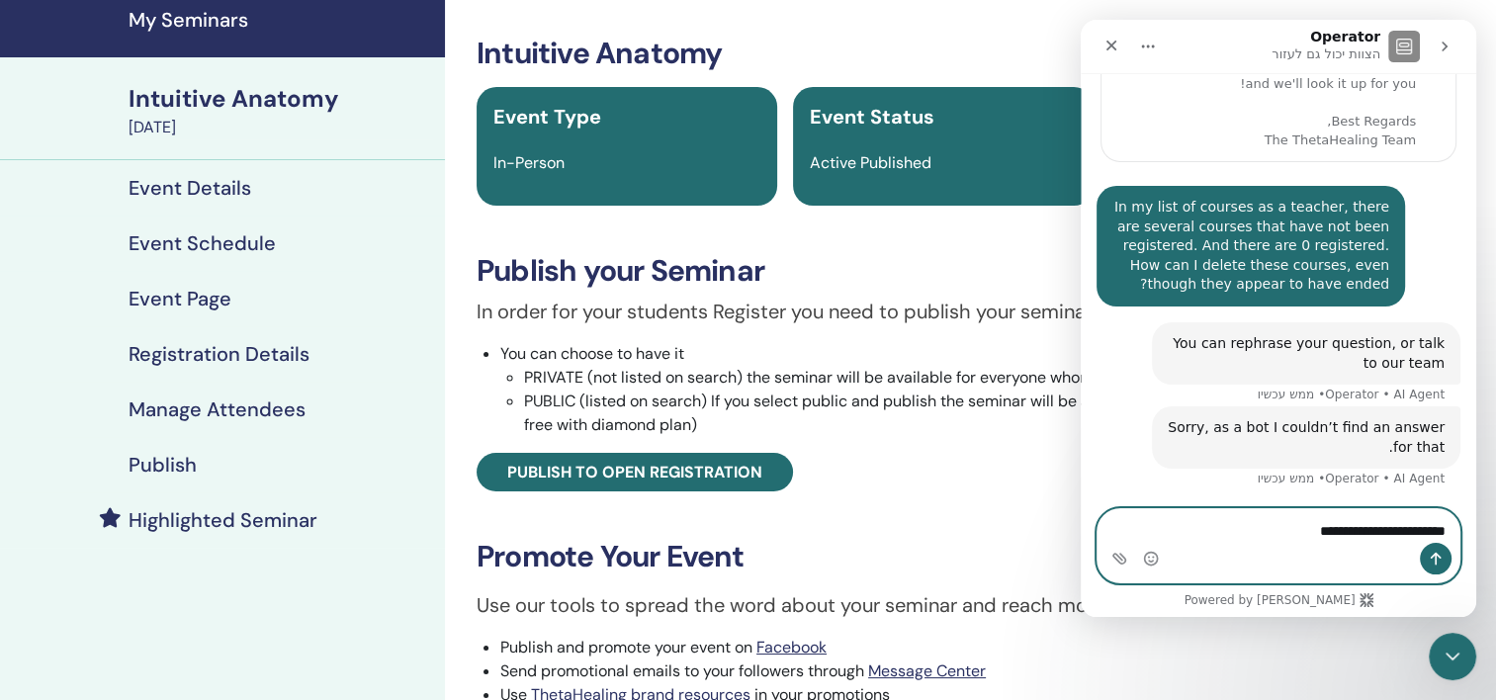
type textarea "**********"
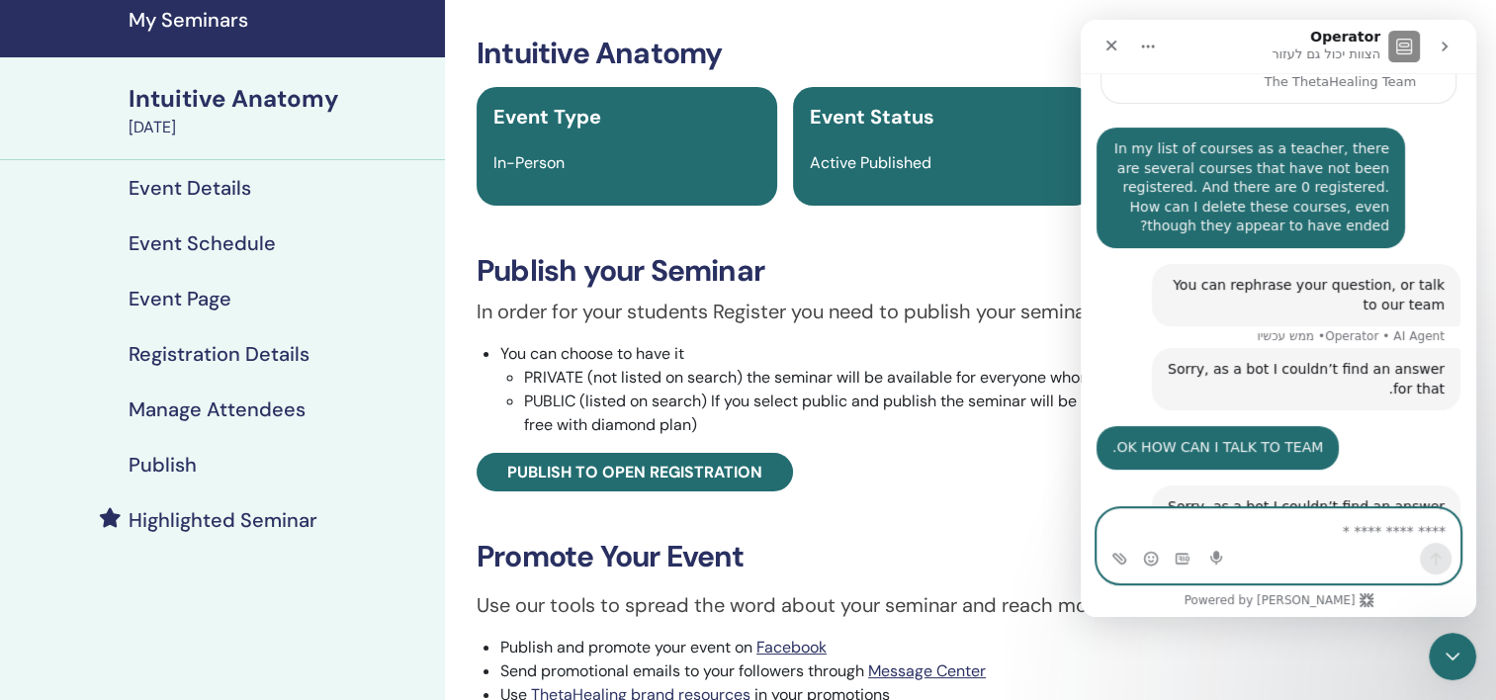
scroll to position [328, 0]
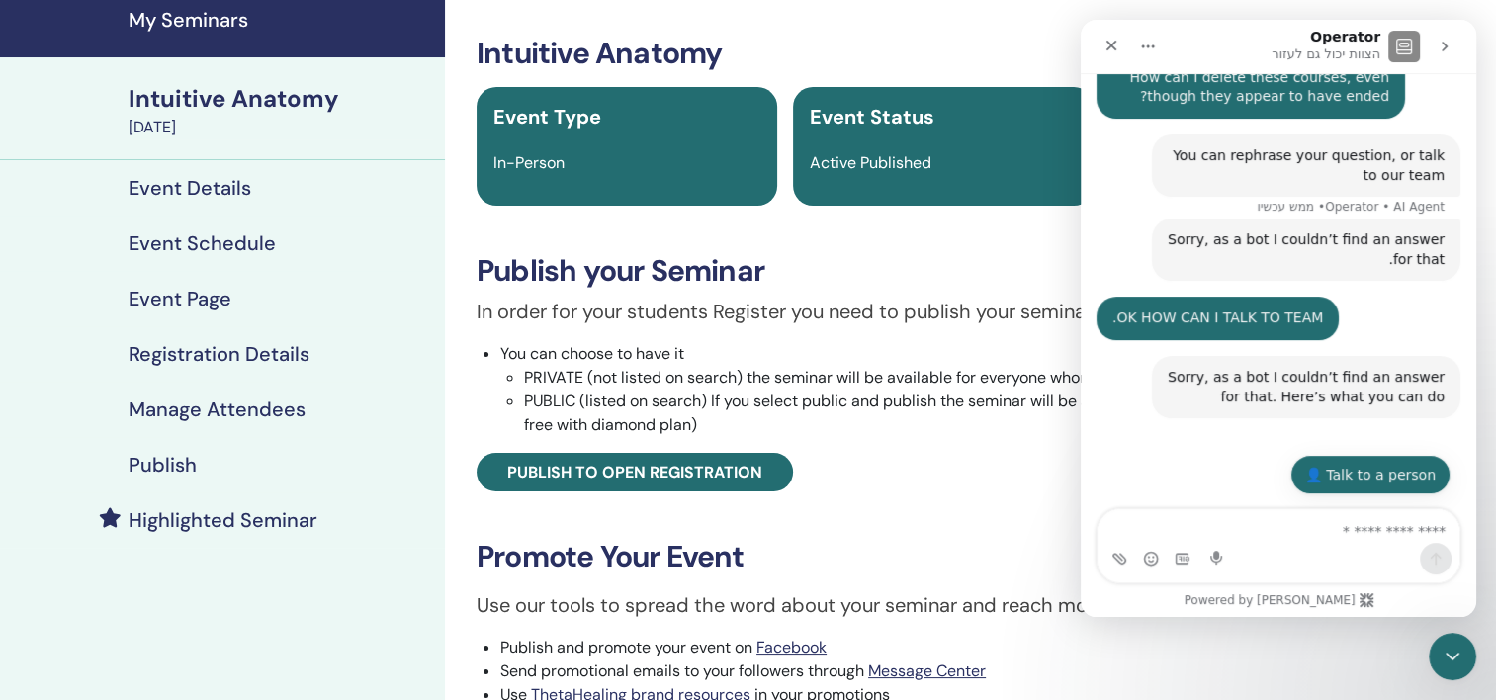
click at [1383, 471] on button "Talk to a person 👤" at bounding box center [1370, 475] width 160 height 40
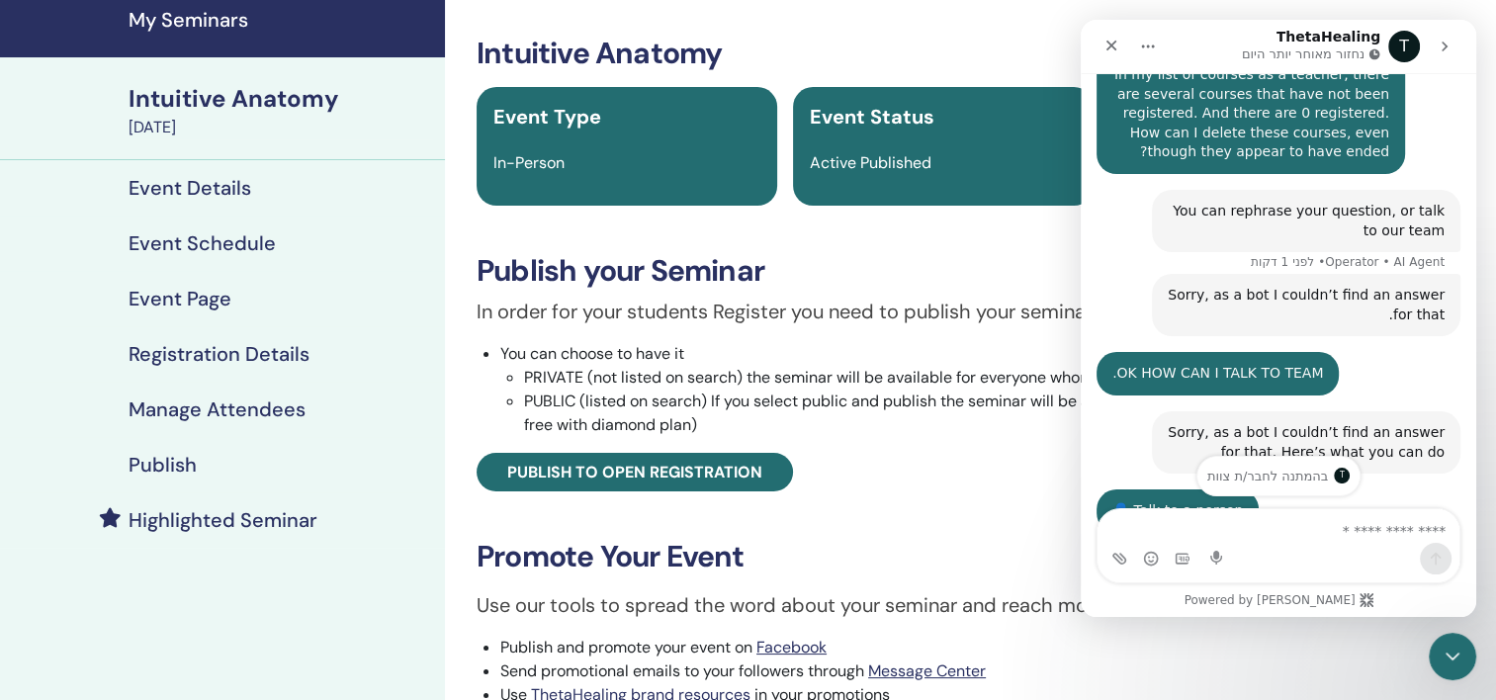
scroll to position [174, 0]
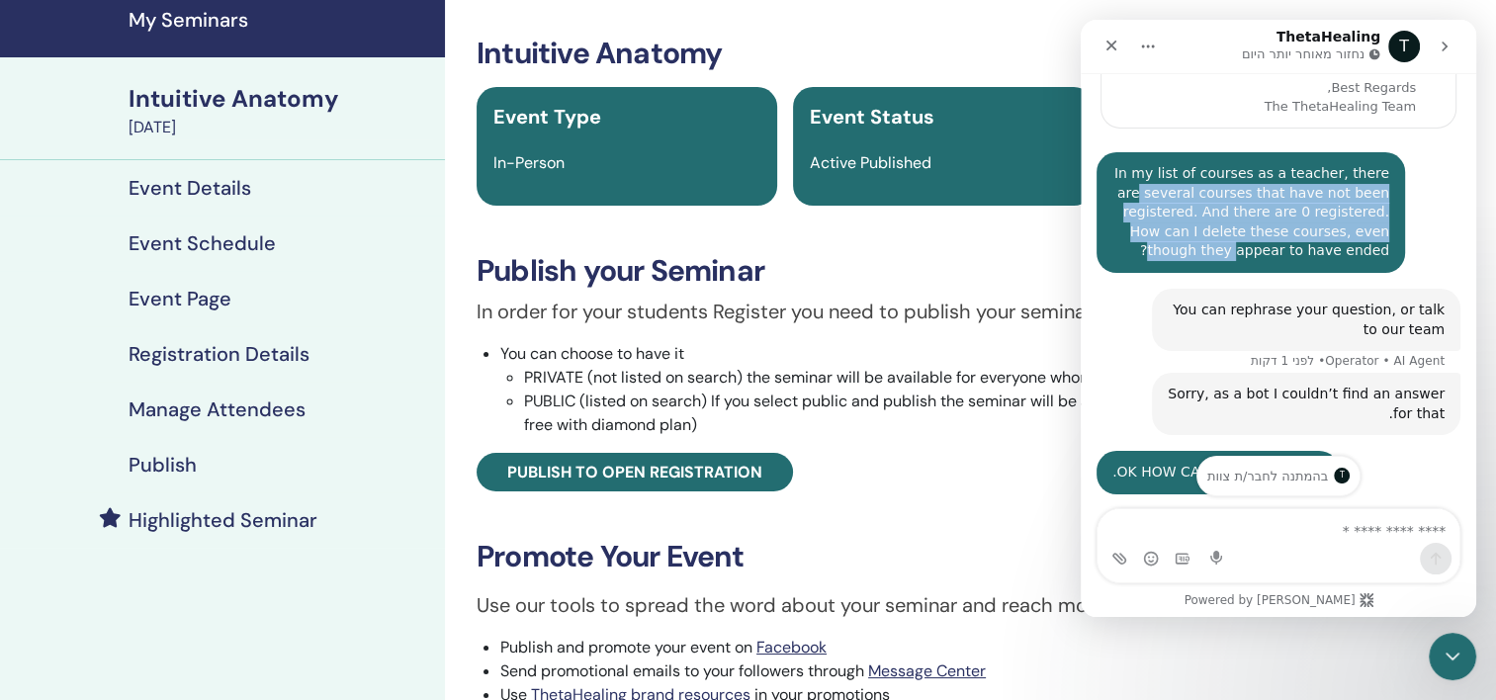
drag, startPoint x: 1136, startPoint y: 170, endPoint x: 1395, endPoint y: 247, distance: 270.3
click at [1389, 247] on div "In my list of courses as a teacher, there are several courses that have not bee…" at bounding box center [1250, 212] width 277 height 97
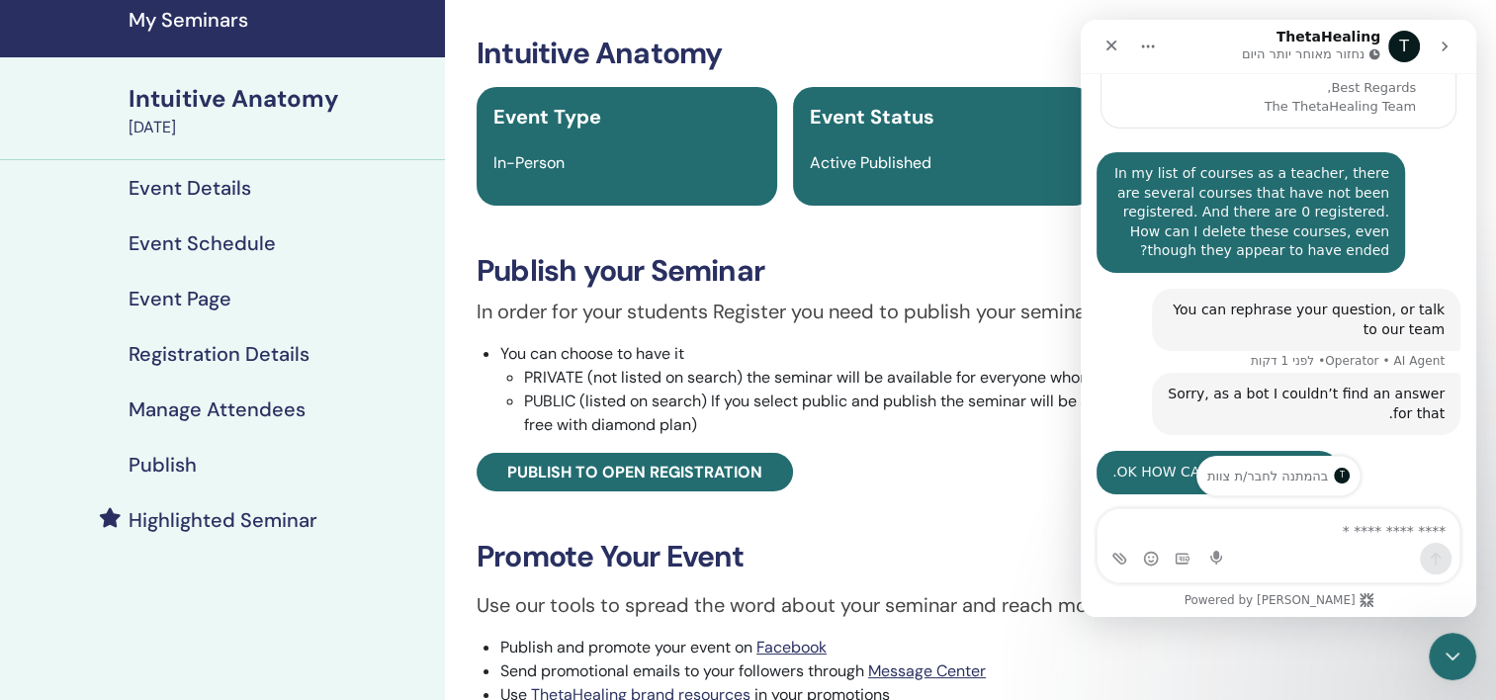
drag, startPoint x: 1395, startPoint y: 247, endPoint x: 1121, endPoint y: 176, distance: 283.0
click at [1121, 176] on div "In my list of courses as a teacher, there are several courses that have not bee…" at bounding box center [1251, 212] width 309 height 121
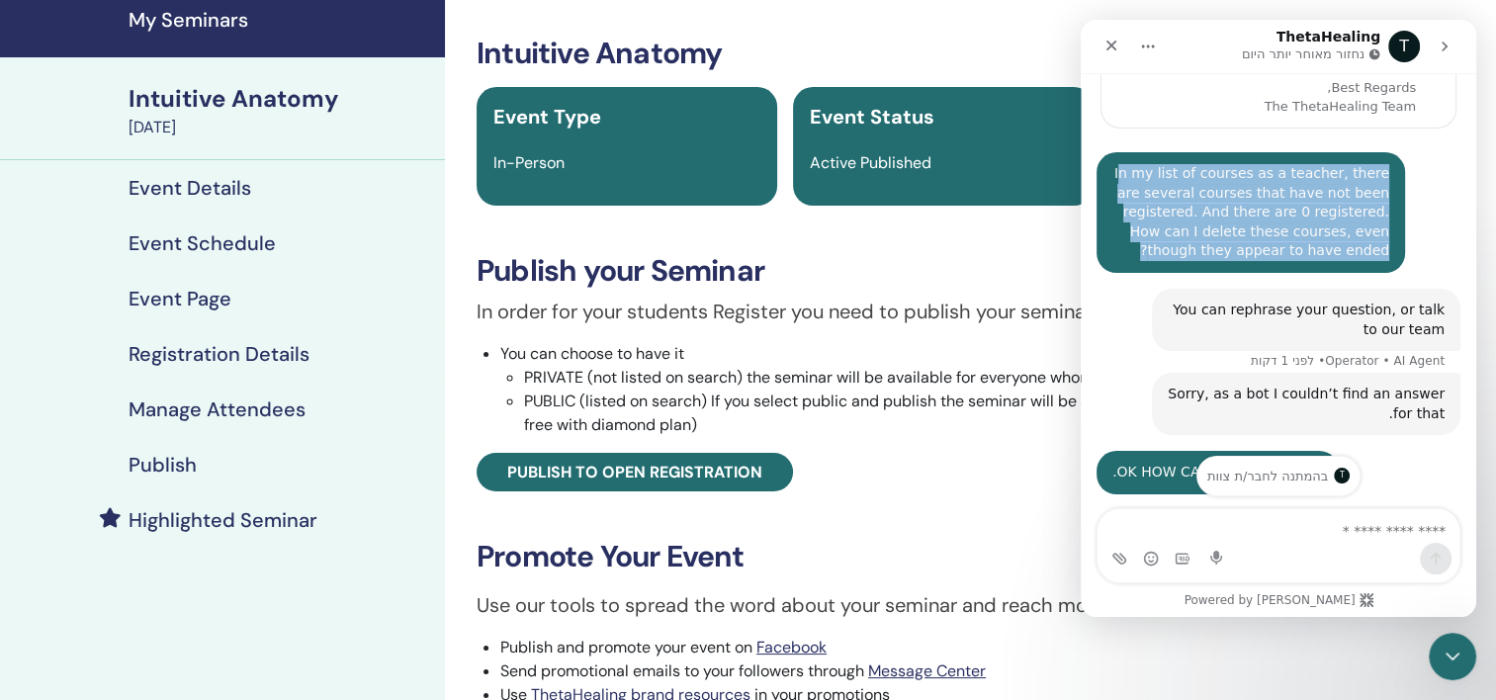
drag, startPoint x: 1142, startPoint y: 168, endPoint x: 1397, endPoint y: 264, distance: 272.6
click at [1397, 264] on div "In my list of courses as a teacher, there are several courses that have not bee…" at bounding box center [1251, 212] width 309 height 121
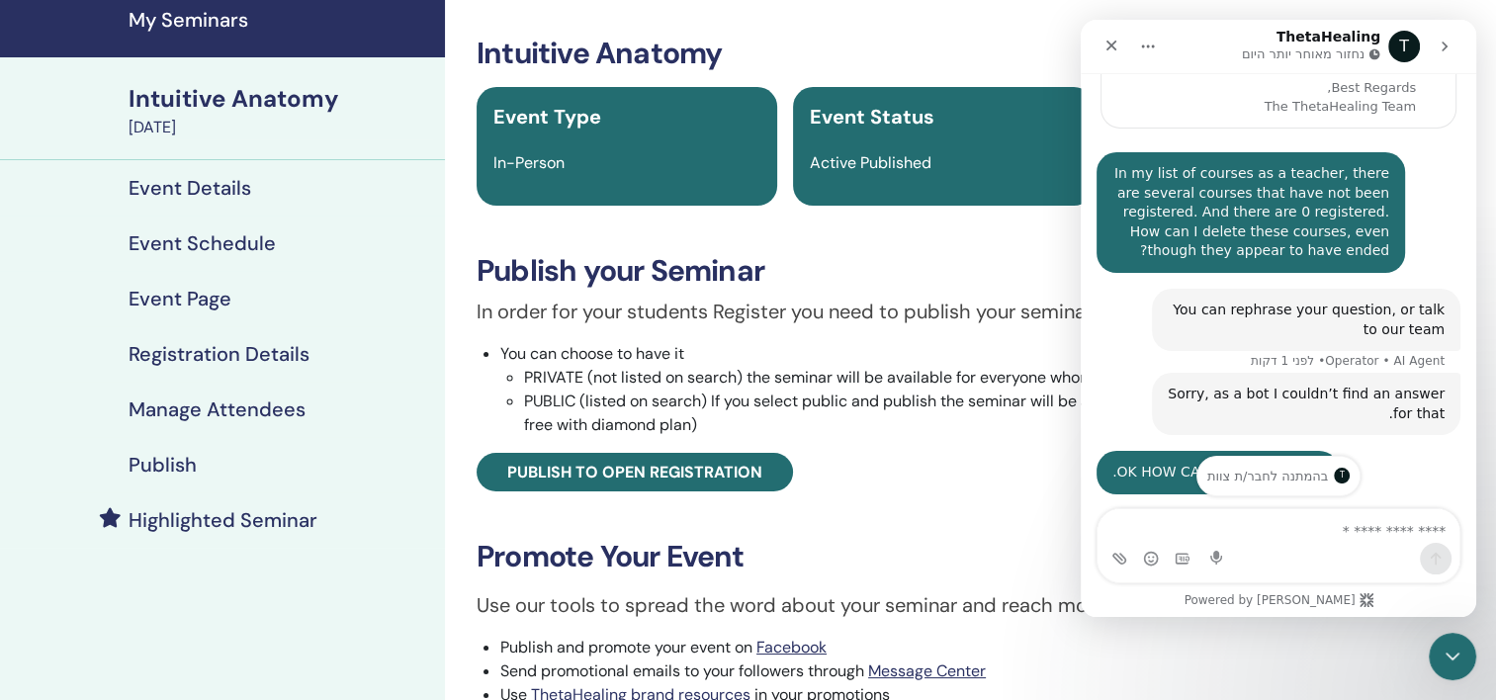
drag, startPoint x: 1397, startPoint y: 264, endPoint x: 1114, endPoint y: 175, distance: 296.5
click at [1114, 175] on div "In my list of courses as a teacher, there are several courses that have not bee…" at bounding box center [1251, 212] width 309 height 121
drag, startPoint x: 1133, startPoint y: 168, endPoint x: 1211, endPoint y: 186, distance: 80.1
click at [1211, 186] on div "In my list of courses as a teacher, there are several courses that have not bee…" at bounding box center [1250, 212] width 277 height 97
drag, startPoint x: 1211, startPoint y: 186, endPoint x: 1218, endPoint y: 197, distance: 12.9
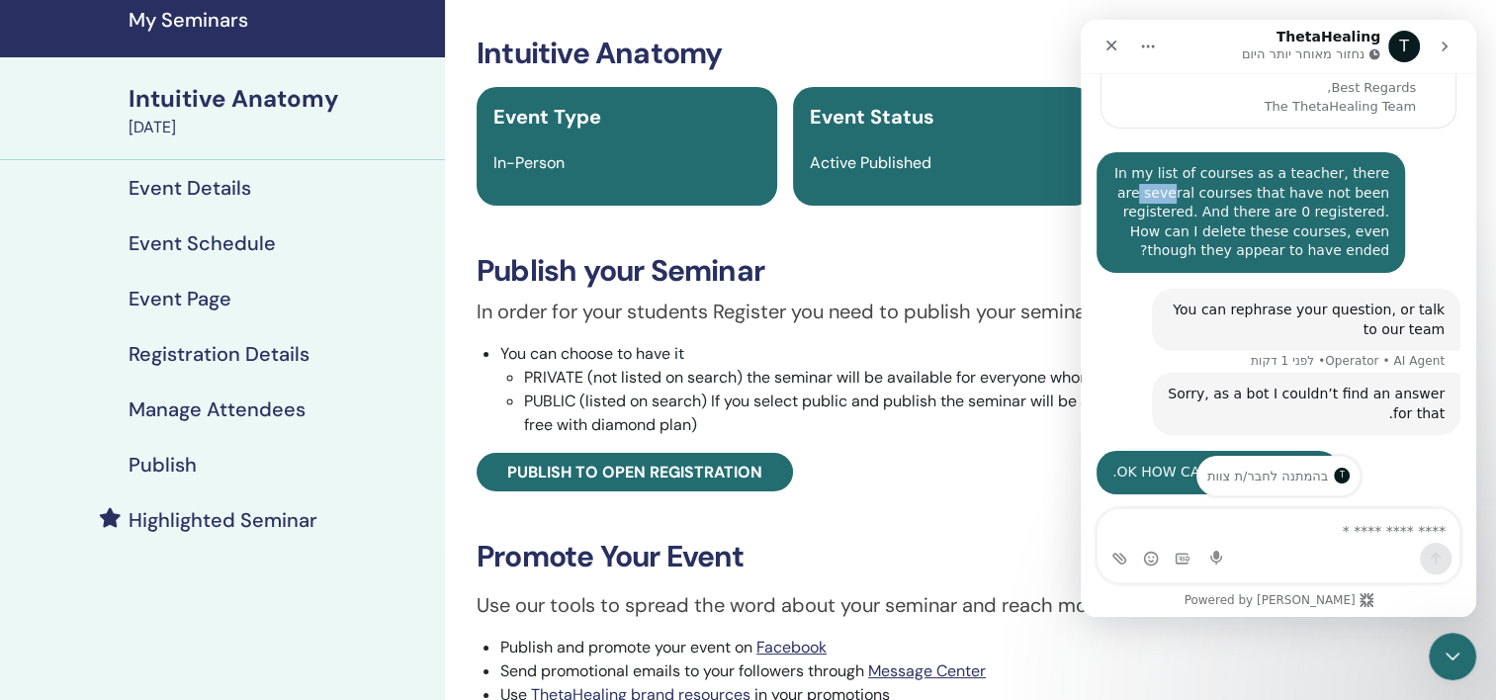
click at [1218, 197] on div "In my list of courses as a teacher, there are several courses that have not bee…" at bounding box center [1250, 212] width 277 height 97
click at [1218, 196] on div "In my list of courses as a teacher, there are several courses that have not bee…" at bounding box center [1250, 212] width 277 height 97
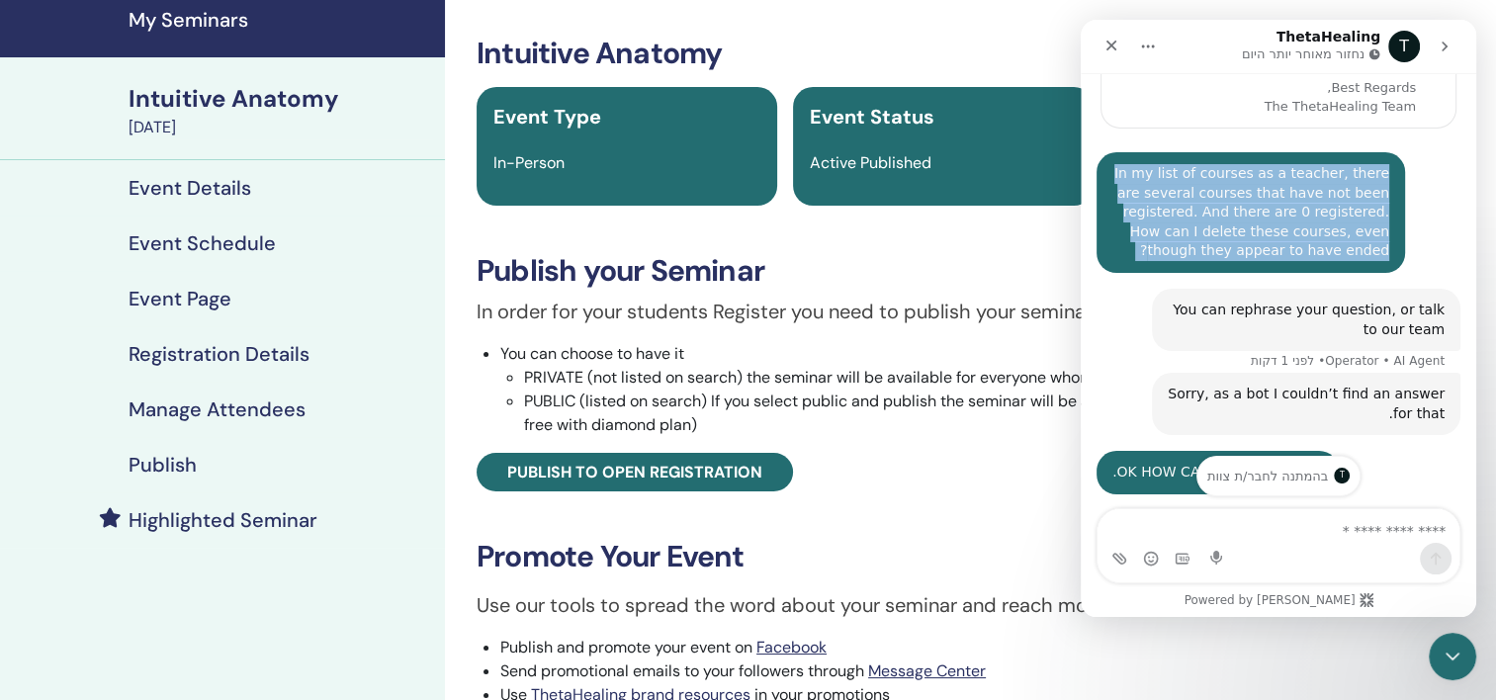
click at [1218, 196] on div "In my list of courses as a teacher, there are several courses that have not bee…" at bounding box center [1250, 212] width 277 height 97
copy div "In my list of courses as a teacher, there are several courses that have not bee…"
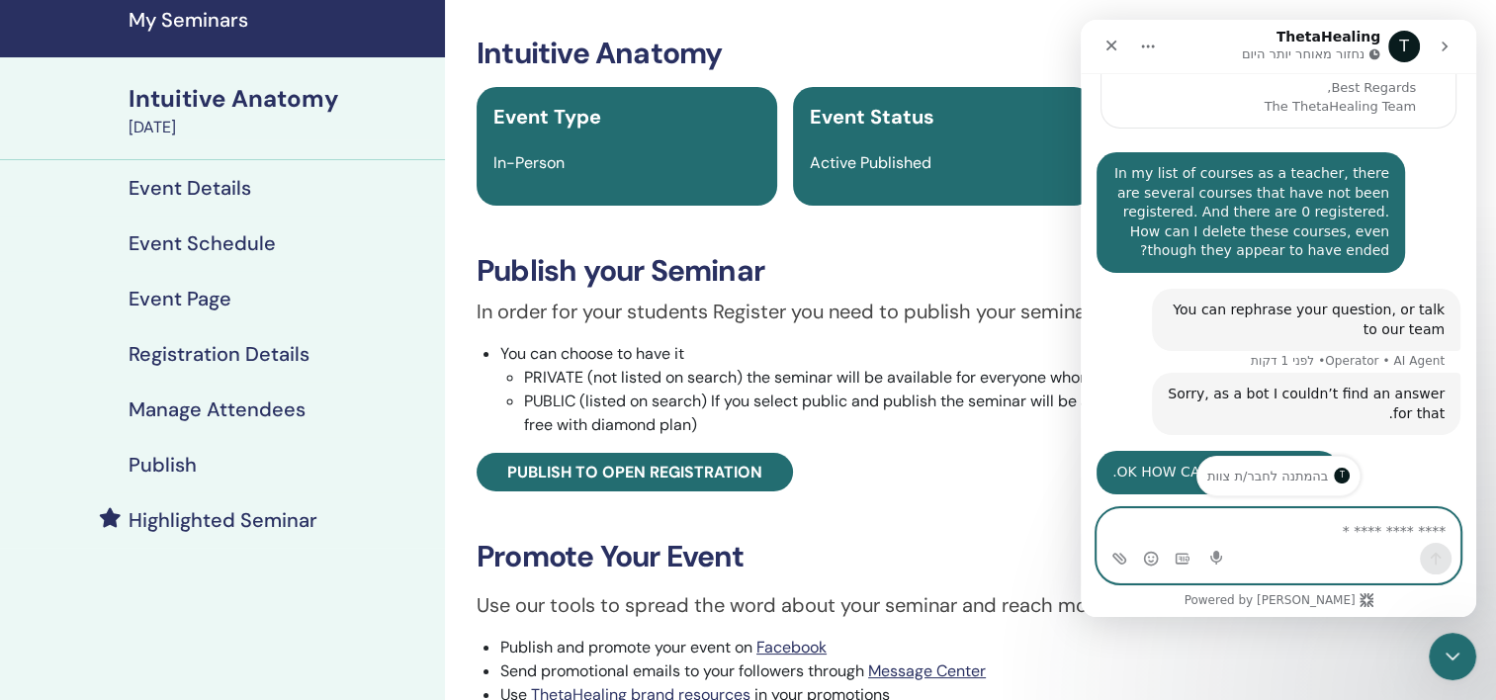
click at [1370, 519] on textarea "כאן המקום להקליד" at bounding box center [1279, 526] width 362 height 34
paste textarea "**********"
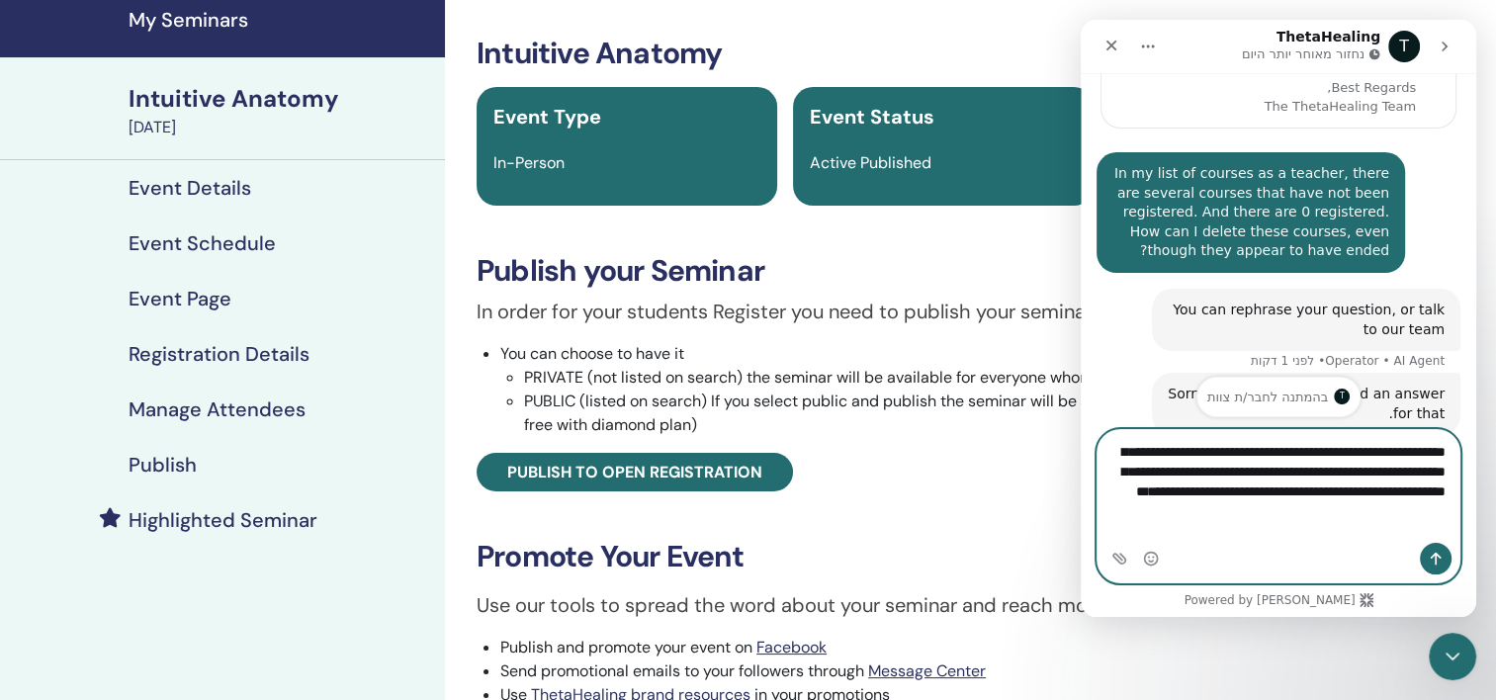
type textarea "**********"
click at [1431, 556] on icon "…שלח הודעה" at bounding box center [1436, 559] width 16 height 16
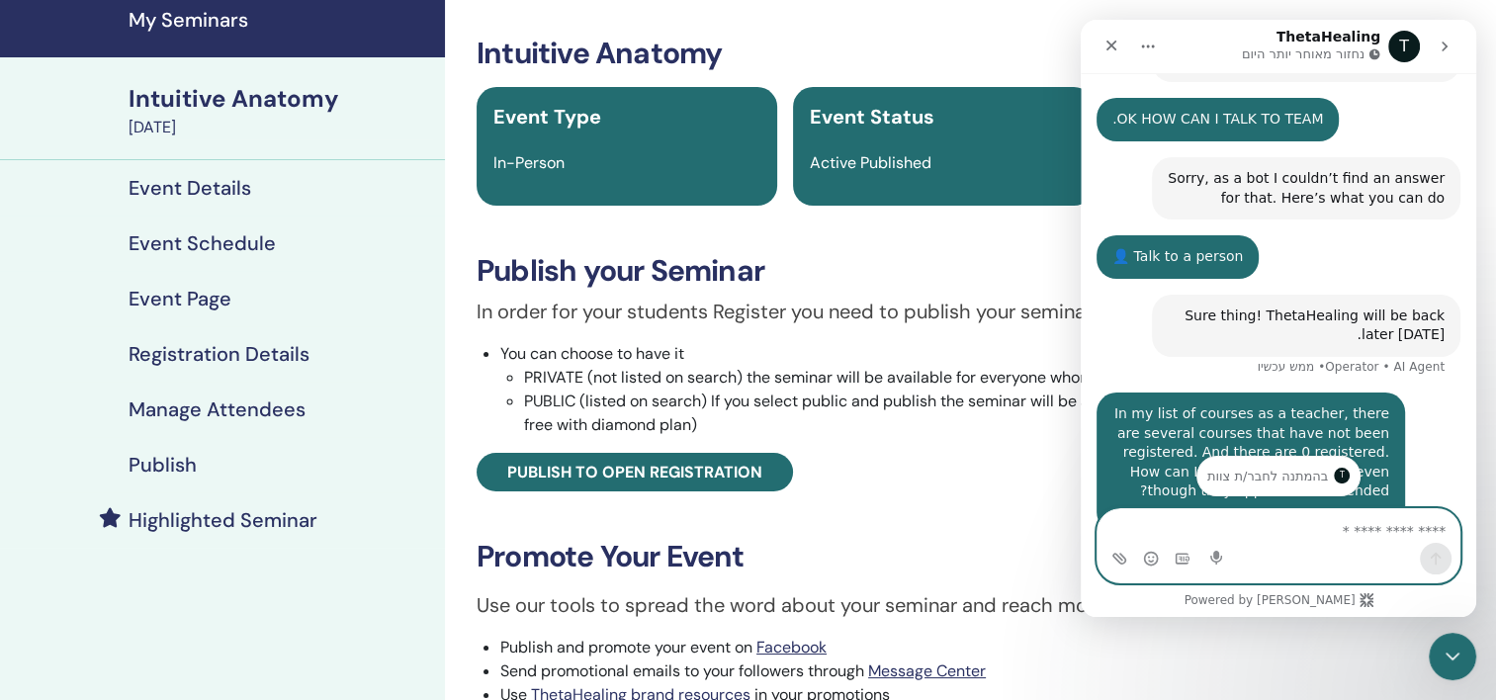
scroll to position [626, 0]
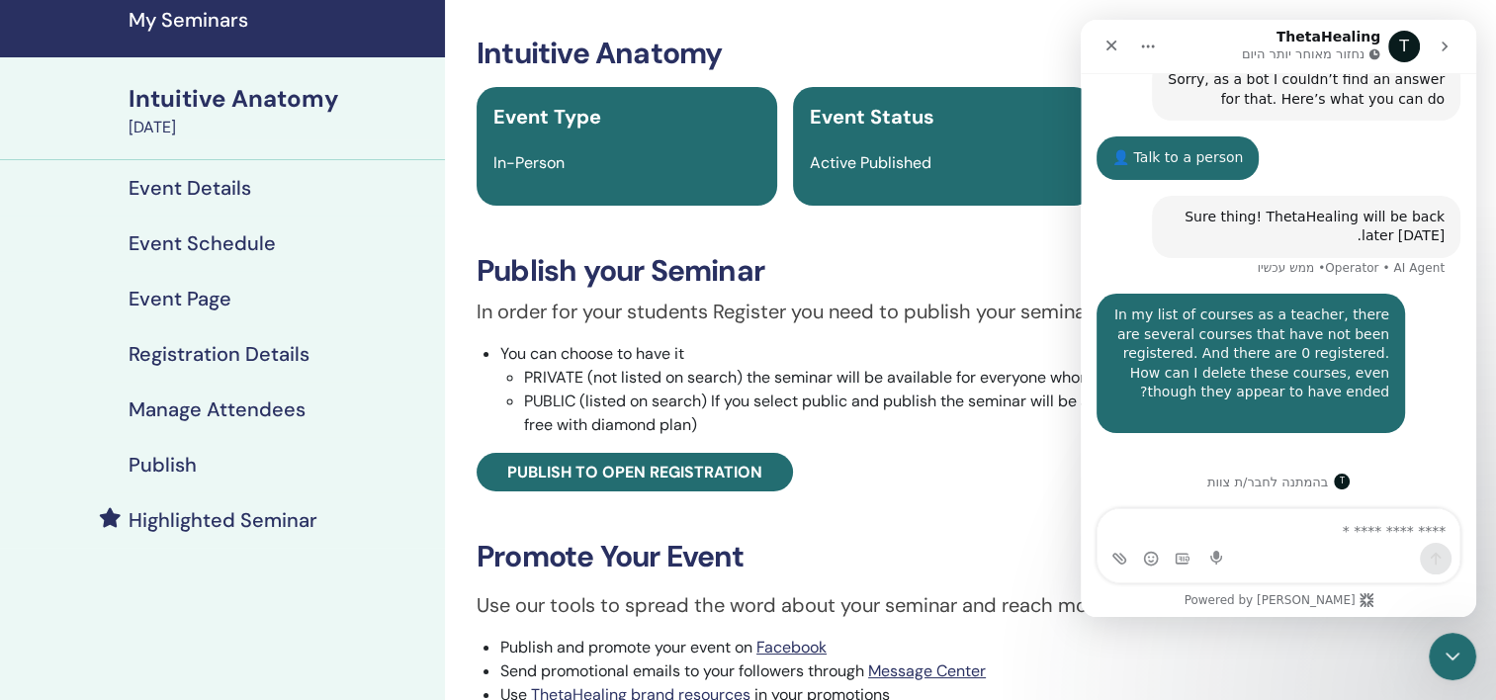
click at [1148, 49] on icon "בית" at bounding box center [1148, 47] width 16 height 16
click at [1116, 39] on icon "סגור" at bounding box center [1112, 46] width 16 height 16
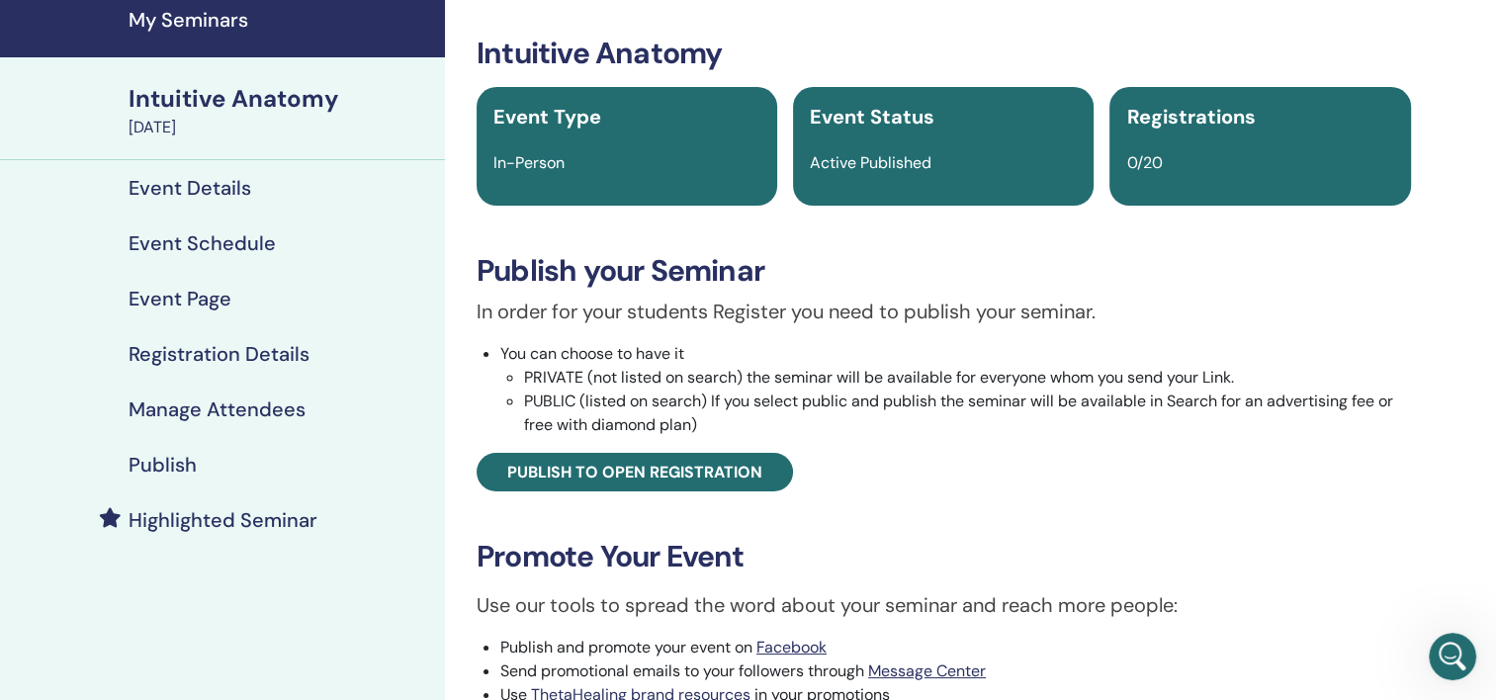
scroll to position [606, 0]
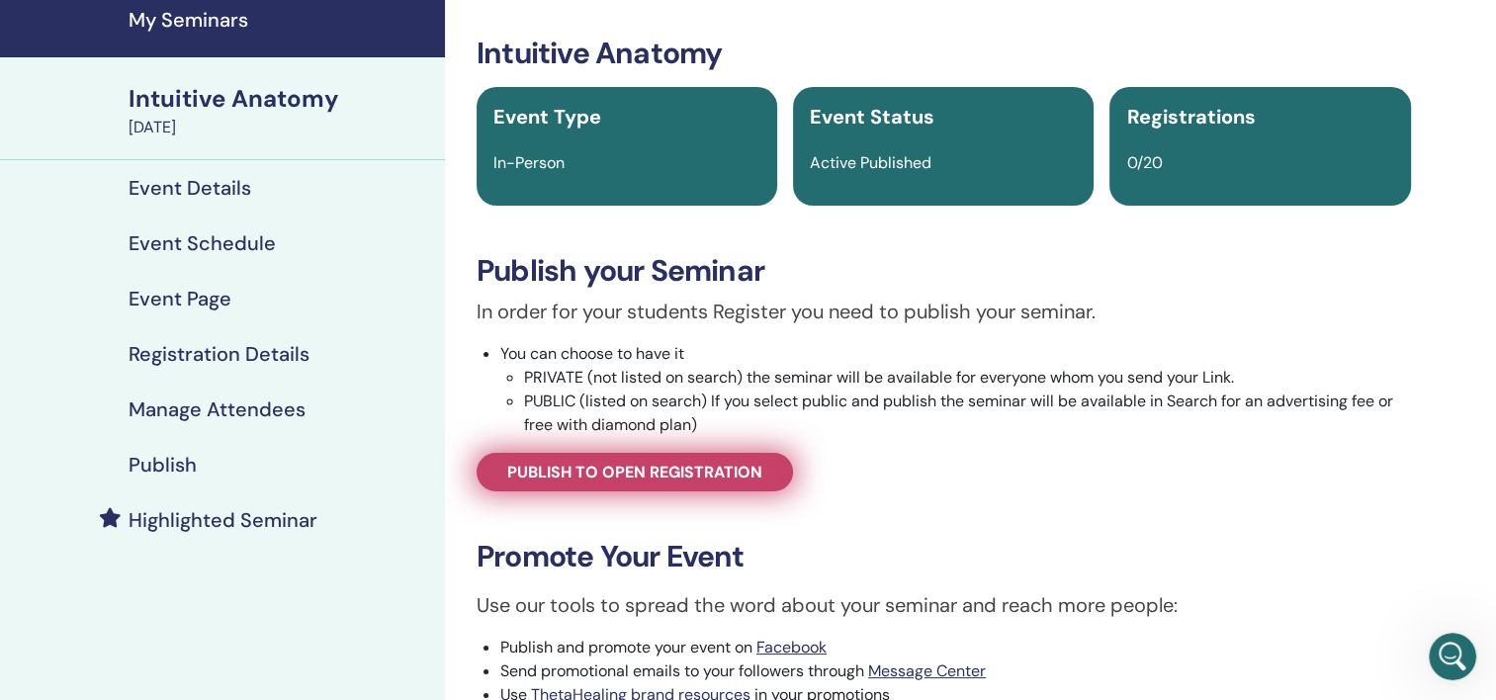
click at [613, 478] on span "Publish to open registration" at bounding box center [634, 472] width 255 height 21
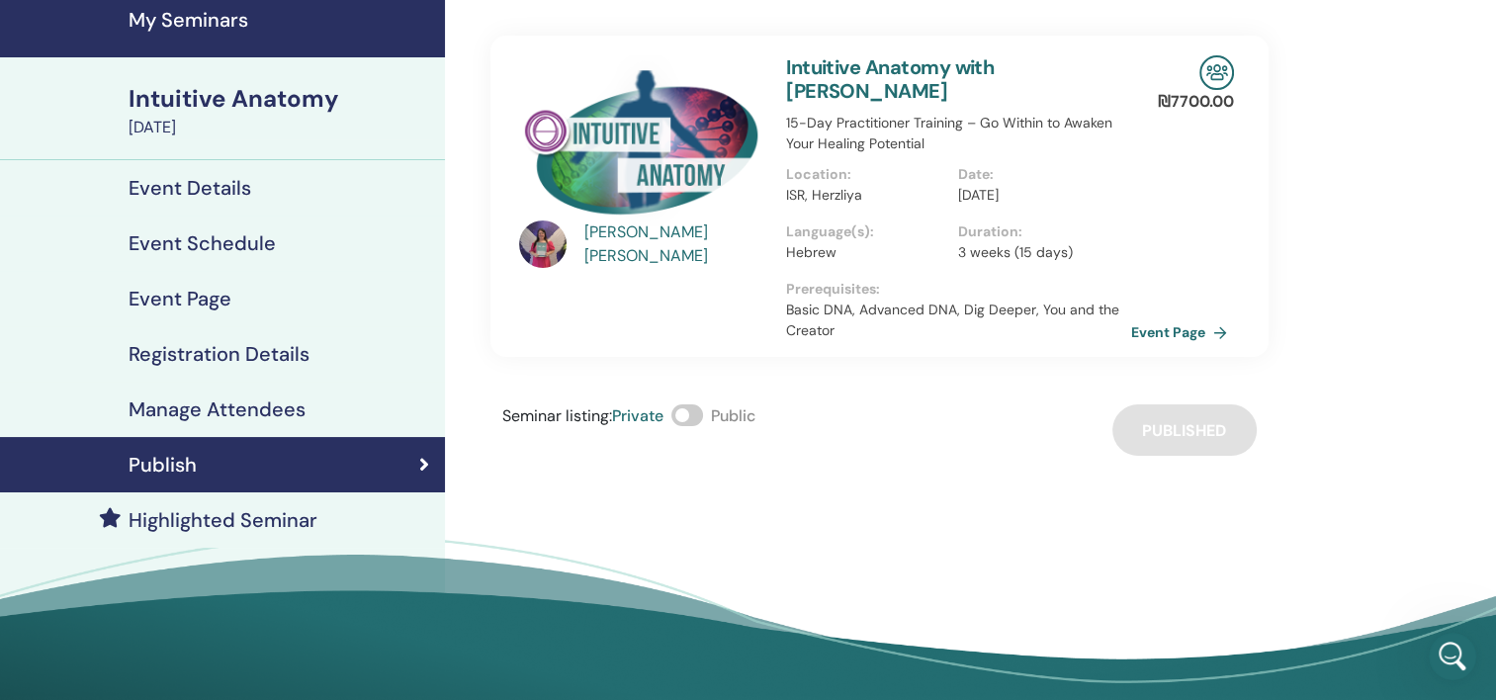
click at [700, 415] on span at bounding box center [687, 415] width 32 height 22
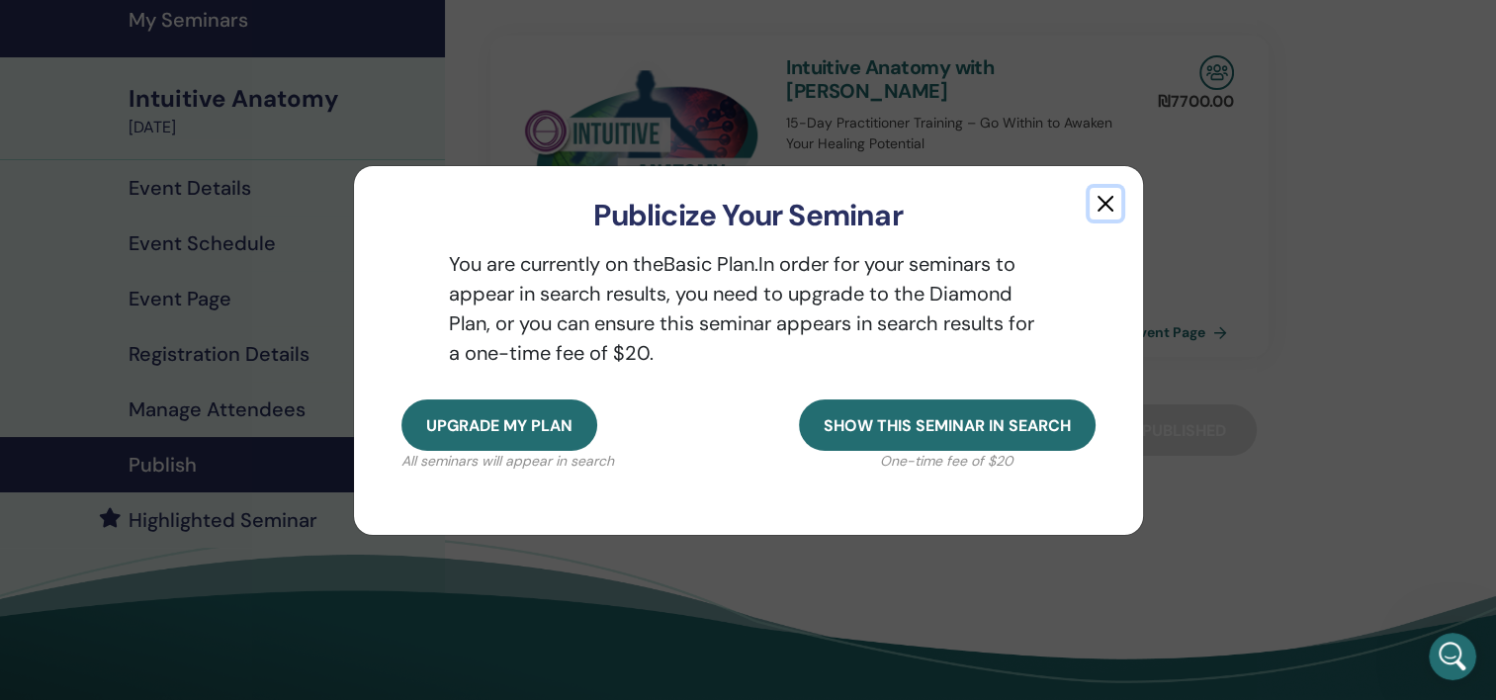
click at [1104, 206] on button "button" at bounding box center [1106, 204] width 32 height 32
